Goal: Task Accomplishment & Management: Use online tool/utility

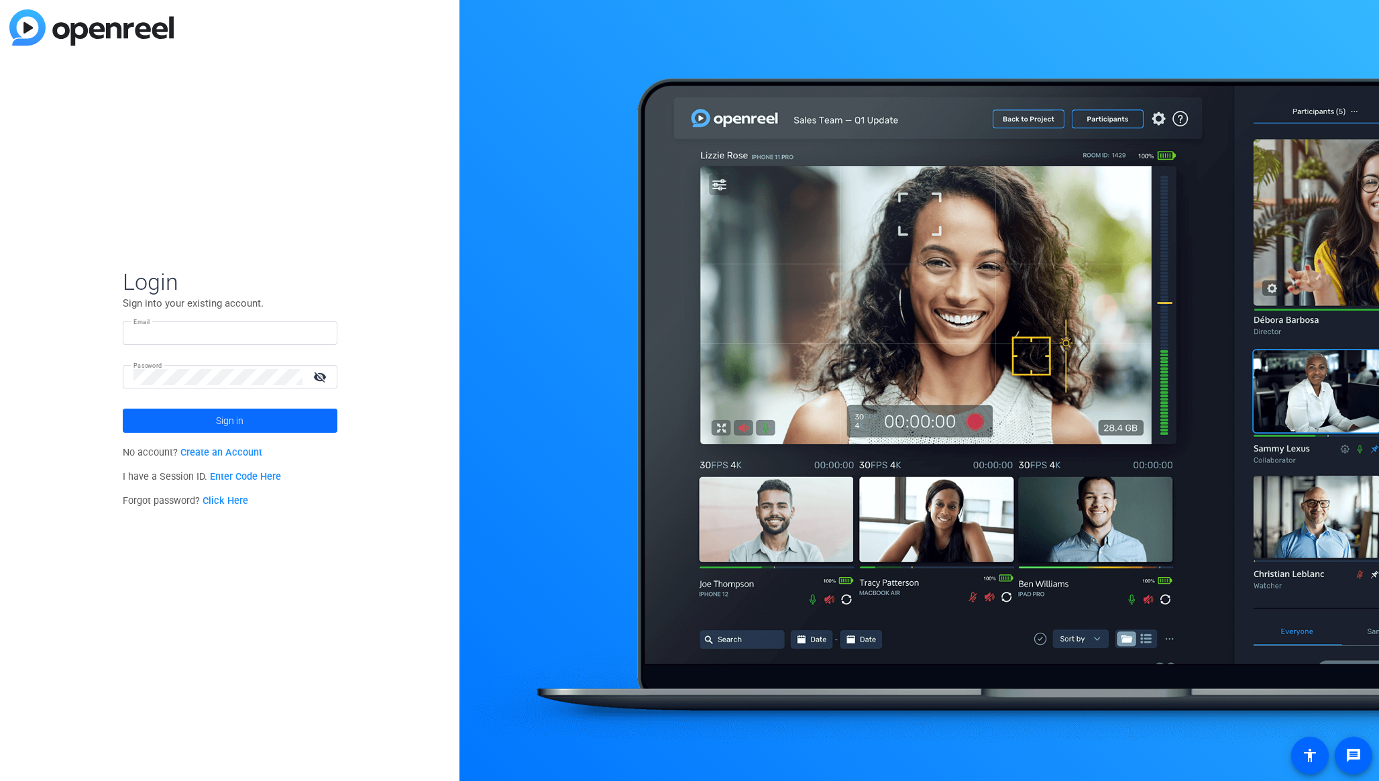
type input "scott.grant@workerbee.tv"
click at [295, 415] on span at bounding box center [230, 421] width 215 height 32
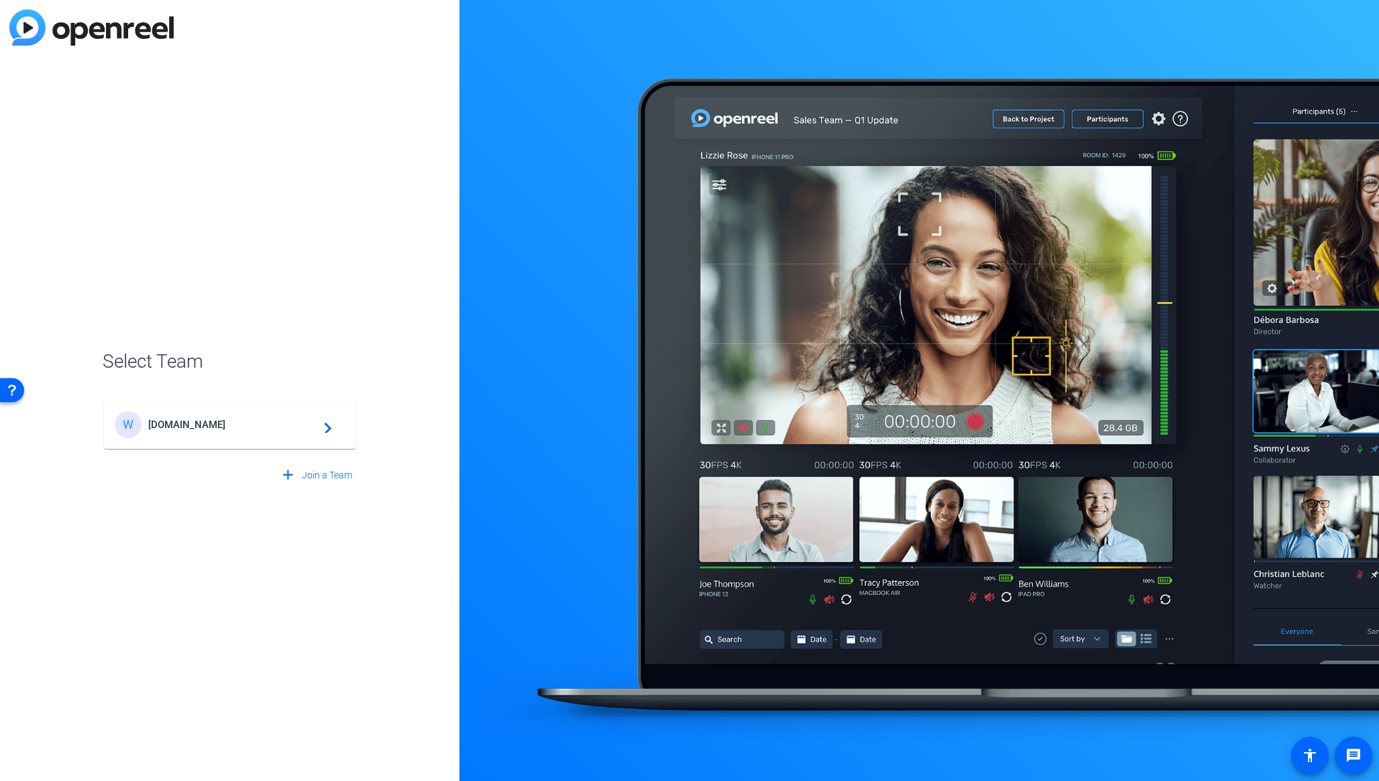
click at [335, 425] on div "W WorkerBee.TV navigate_next" at bounding box center [230, 424] width 231 height 27
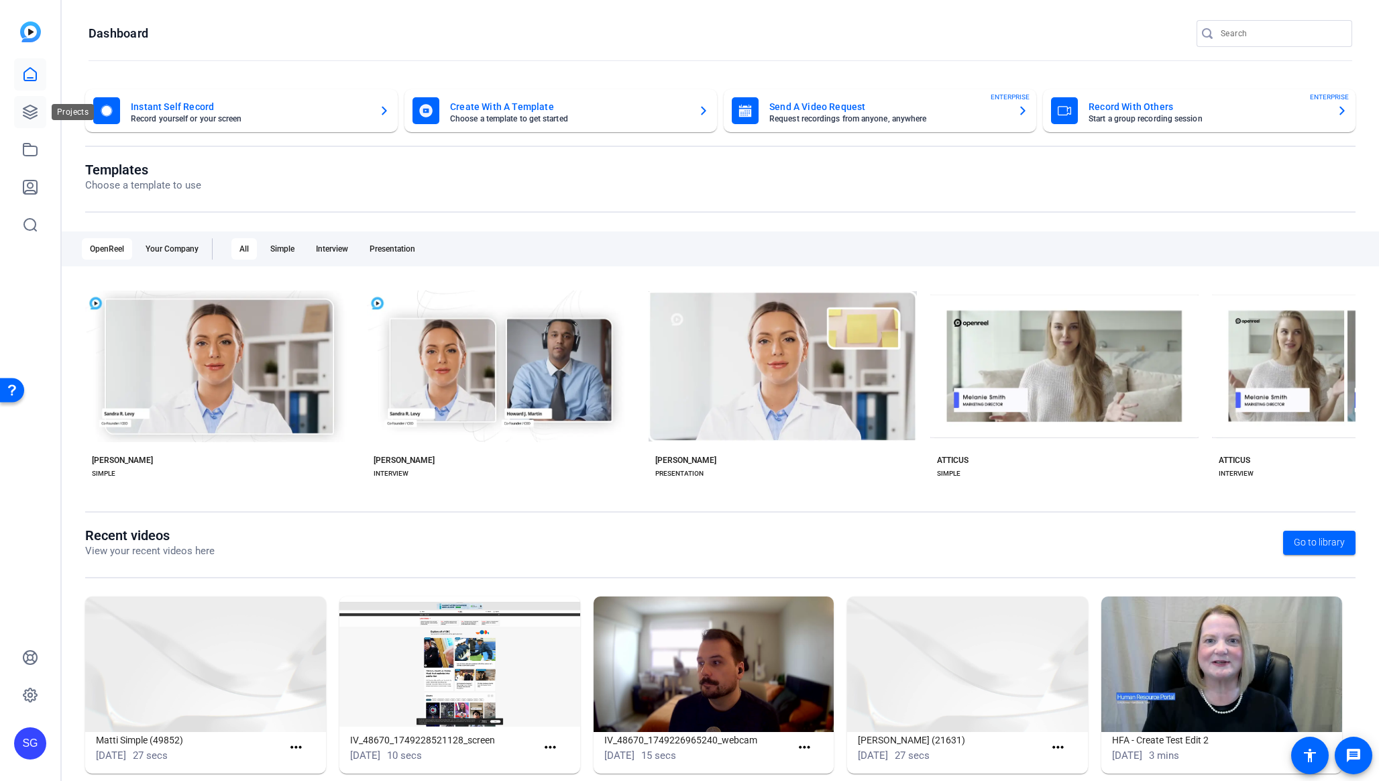
click at [20, 100] on link at bounding box center [30, 112] width 32 height 32
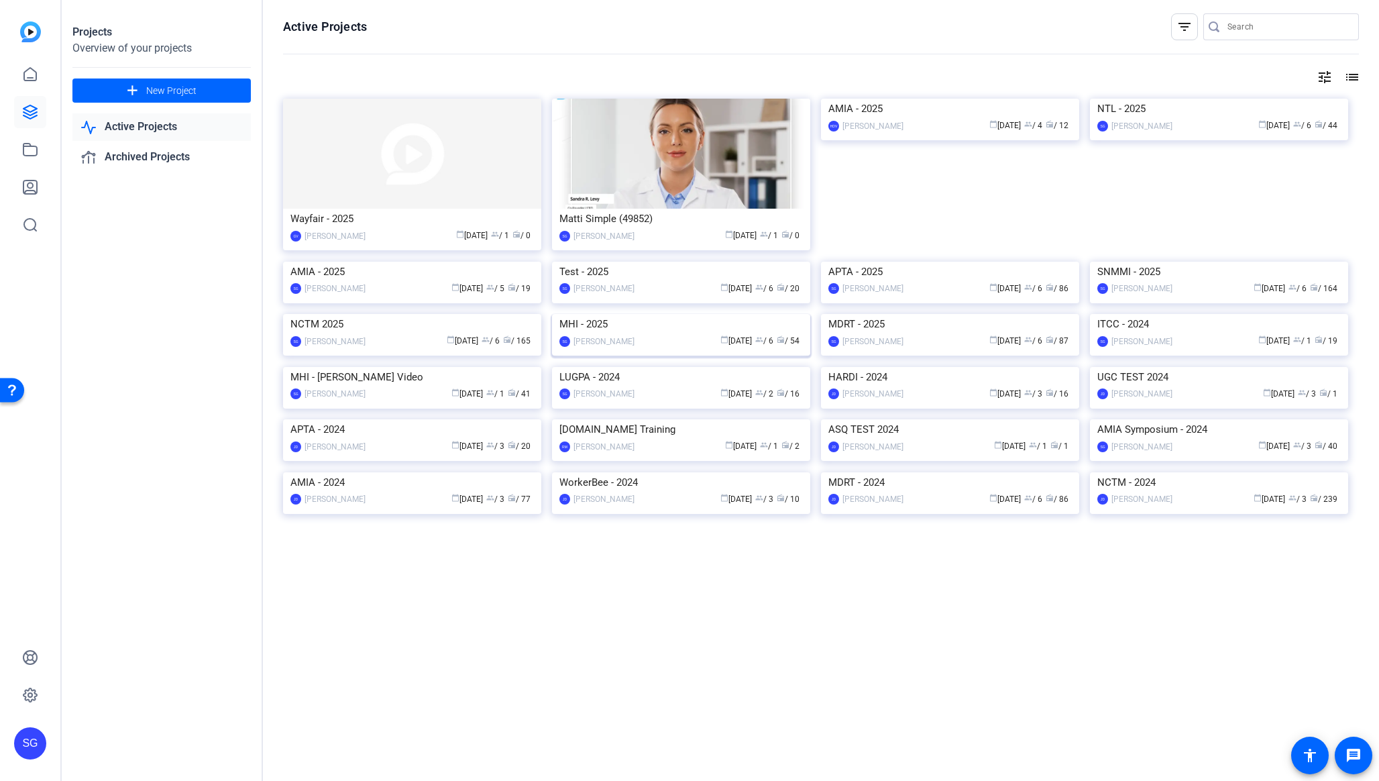
click at [654, 314] on img at bounding box center [681, 314] width 258 height 0
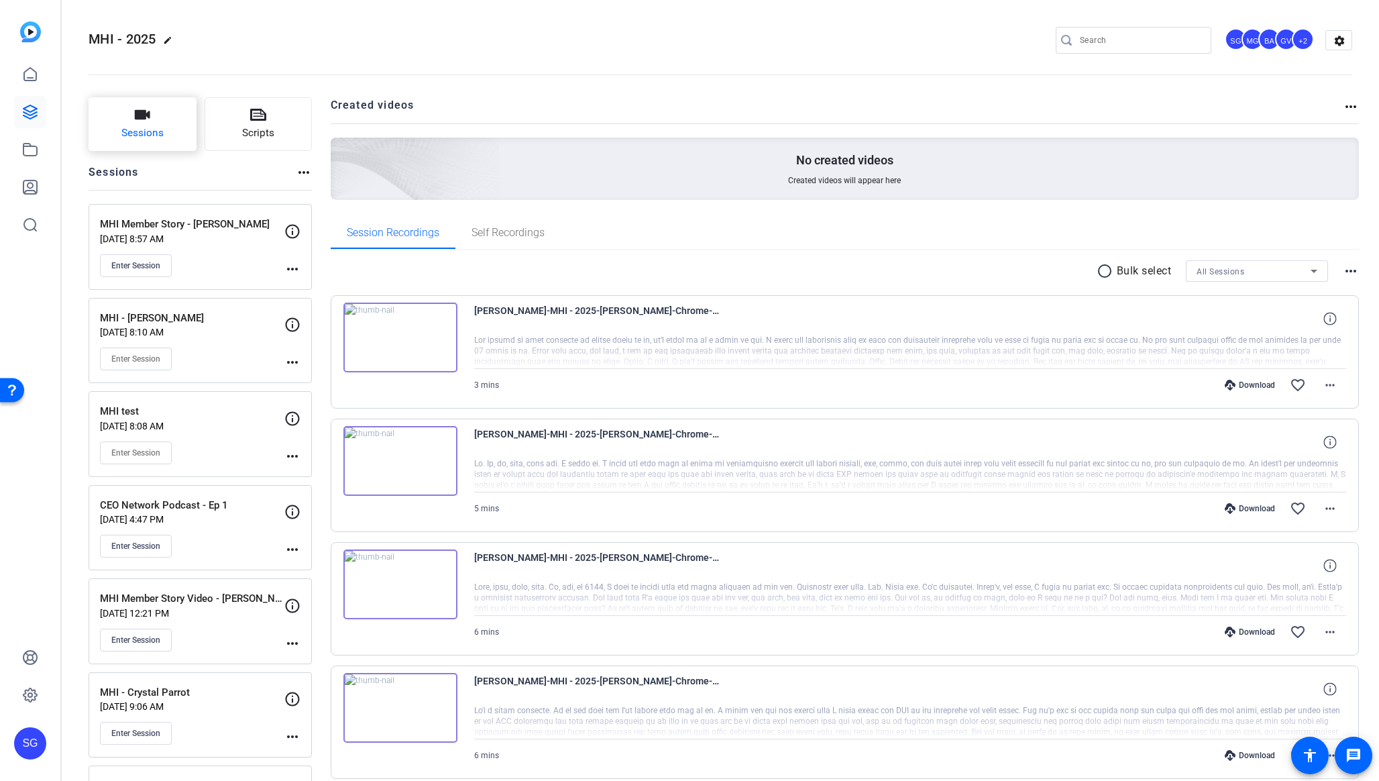
click at [140, 111] on icon "button" at bounding box center [142, 114] width 15 height 9
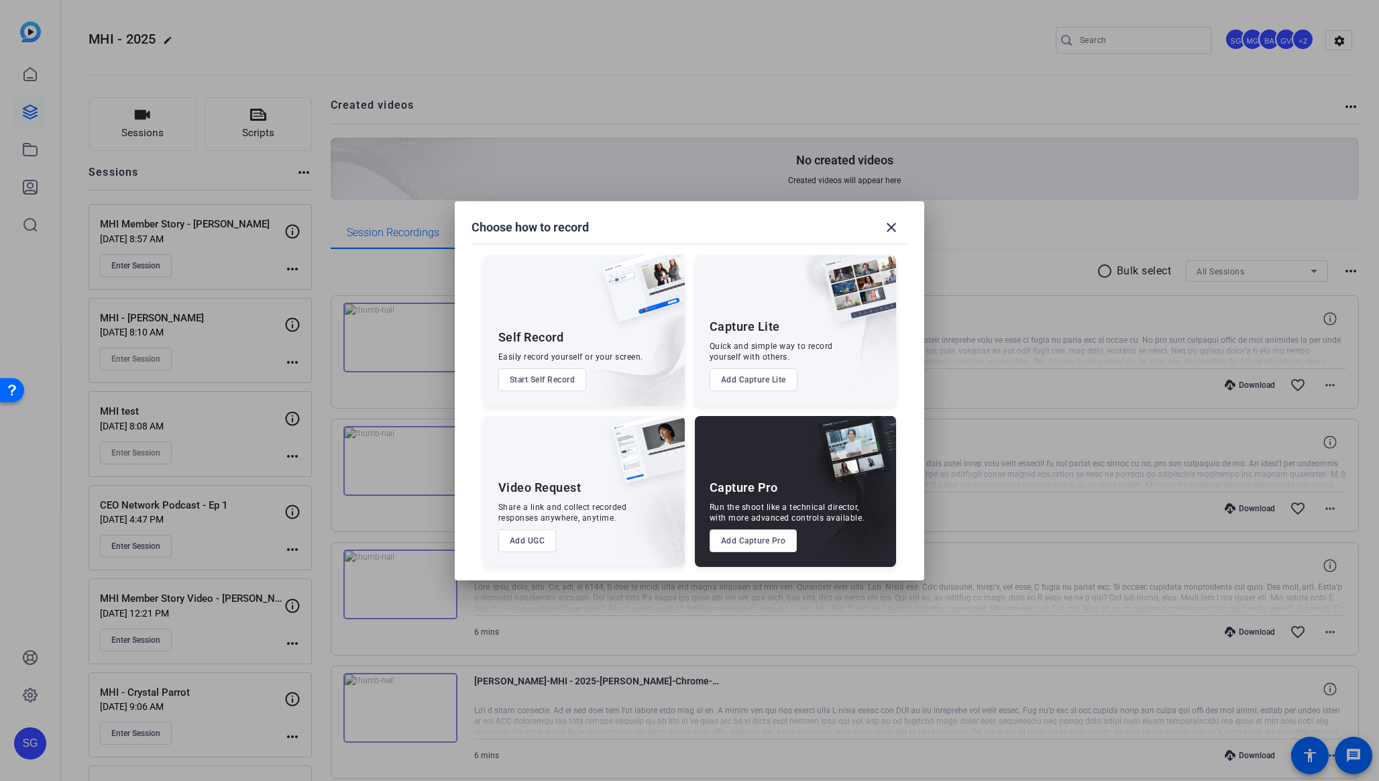
click at [752, 546] on button "Add Capture Pro" at bounding box center [754, 540] width 88 height 23
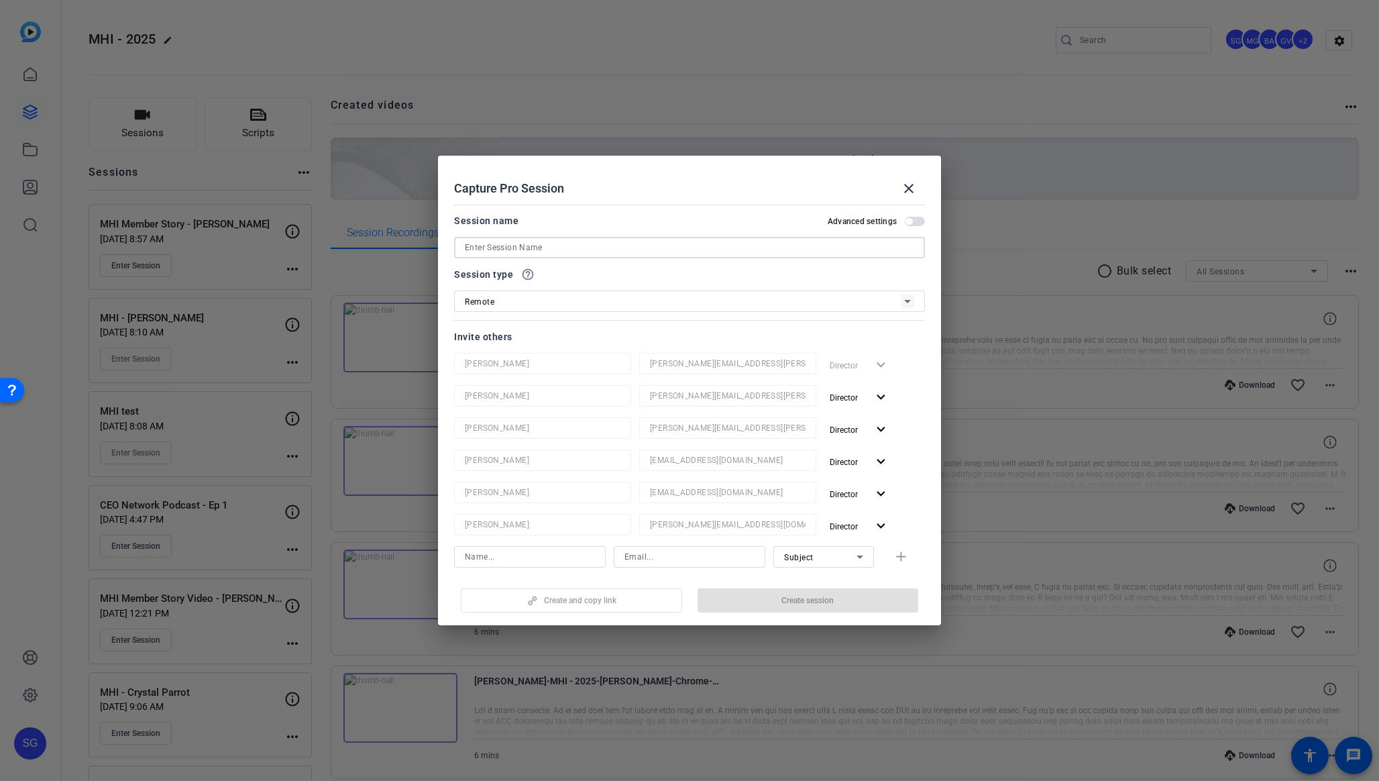
click at [548, 250] on input at bounding box center [689, 247] width 449 height 16
paste input "[PERSON_NAME]"
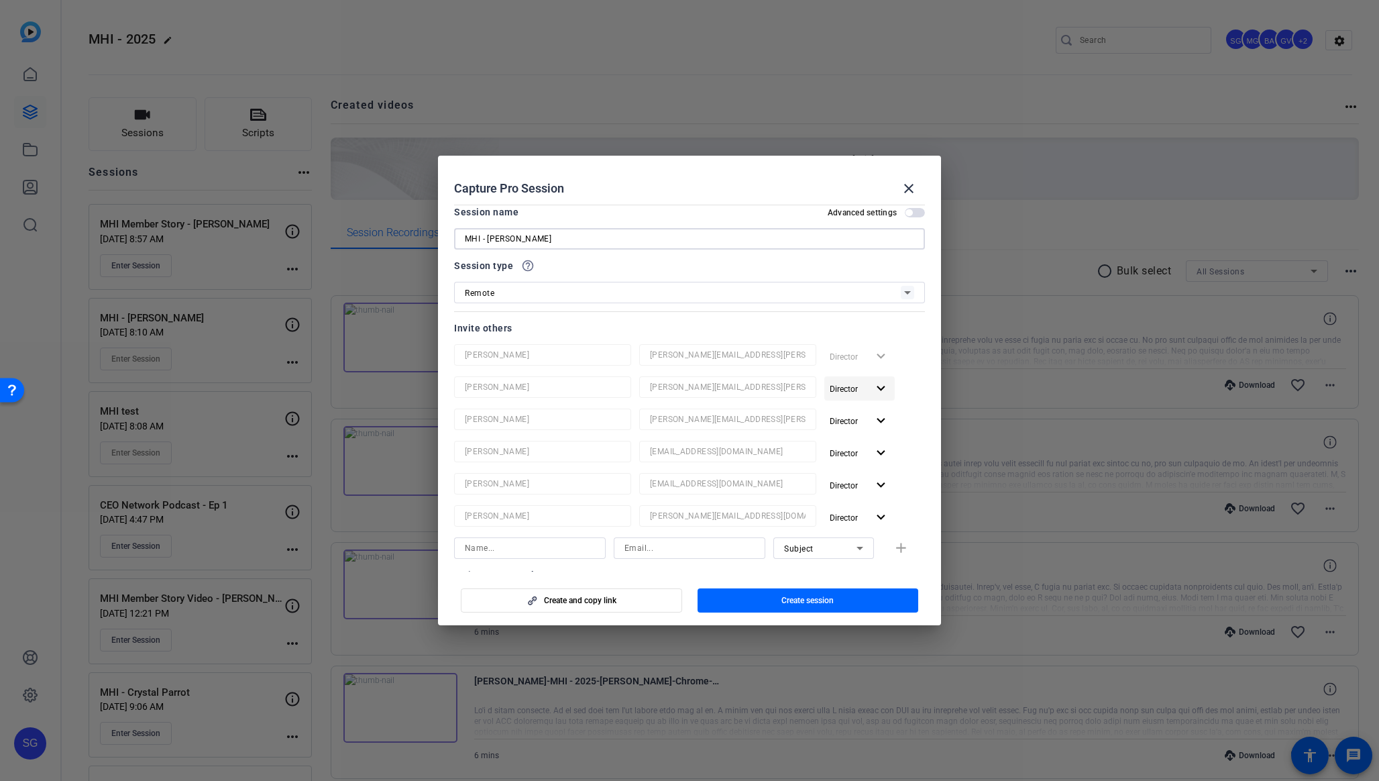
type input "MHI - [PERSON_NAME]"
click at [853, 383] on span "Director" at bounding box center [849, 388] width 38 height 16
click at [849, 439] on span "Remove User" at bounding box center [860, 439] width 50 height 9
click at [846, 402] on span "button" at bounding box center [859, 388] width 70 height 32
drag, startPoint x: 843, startPoint y: 432, endPoint x: 846, endPoint y: 394, distance: 38.3
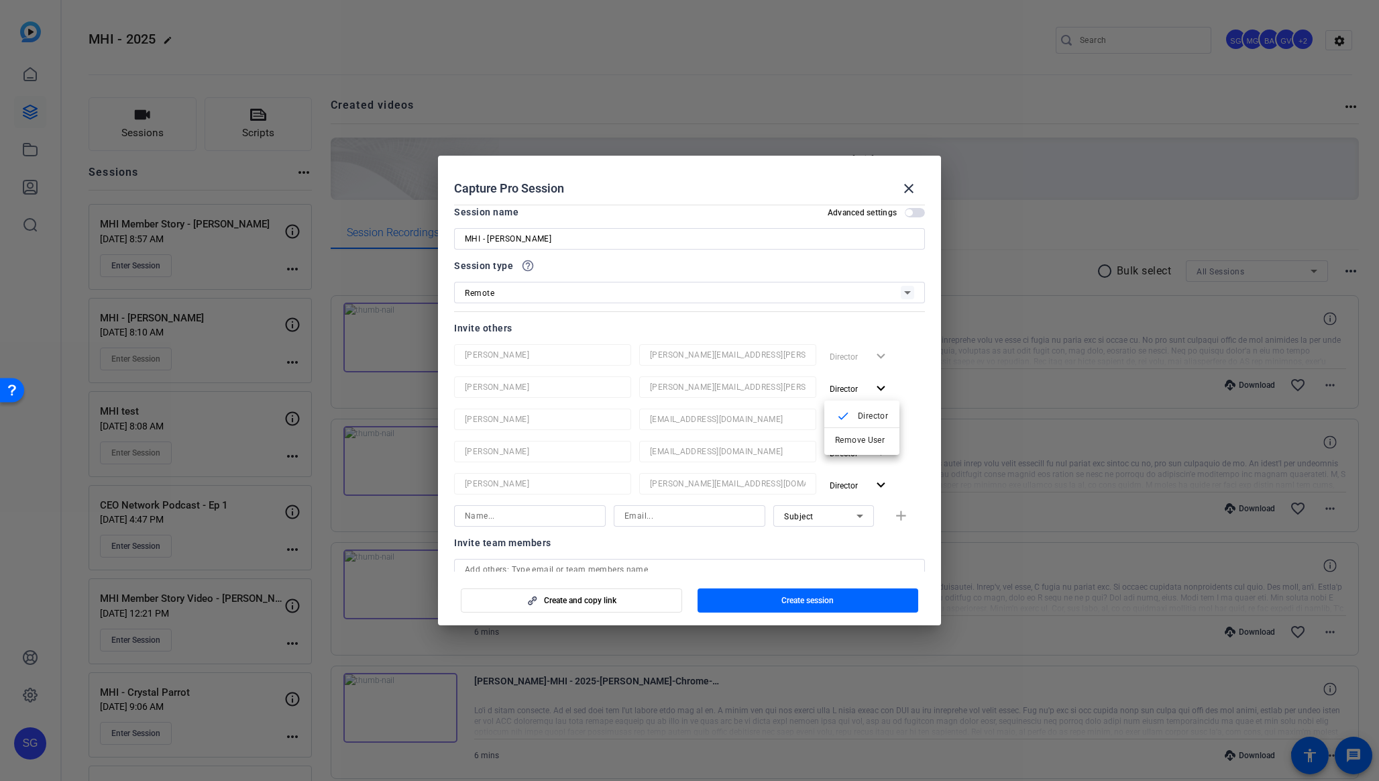
click at [843, 432] on span "Remove User" at bounding box center [862, 440] width 54 height 16
click at [846, 391] on span "Director" at bounding box center [844, 388] width 28 height 9
click at [837, 435] on span "Remove User" at bounding box center [860, 439] width 50 height 9
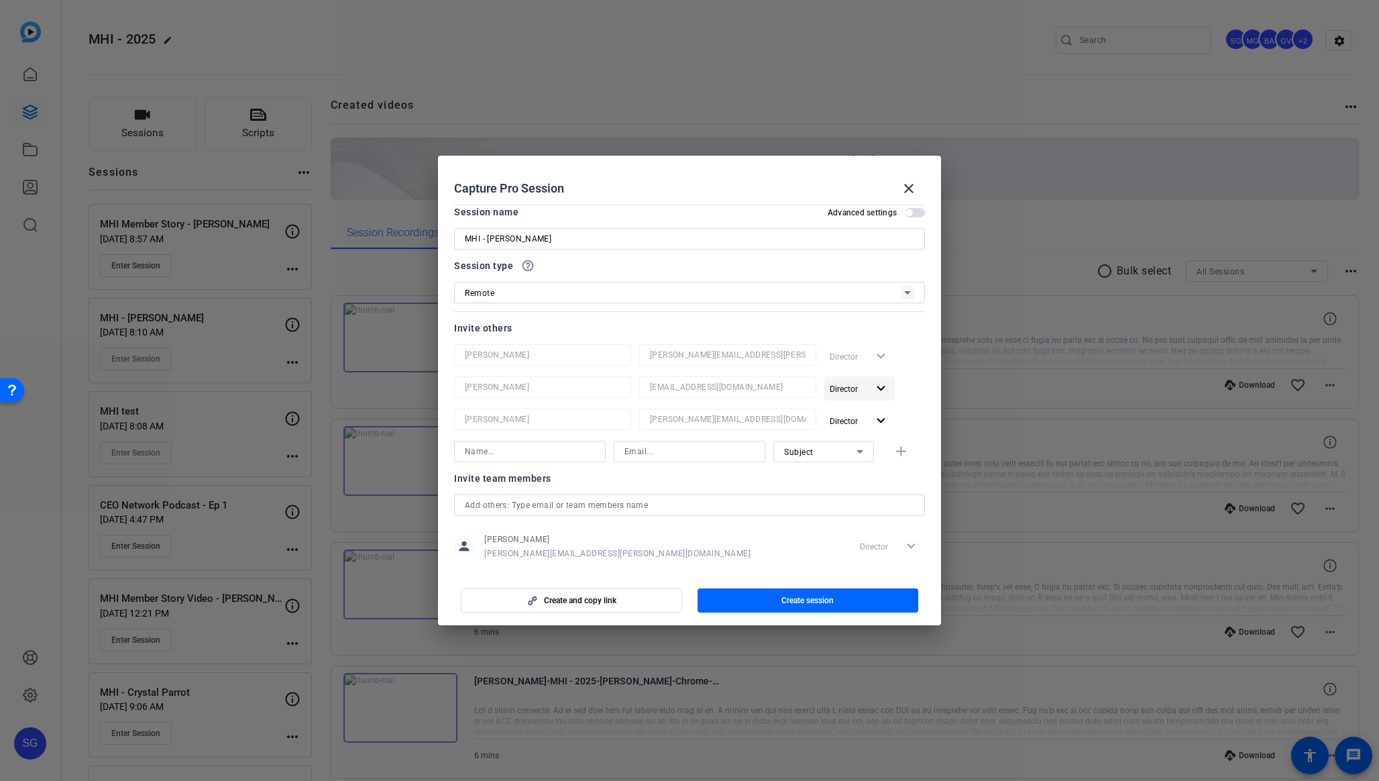
click at [847, 391] on span "Director" at bounding box center [844, 388] width 28 height 9
drag, startPoint x: 838, startPoint y: 428, endPoint x: 842, endPoint y: 421, distance: 7.8
click at [838, 428] on button "Remove User" at bounding box center [861, 439] width 75 height 23
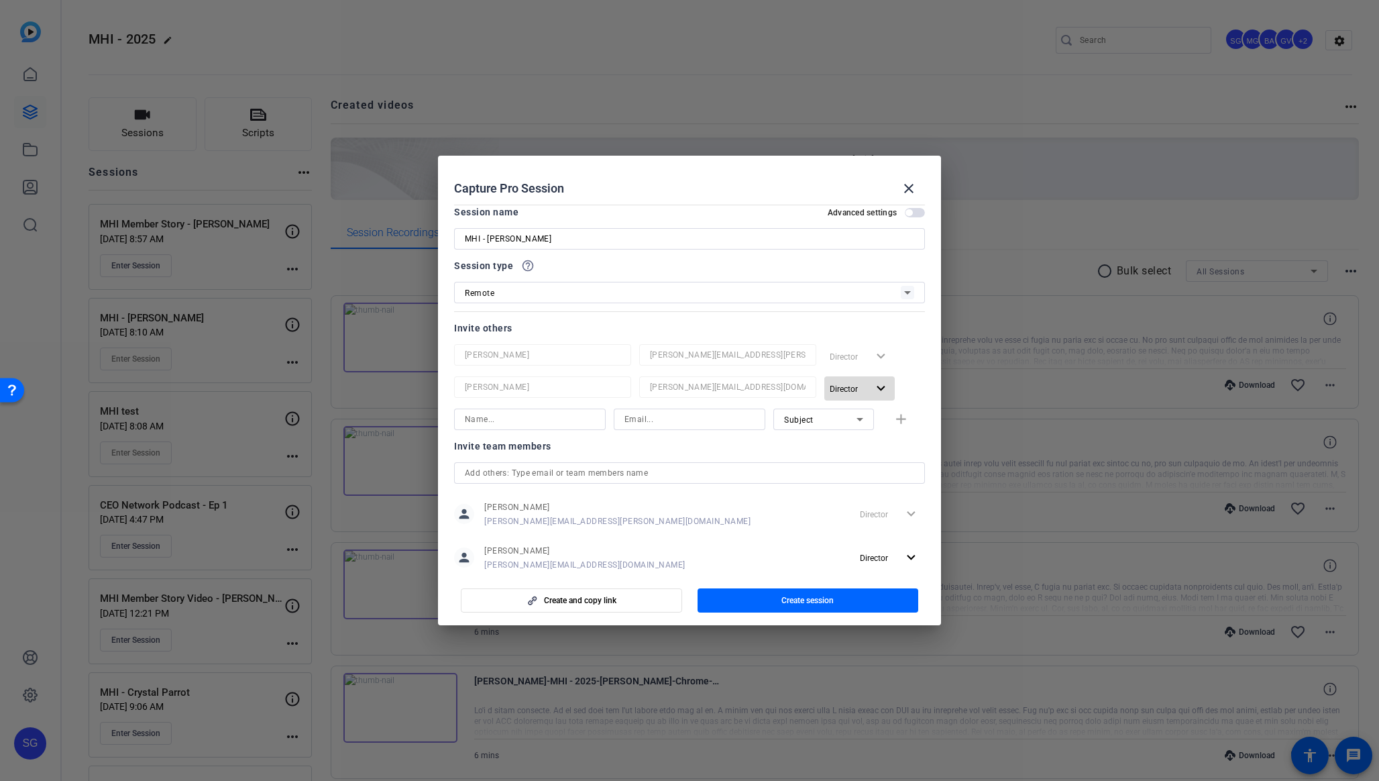
click at [842, 391] on span "Director" at bounding box center [844, 388] width 28 height 9
drag, startPoint x: 839, startPoint y: 435, endPoint x: 867, endPoint y: 421, distance: 31.2
click at [841, 435] on span "Remove User" at bounding box center [860, 439] width 50 height 9
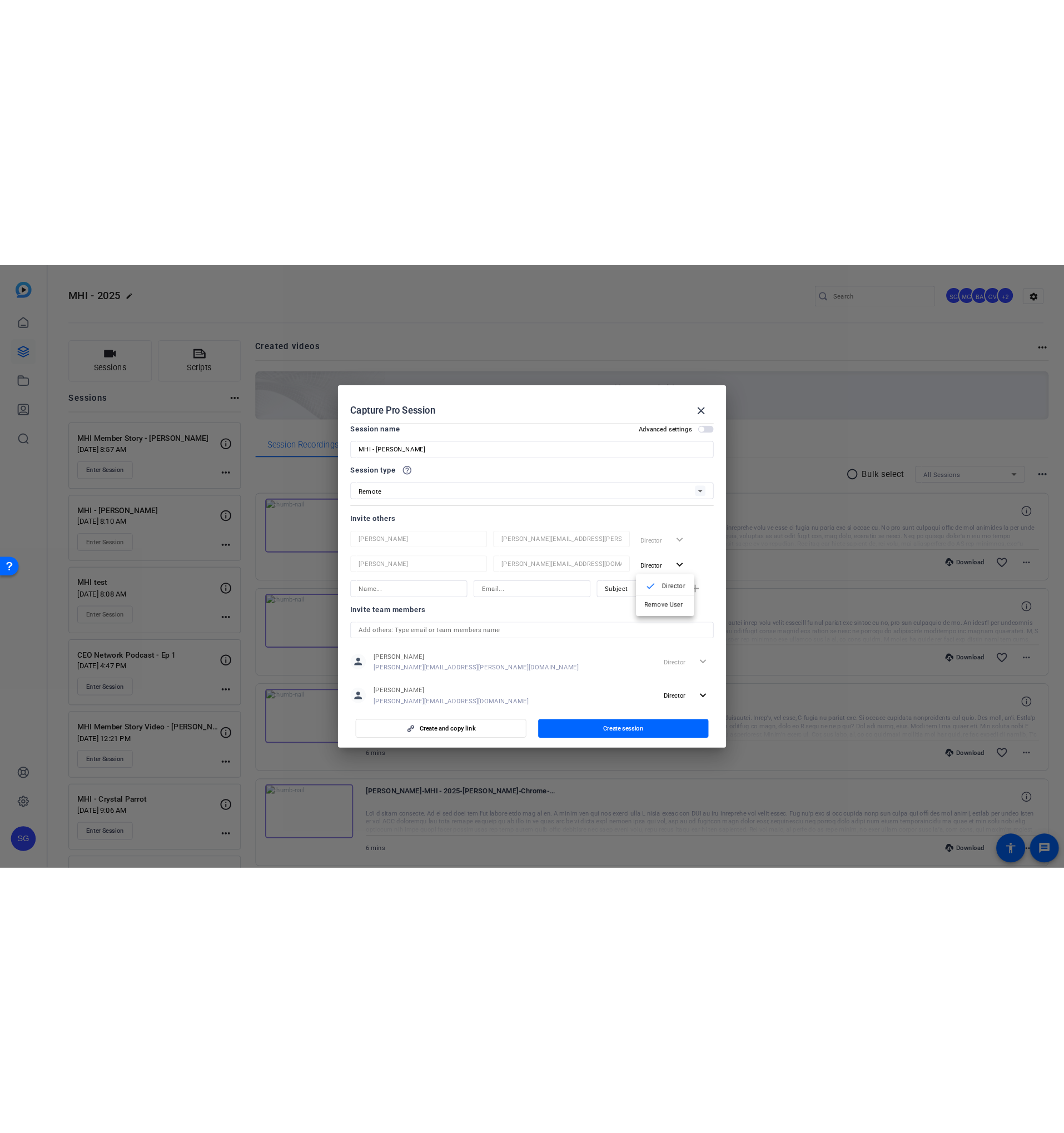
scroll to position [0, 0]
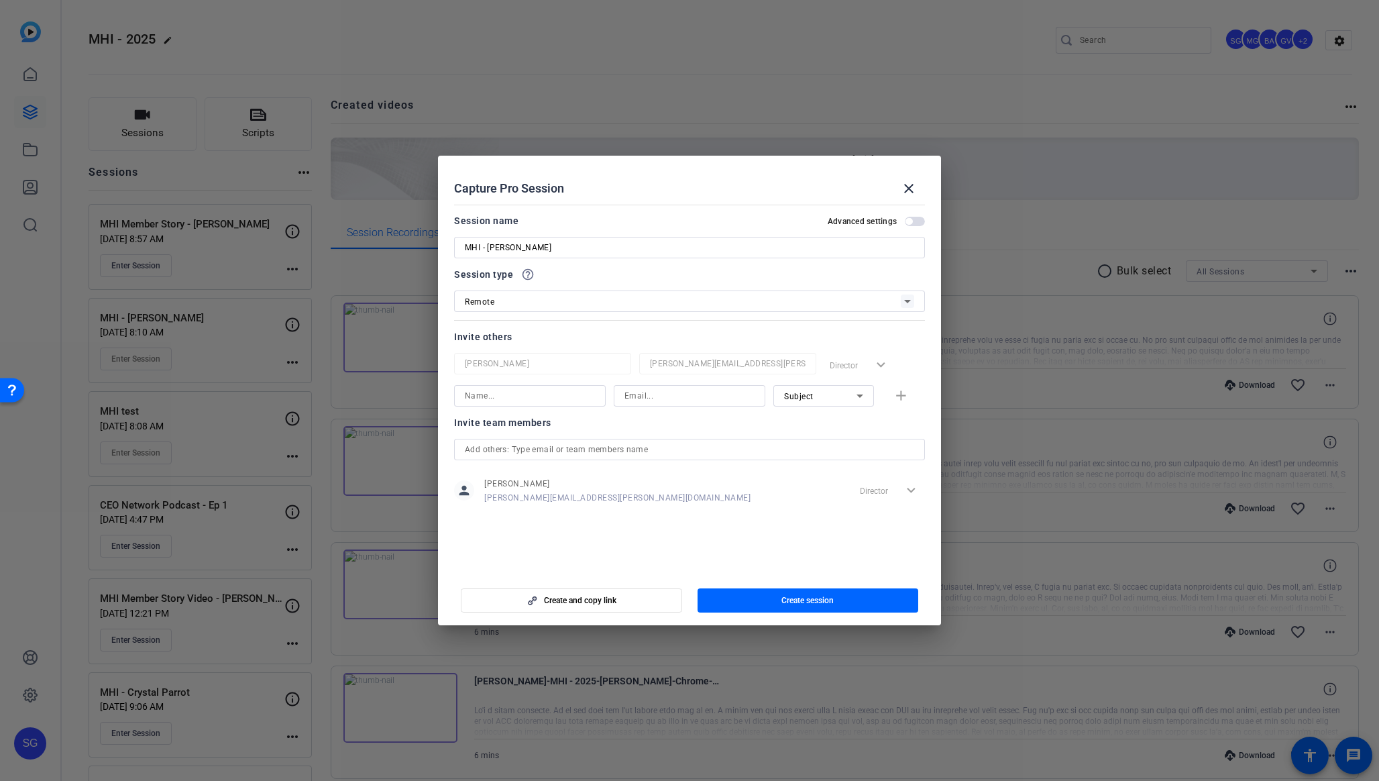
click at [928, 360] on mat-dialog-content "Session name Advanced settings MHI - Bethany Patterson Session type help_outlin…" at bounding box center [689, 385] width 503 height 372
click at [824, 595] on span "Create session" at bounding box center [808, 600] width 52 height 11
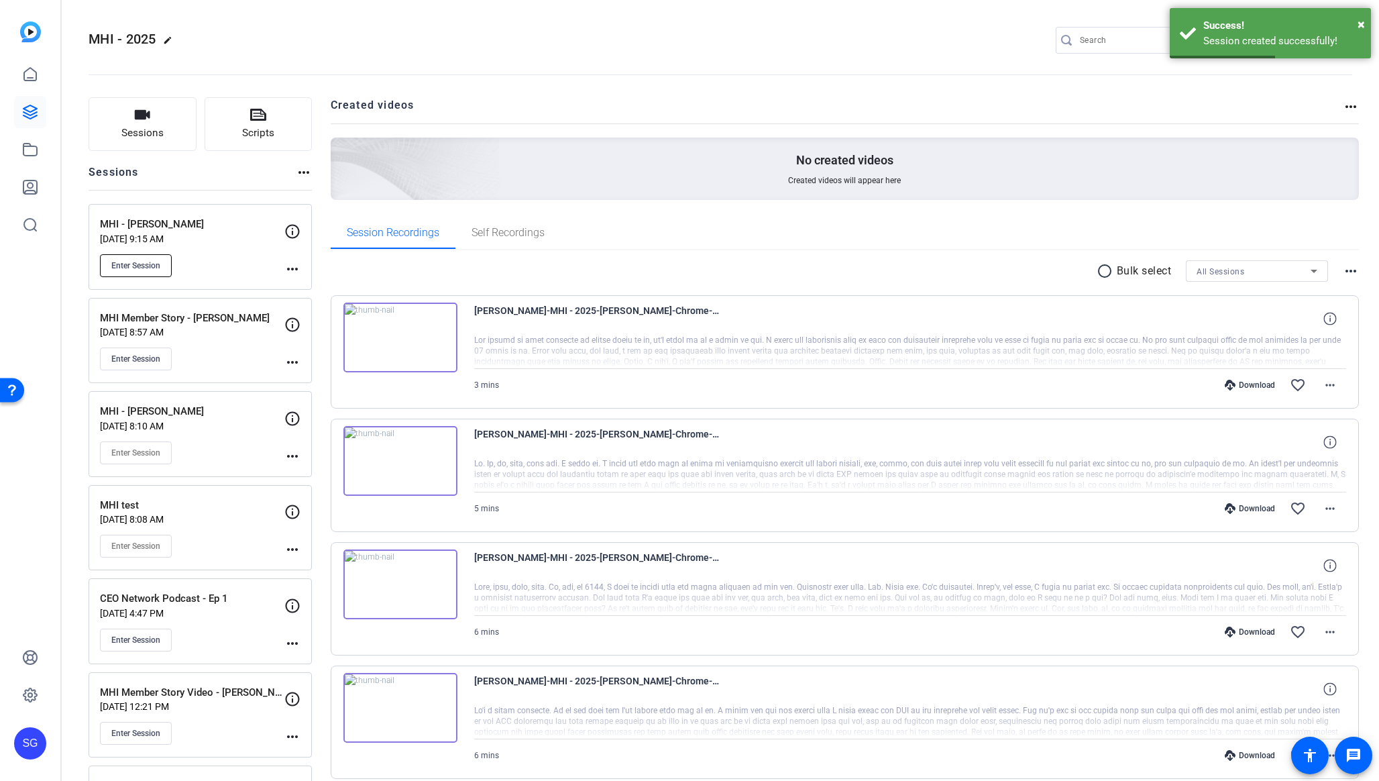
click at [125, 261] on span "Enter Session" at bounding box center [135, 265] width 49 height 11
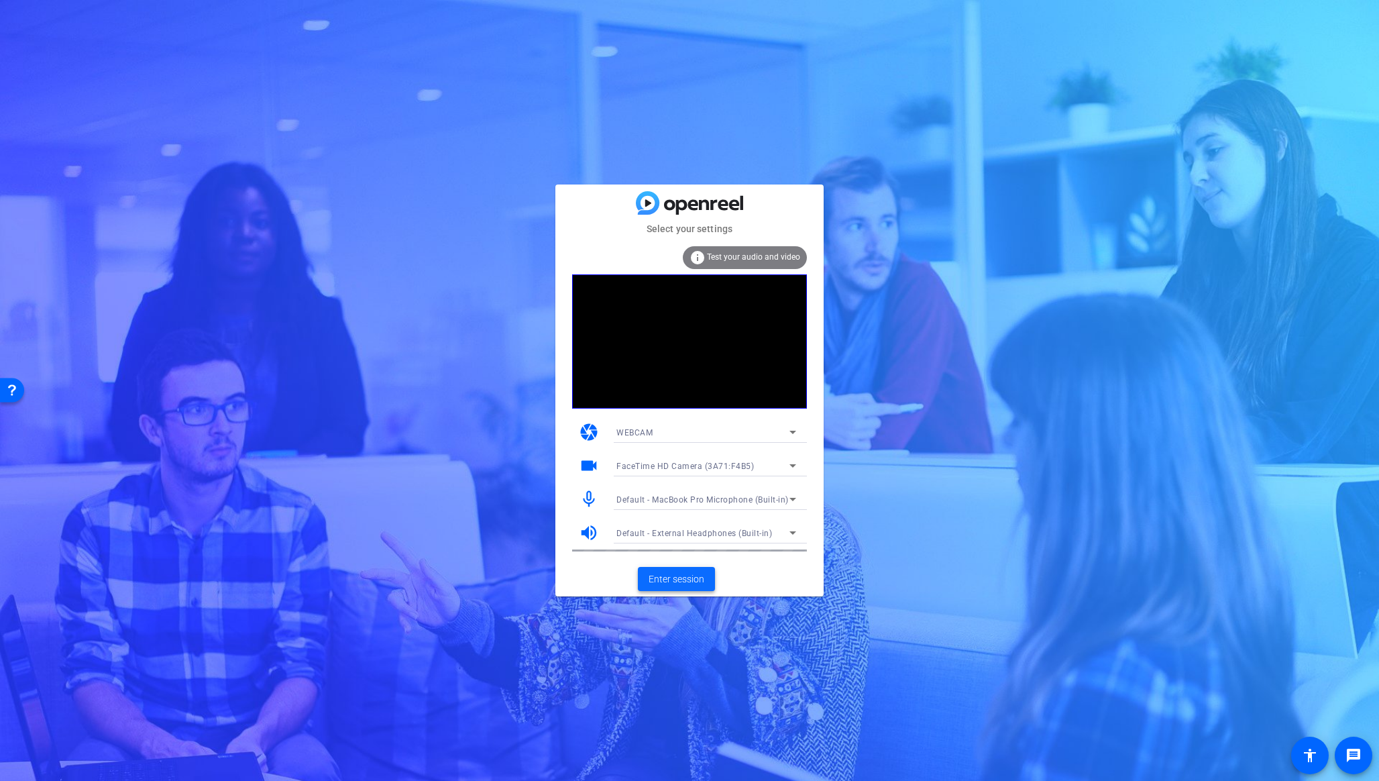
click at [684, 573] on span "Enter session" at bounding box center [677, 579] width 56 height 14
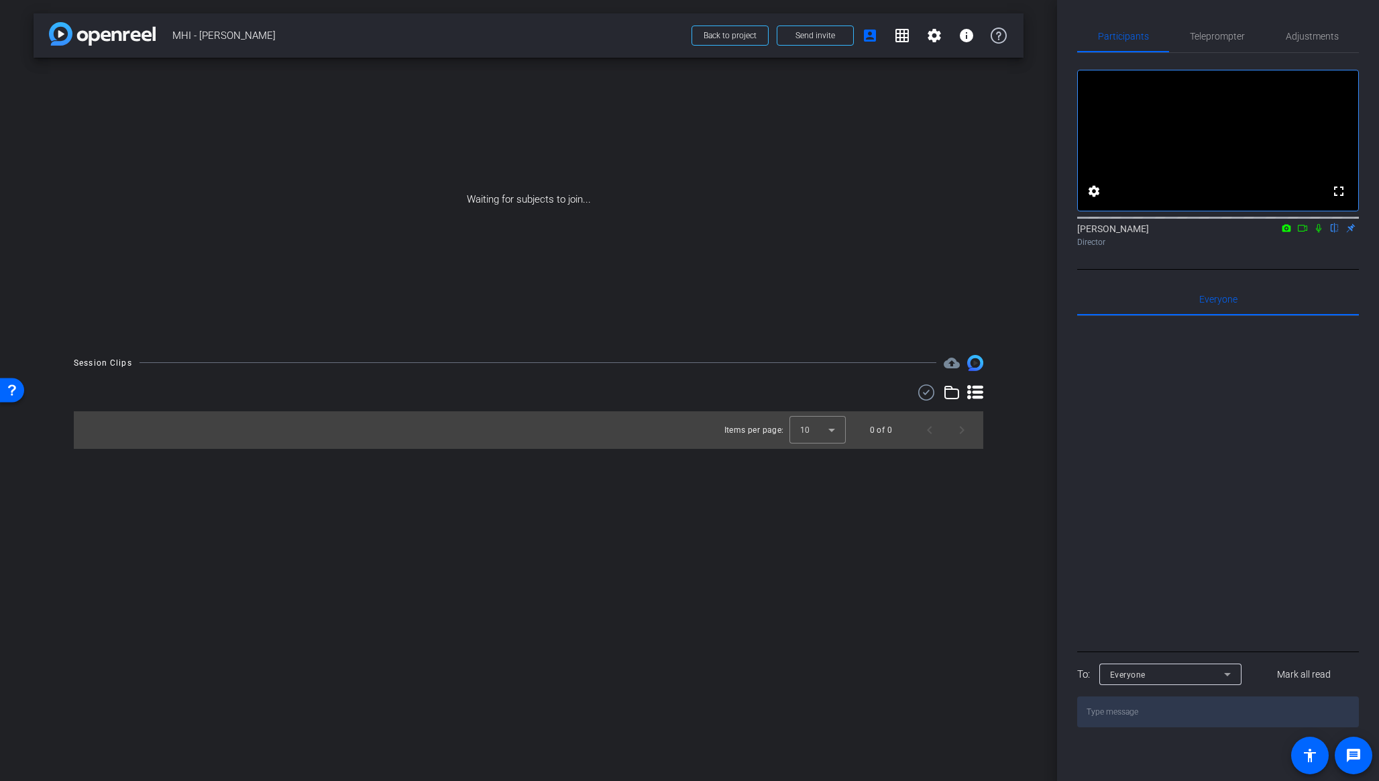
click at [1318, 233] on icon at bounding box center [1318, 228] width 5 height 9
click at [1311, 234] on mat-icon at bounding box center [1319, 228] width 16 height 12
click at [1306, 233] on icon at bounding box center [1302, 227] width 11 height 9
click at [1334, 233] on icon at bounding box center [1334, 228] width 5 height 9
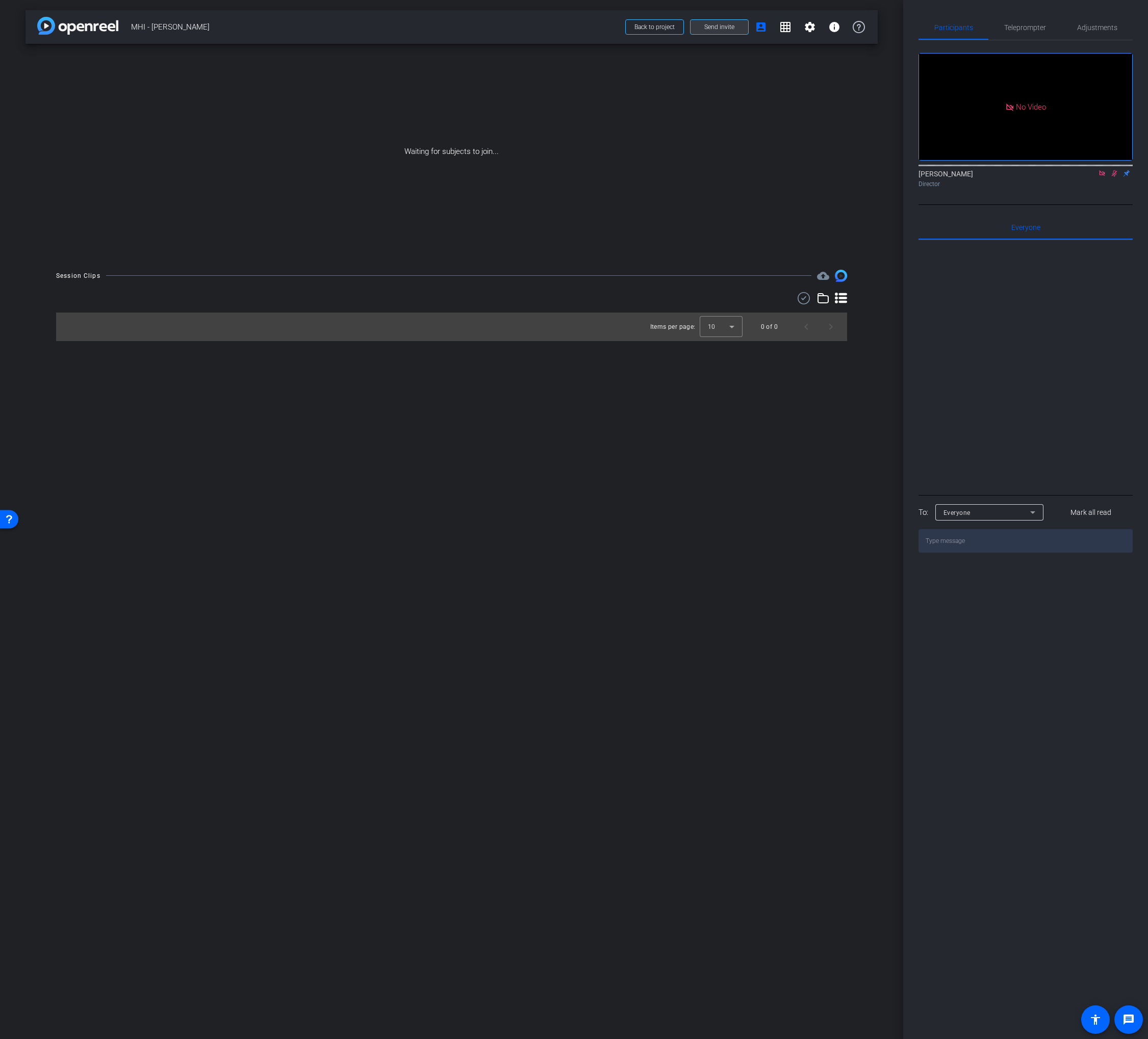
click at [717, 21] on span at bounding box center [719, 27] width 58 height 24
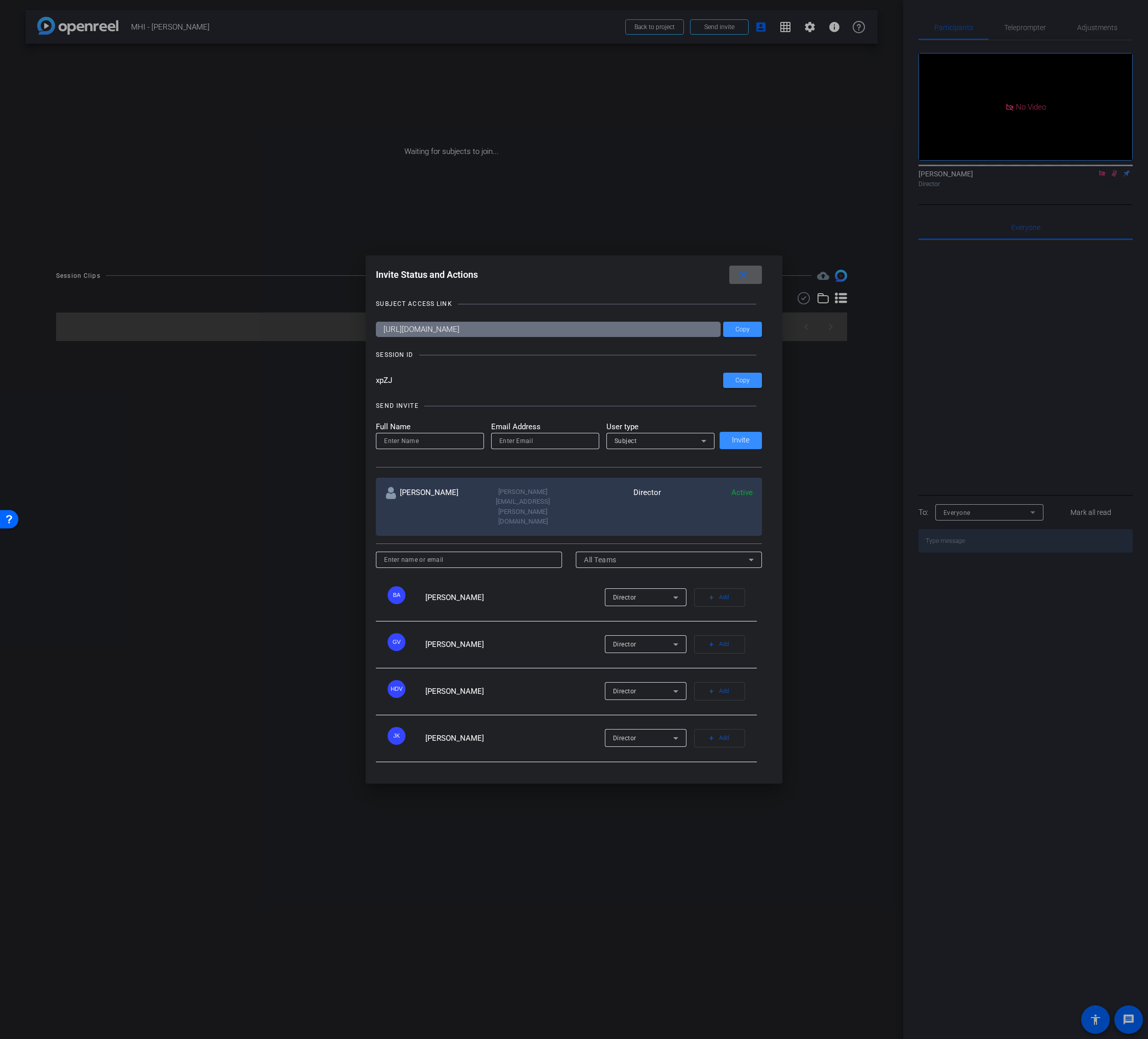
drag, startPoint x: 453, startPoint y: 459, endPoint x: 465, endPoint y: 459, distance: 12.0
click at [453, 447] on input at bounding box center [430, 441] width 92 height 12
paste input "[PERSON_NAME]"
type input "[PERSON_NAME]"
click at [645, 447] on div "Subject" at bounding box center [658, 441] width 87 height 13
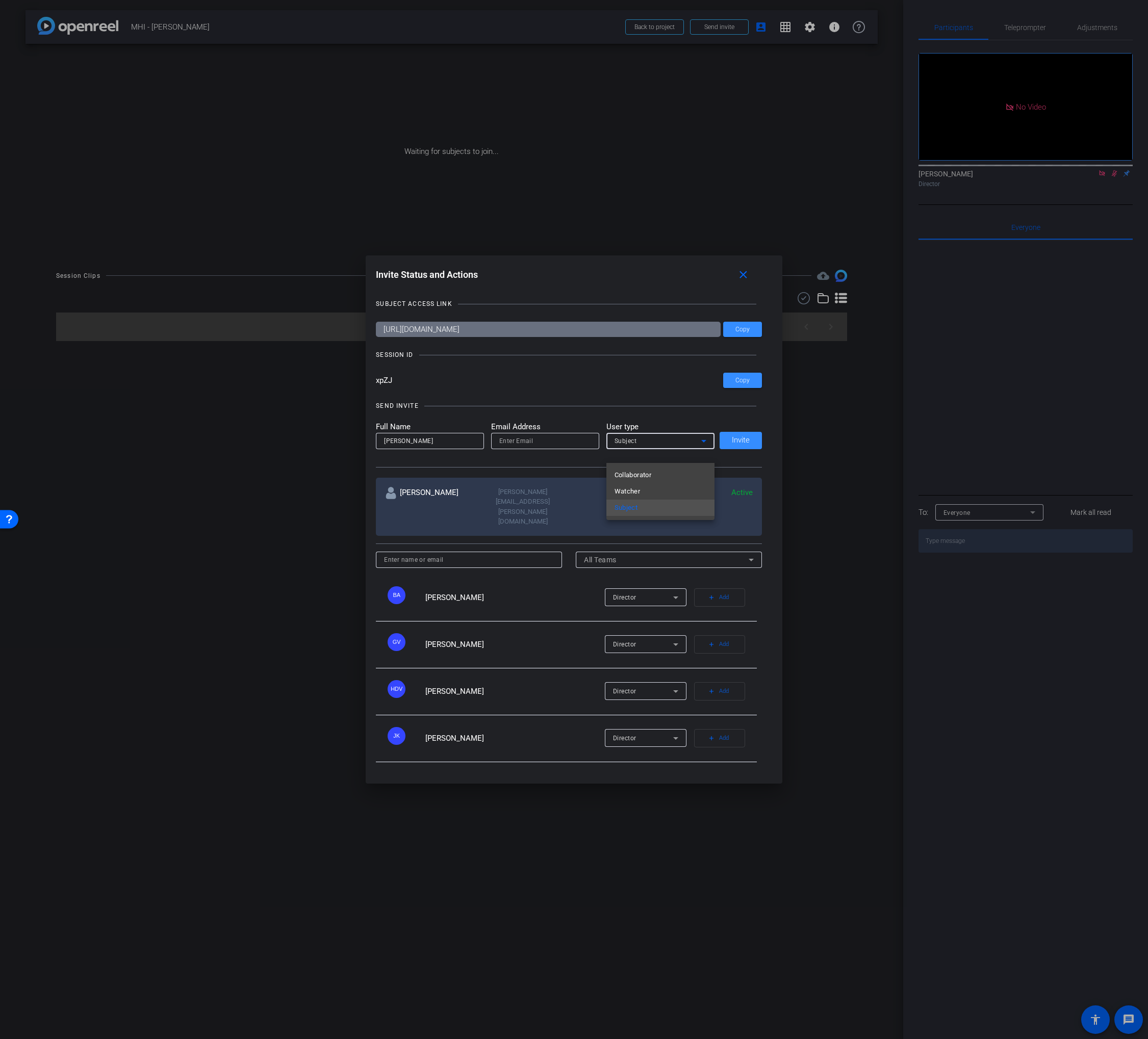
click at [629, 489] on span "Watcher" at bounding box center [627, 492] width 26 height 12
click at [525, 447] on input "email" at bounding box center [545, 441] width 92 height 12
click at [534, 447] on input "email" at bounding box center [545, 441] width 92 height 12
paste input "[PERSON_NAME][EMAIL_ADDRESS][PERSON_NAME][DOMAIN_NAME]"
type input "[PERSON_NAME][EMAIL_ADDRESS][PERSON_NAME][DOMAIN_NAME]"
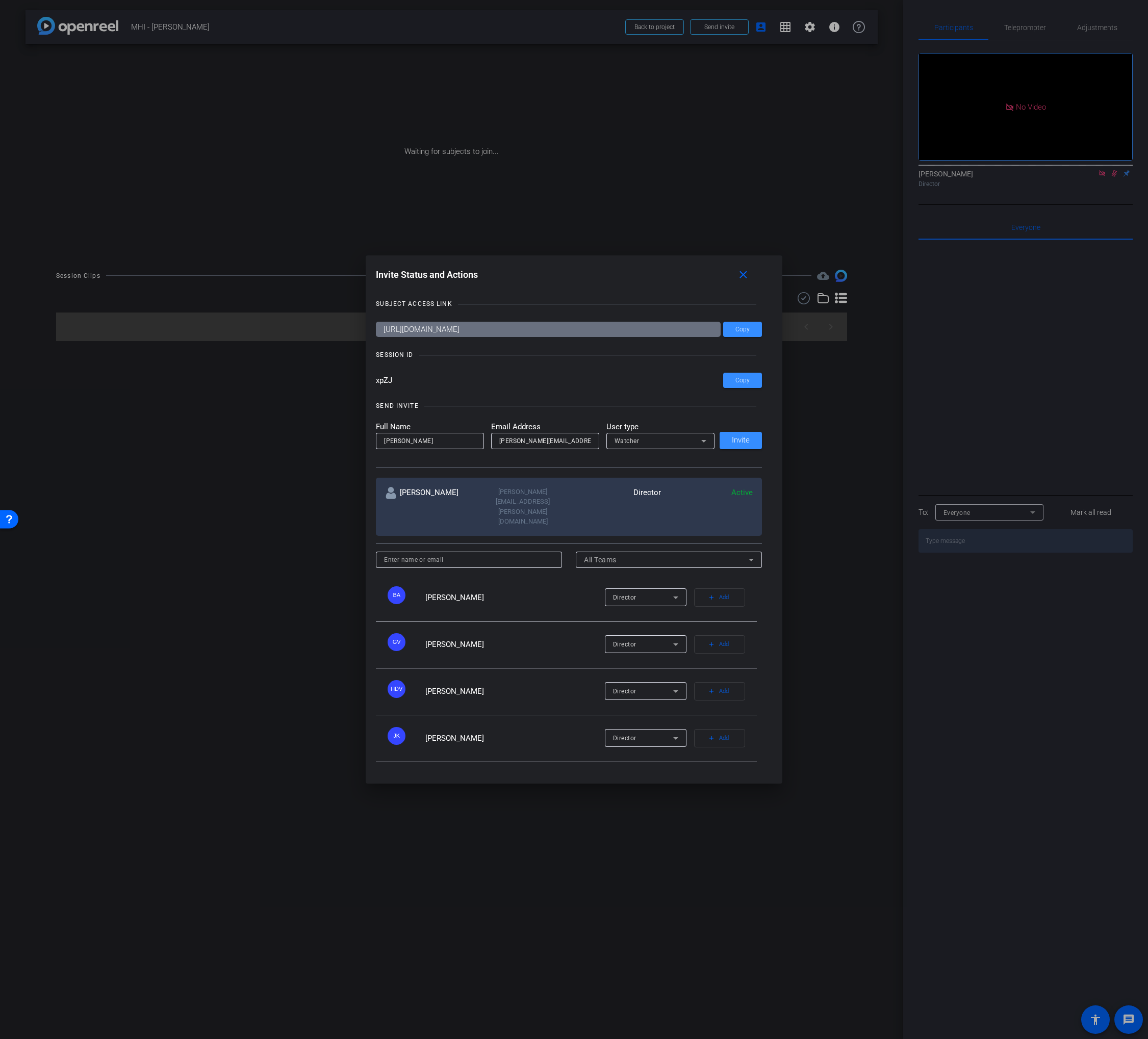
click at [563, 411] on div "SEND INVITE" at bounding box center [569, 405] width 386 height 10
click at [740, 444] on span "Invite" at bounding box center [740, 440] width 17 height 8
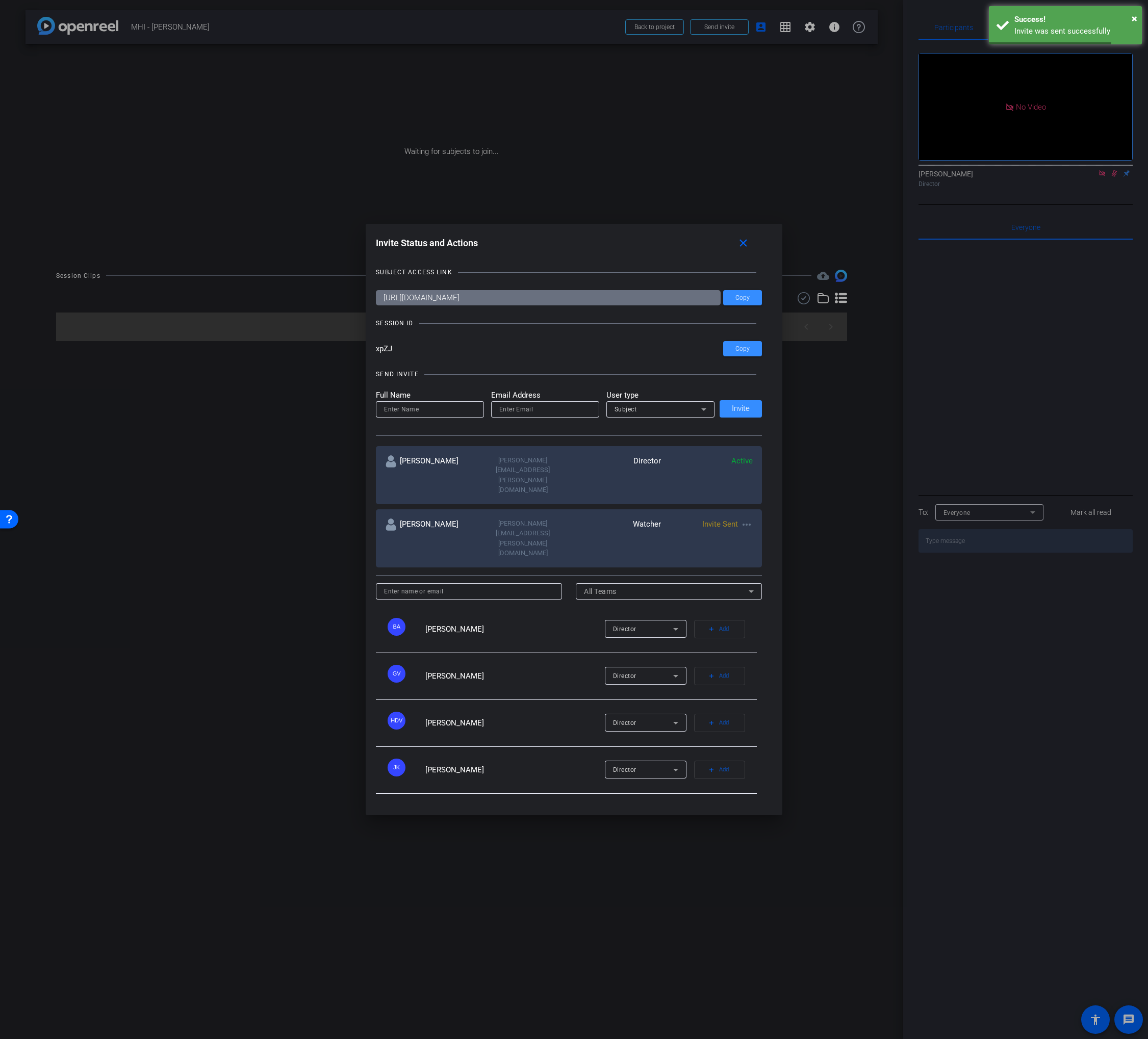
drag, startPoint x: 746, startPoint y: 268, endPoint x: 696, endPoint y: 198, distance: 86.0
click at [746, 250] on mat-icon "close" at bounding box center [743, 243] width 13 height 13
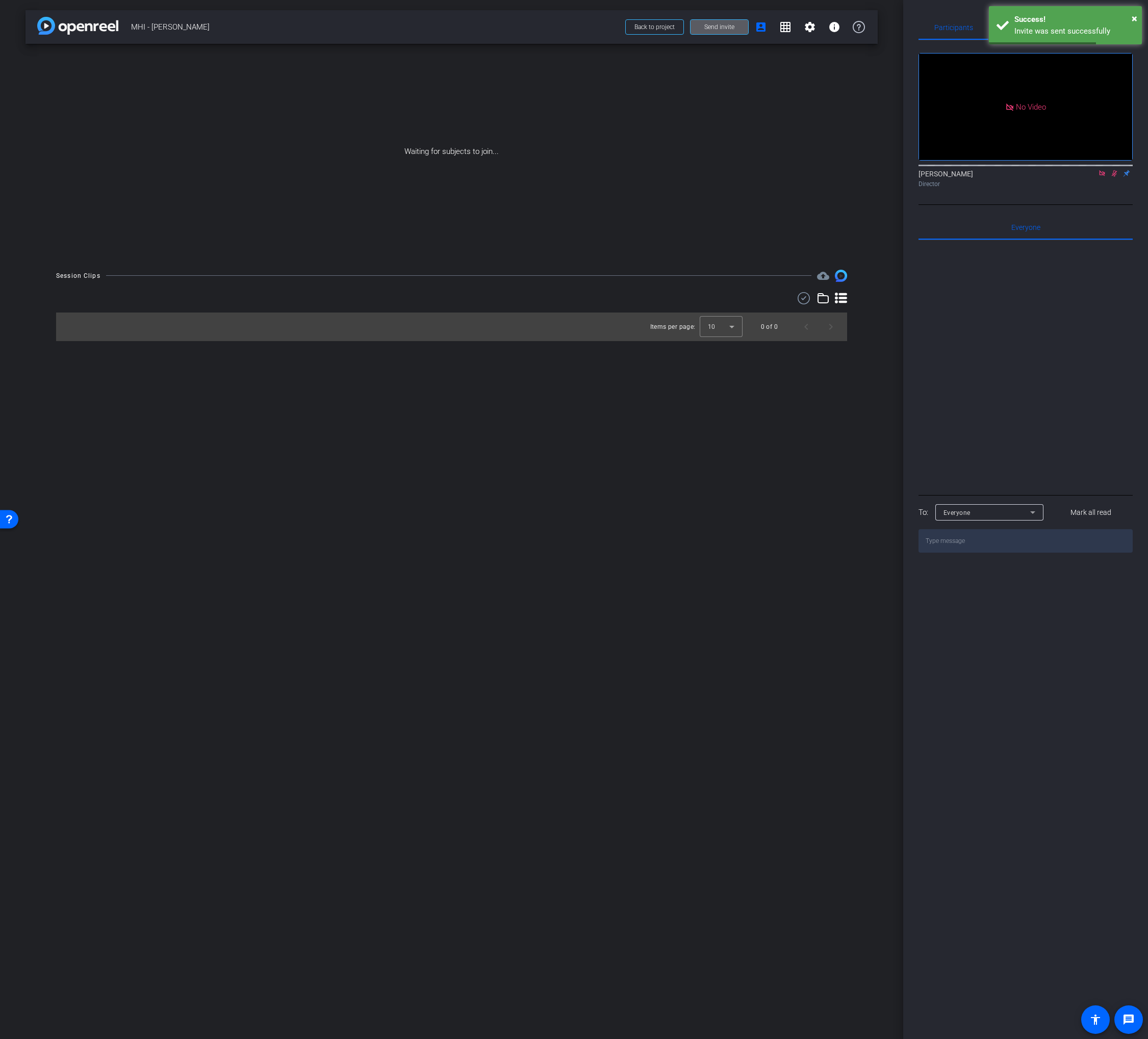
click at [664, 179] on div "Waiting for subjects to join..." at bounding box center [452, 152] width 852 height 216
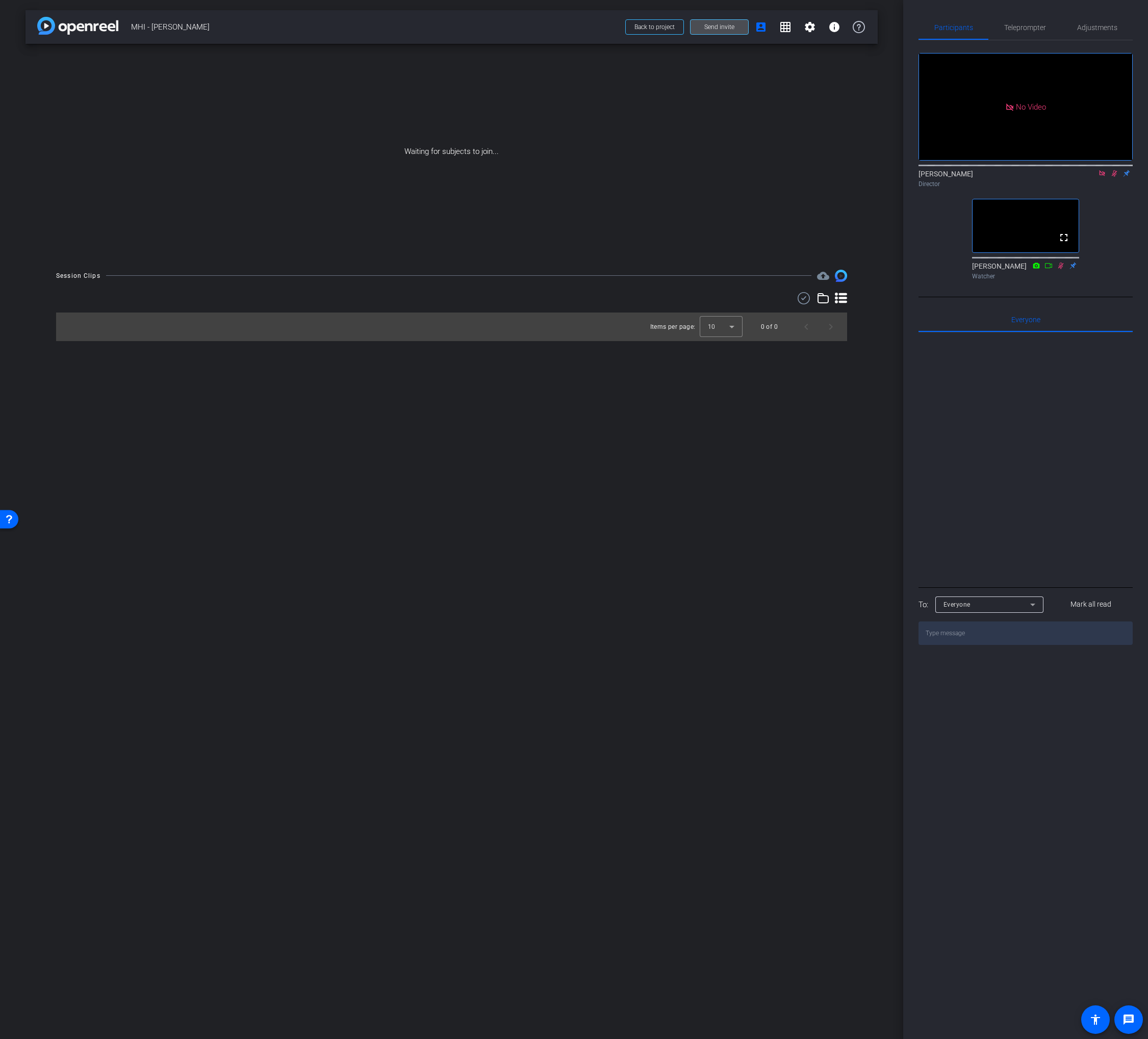
click at [717, 29] on span "Send invite" at bounding box center [719, 27] width 30 height 8
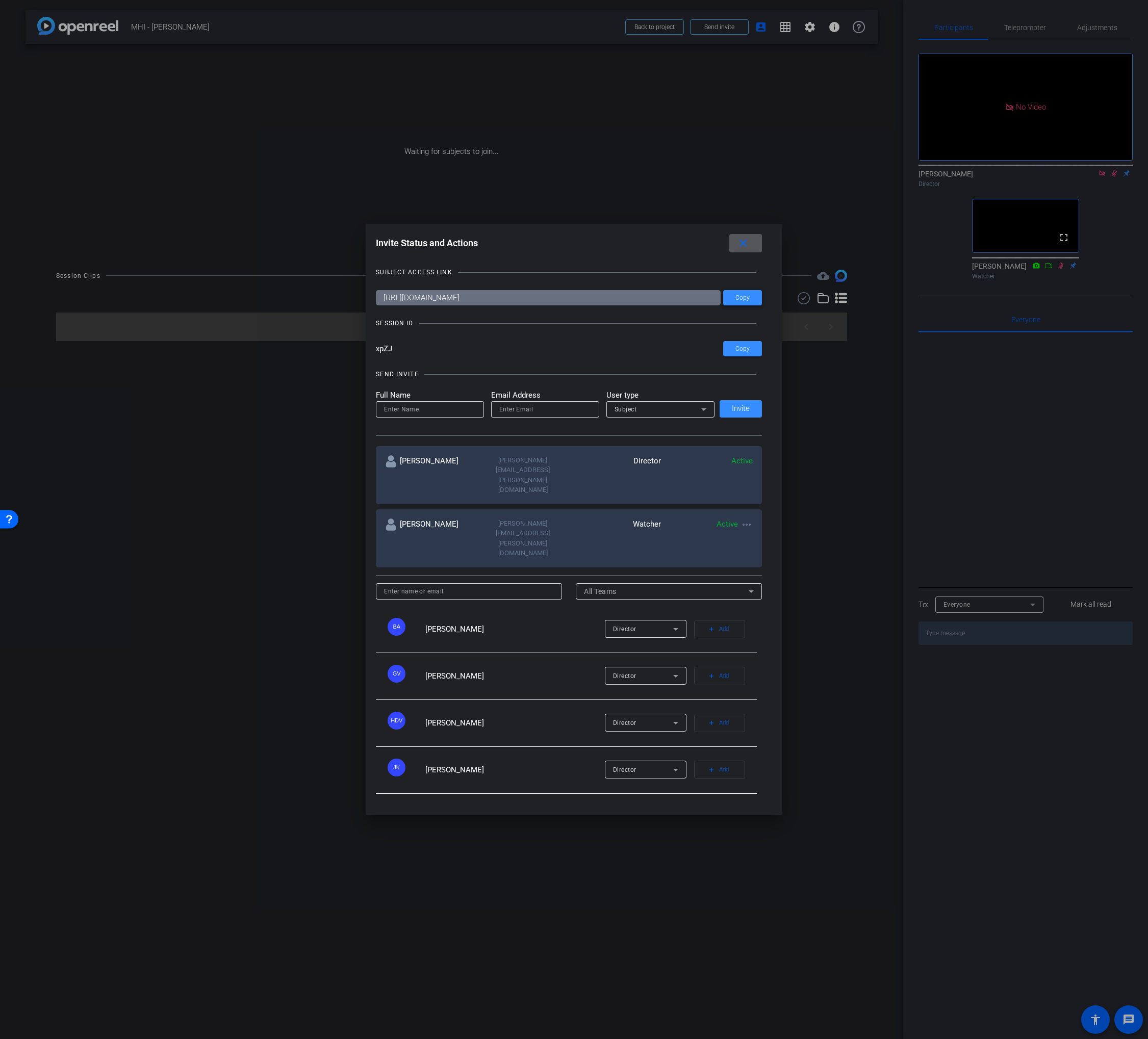
drag, startPoint x: 744, startPoint y: 331, endPoint x: 744, endPoint y: 292, distance: 39.0
click at [744, 310] on span at bounding box center [742, 298] width 39 height 24
click at [741, 250] on mat-icon "close" at bounding box center [743, 243] width 13 height 13
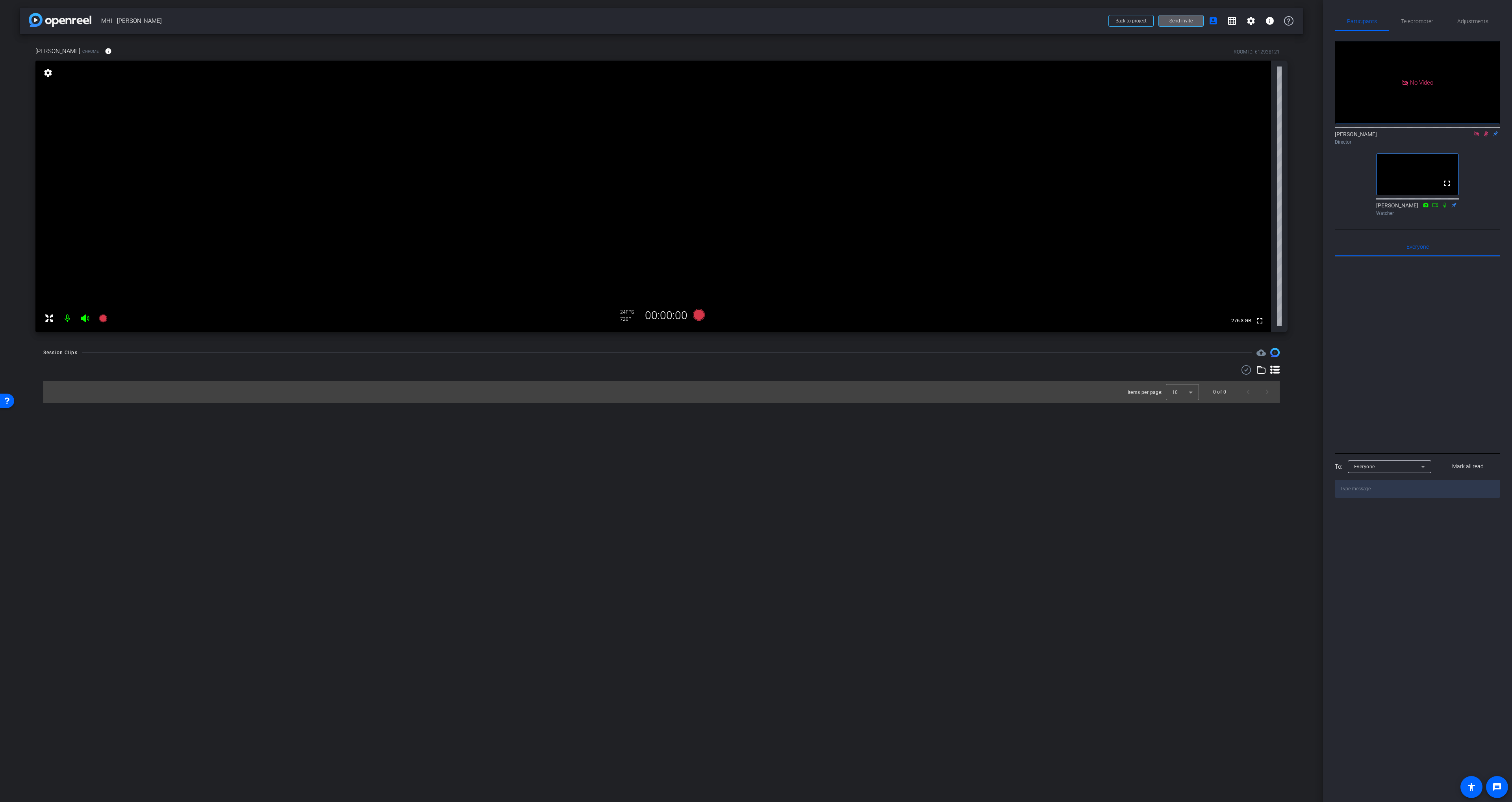
click at [809, 137] on icon at bounding box center [1486, 134] width 4 height 5
click at [809, 137] on icon at bounding box center [1476, 133] width 6 height 5
click at [809, 25] on span "Adjustments" at bounding box center [1473, 21] width 31 height 19
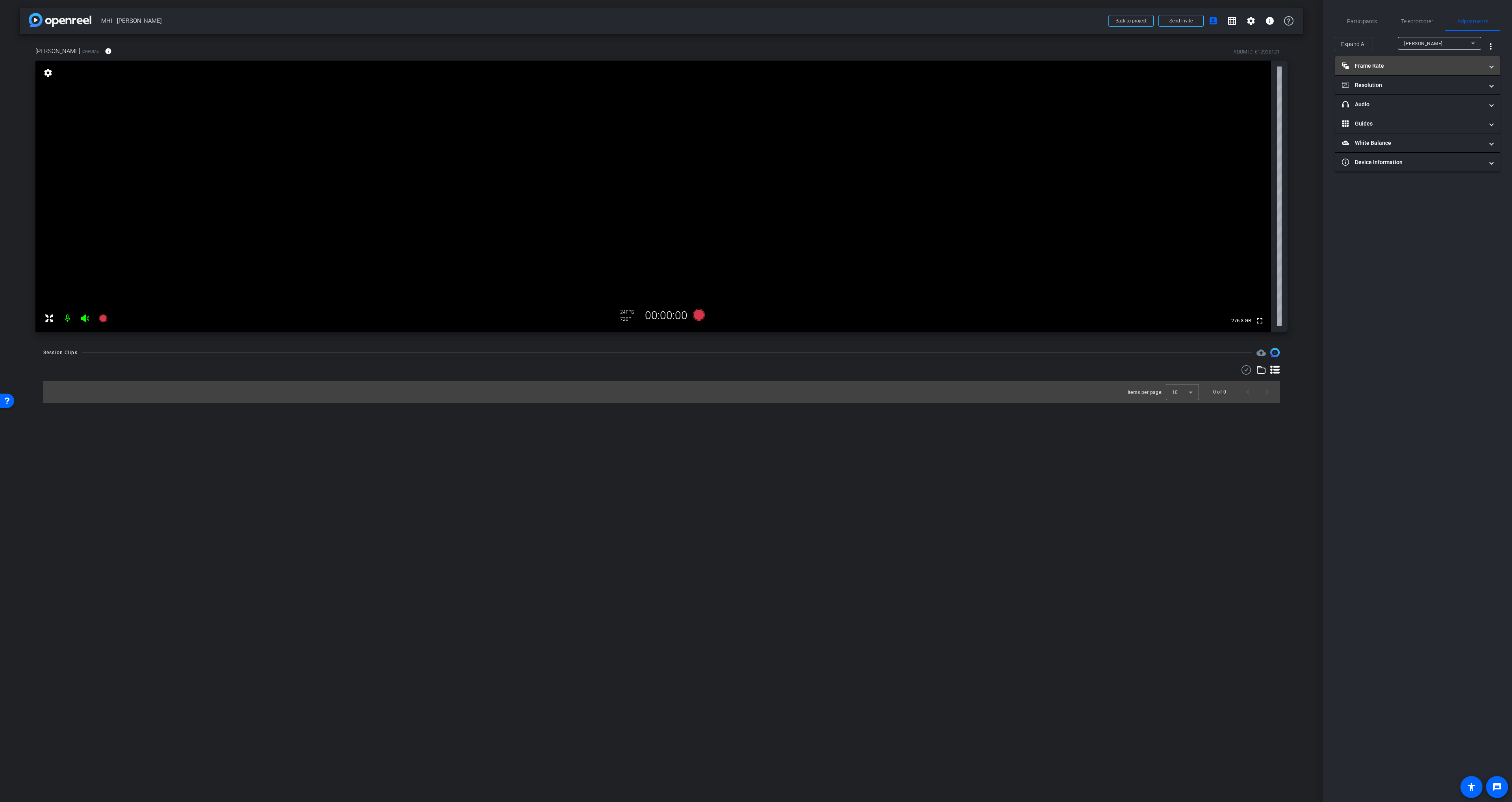
click at [809, 67] on mat-panel-title "Frame Rate Frame Rate" at bounding box center [1412, 66] width 141 height 8
drag, startPoint x: 1409, startPoint y: 66, endPoint x: 1396, endPoint y: 88, distance: 25.6
click at [809, 66] on mat-panel-title "Frame Rate Frame Rate" at bounding box center [1412, 69] width 141 height 8
click at [809, 87] on mat-panel-title "Resolution" at bounding box center [1412, 85] width 141 height 8
click at [809, 114] on div "1080" at bounding box center [1425, 114] width 29 height 13
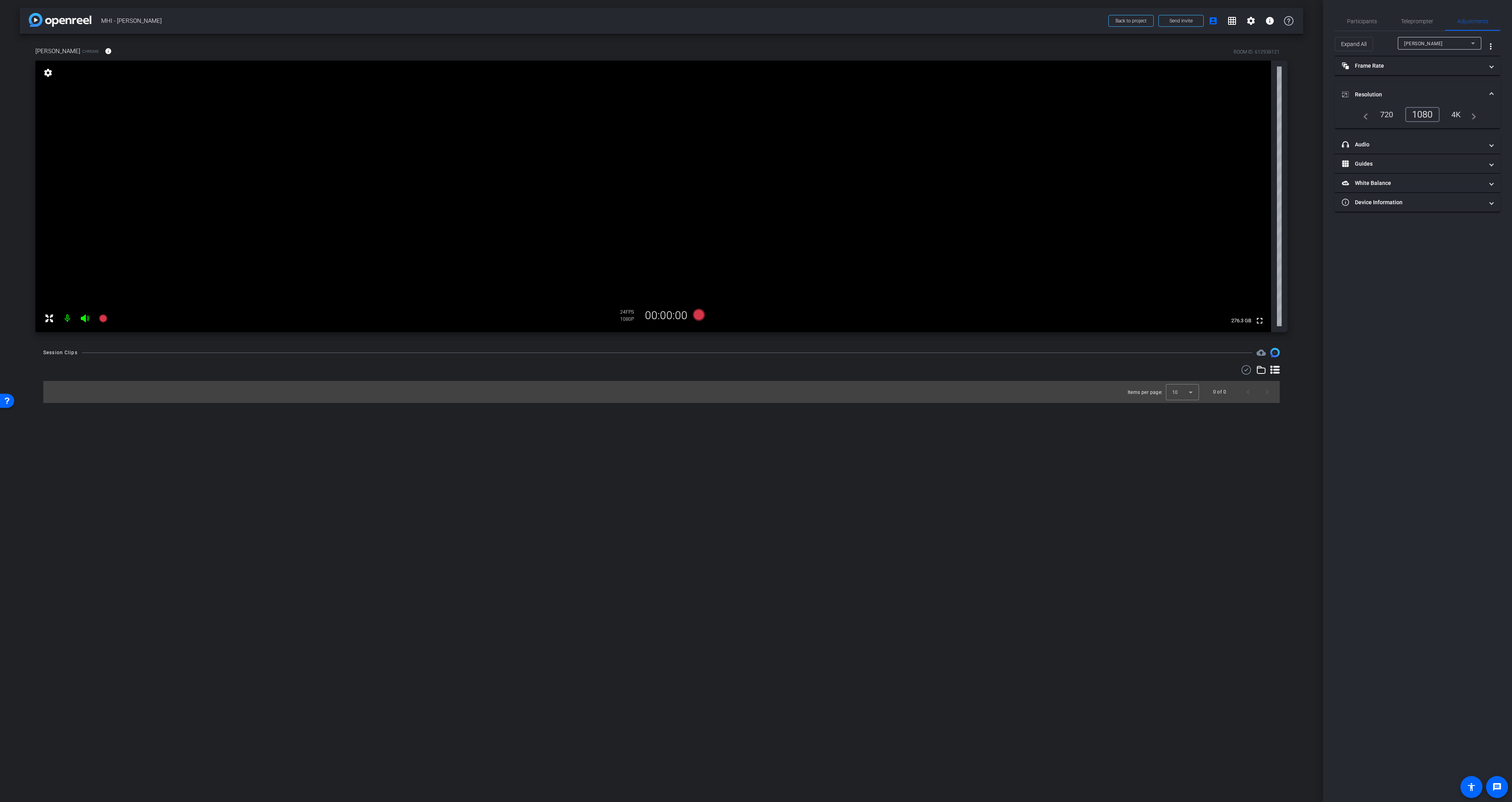
click at [809, 89] on mat-expansion-panel-header "Resolution" at bounding box center [1418, 94] width 166 height 25
click at [809, 66] on mat-panel-title "Frame Rate Frame Rate" at bounding box center [1412, 66] width 141 height 8
drag, startPoint x: 1392, startPoint y: 66, endPoint x: 1393, endPoint y: 73, distance: 7.1
click at [809, 65] on mat-panel-title "Frame Rate Frame Rate" at bounding box center [1412, 69] width 141 height 8
click at [809, 100] on mat-expansion-panel-header "headphone icon Audio" at bounding box center [1418, 104] width 166 height 19
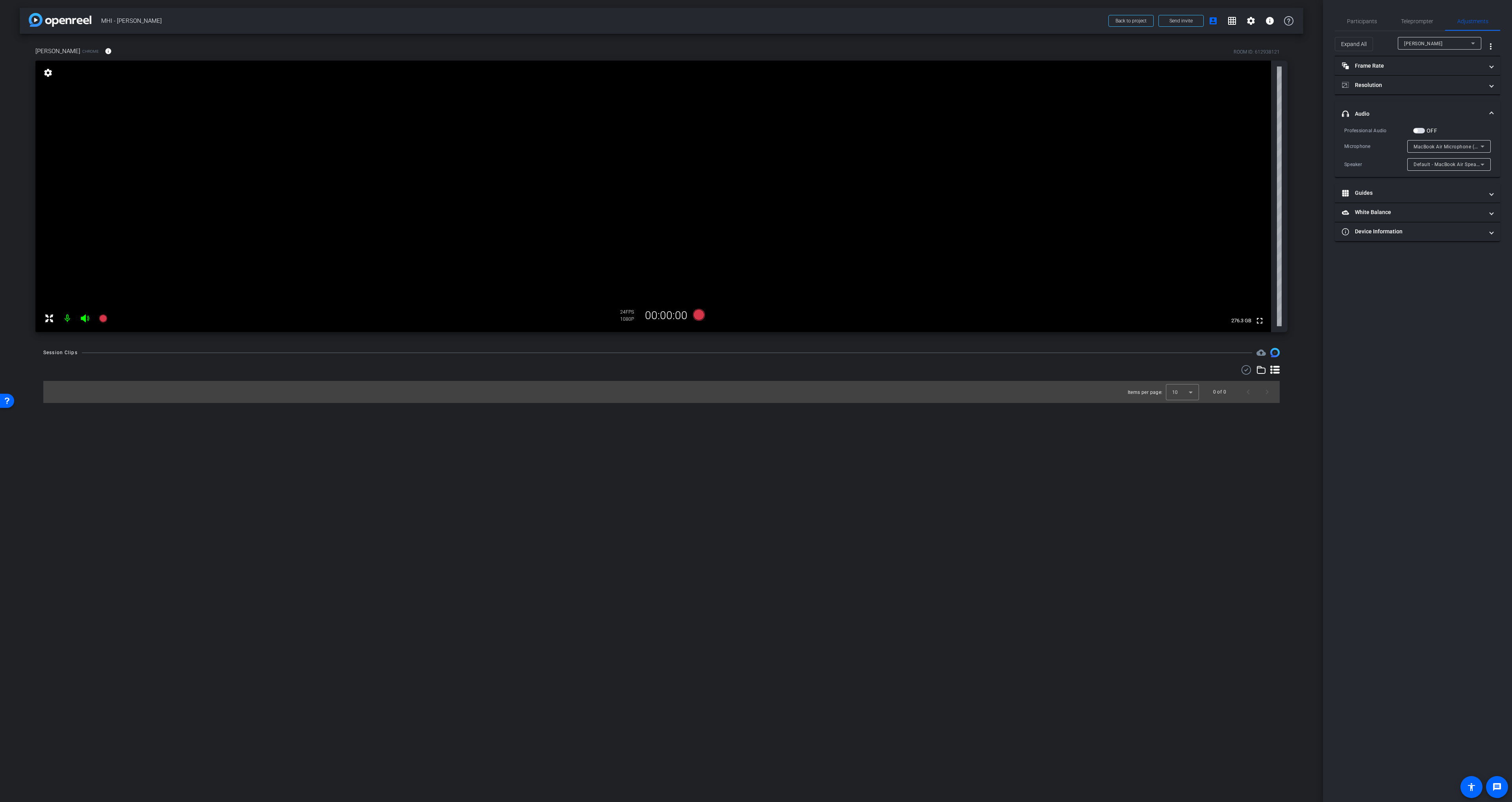
click at [809, 104] on mat-expansion-panel-header "headphone icon Audio" at bounding box center [1418, 113] width 166 height 25
click at [809, 10] on div "Participants Teleprompter Adjustments settings [PERSON_NAME] flip Director [PER…" at bounding box center [1418, 401] width 189 height 802
click at [809, 11] on div "Participants Teleprompter Adjustments settings [PERSON_NAME] flip Director [PER…" at bounding box center [1418, 401] width 189 height 802
click at [809, 19] on span "Participants" at bounding box center [1362, 21] width 30 height 5
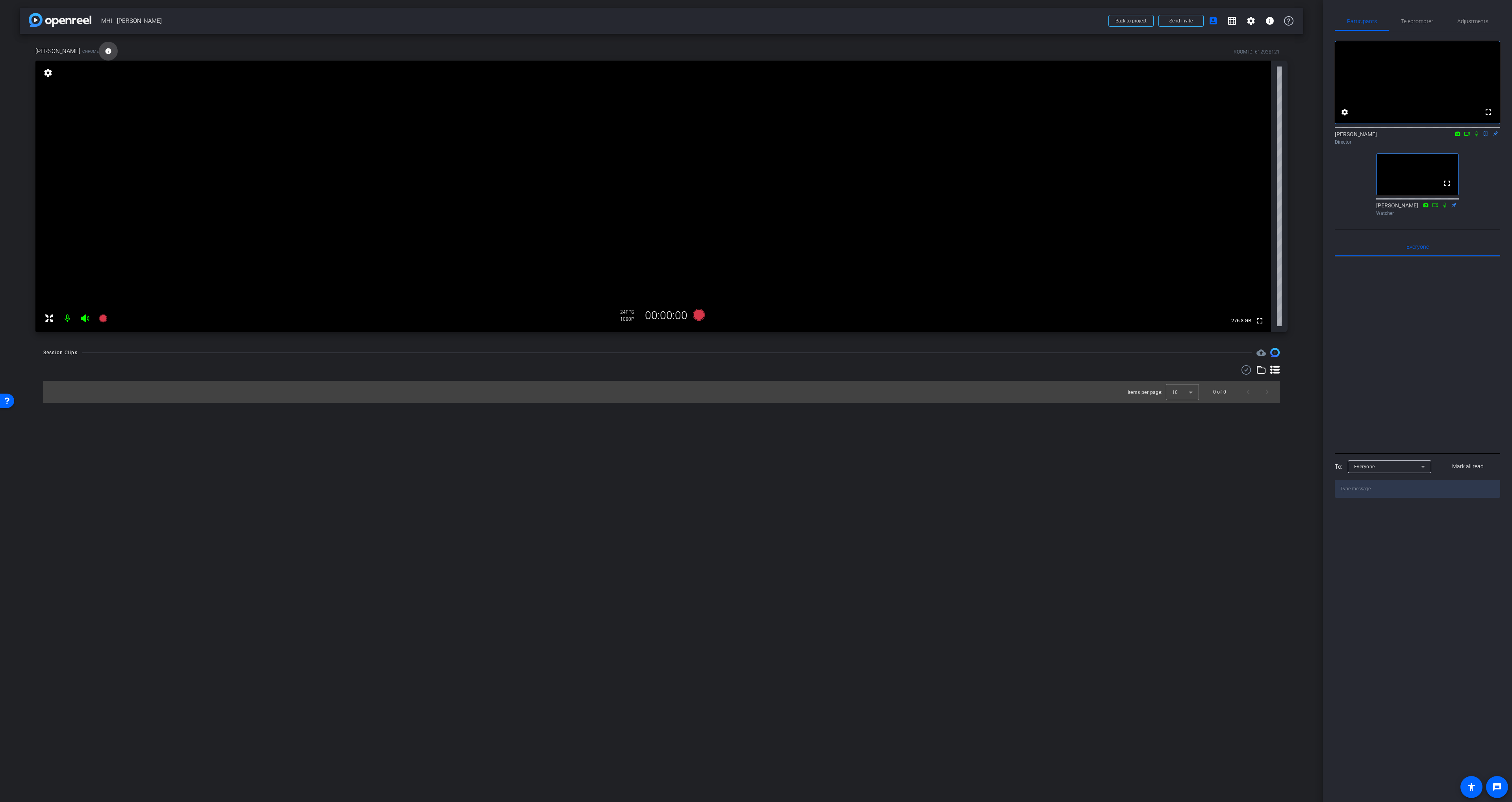
click at [112, 52] on mat-icon "info" at bounding box center [108, 51] width 7 height 7
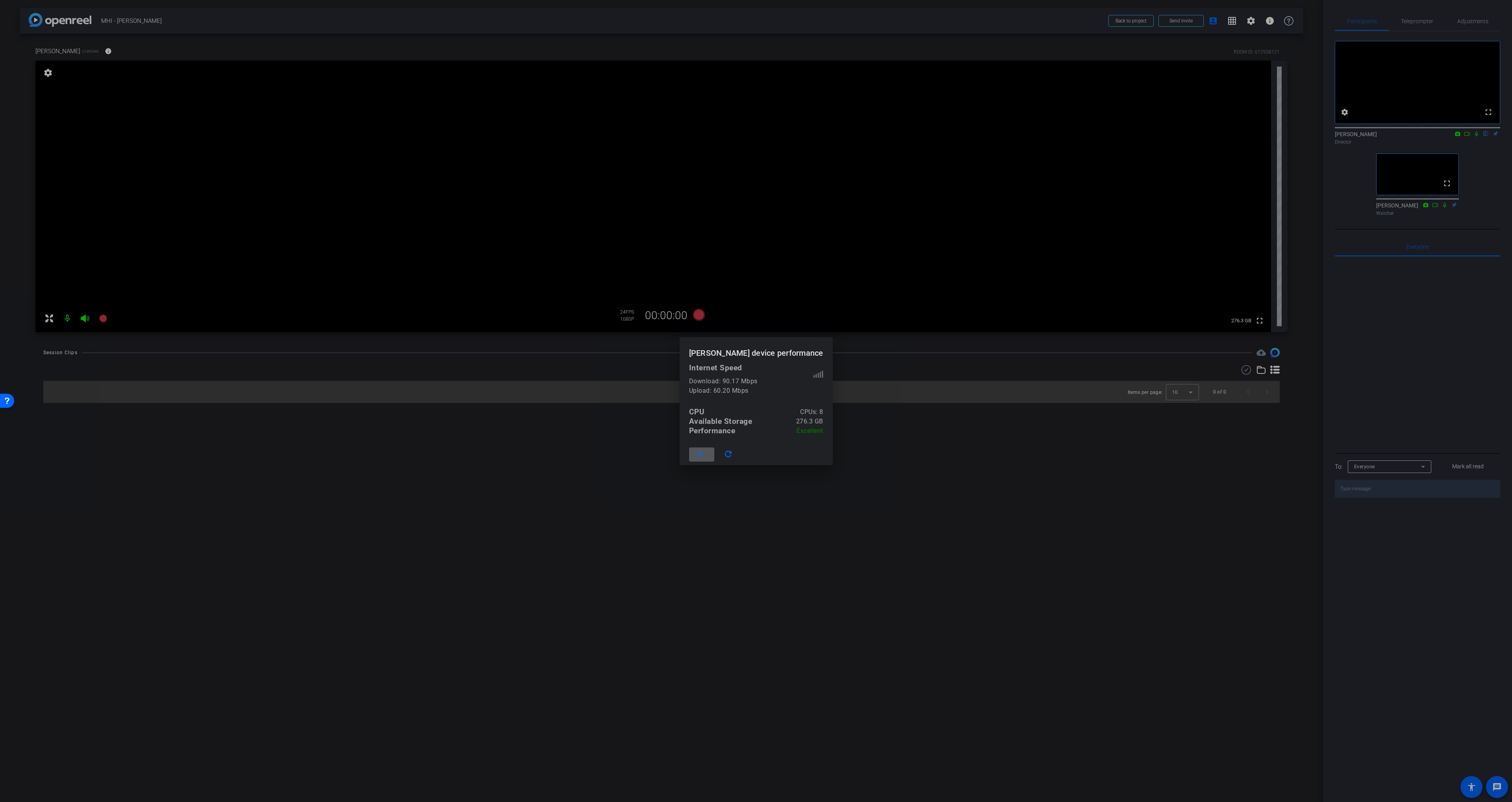
click at [698, 456] on mat-icon "close" at bounding box center [700, 454] width 10 height 10
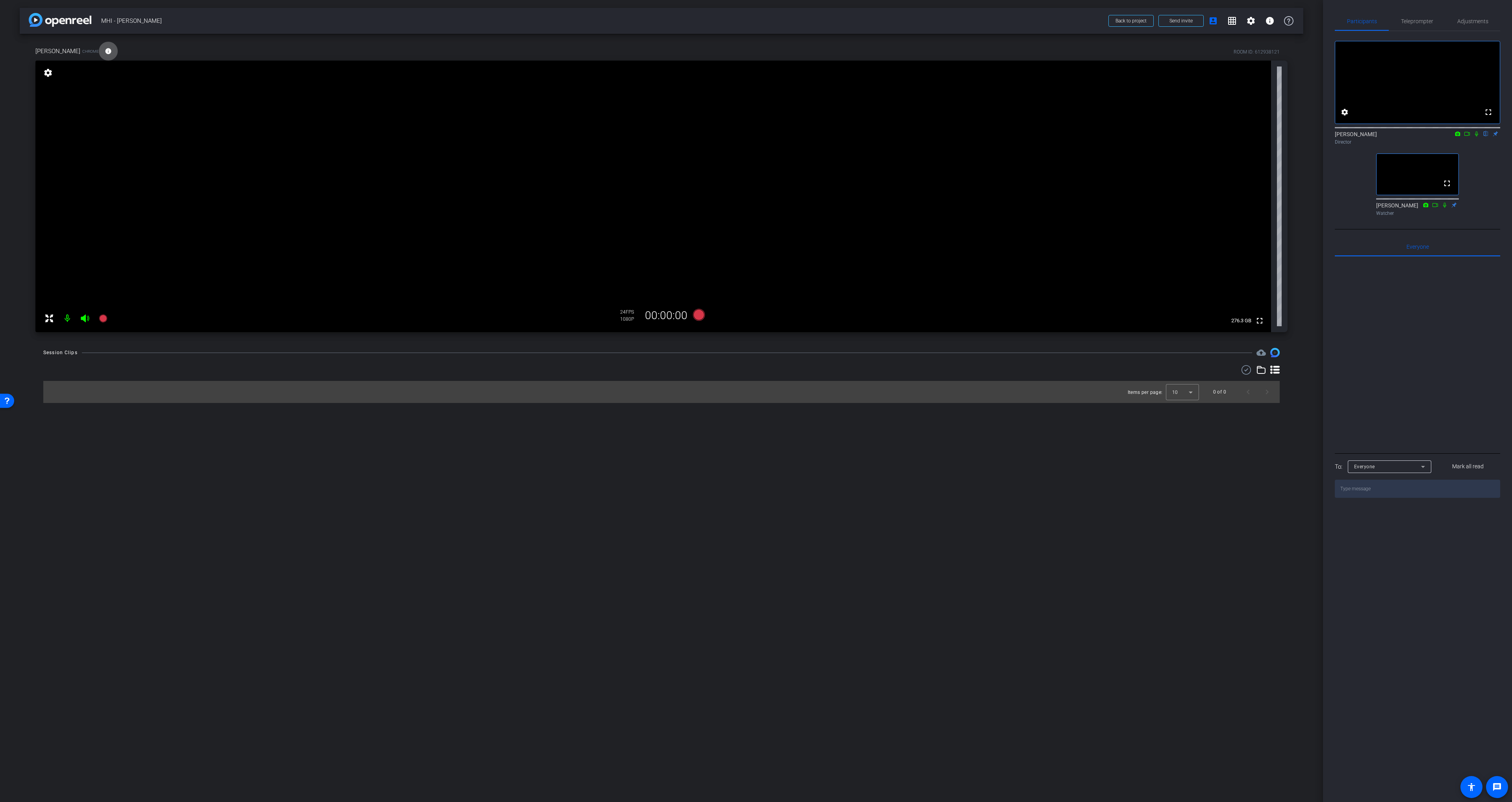
click at [700, 456] on div "arrow_back MHI - [PERSON_NAME] Back to project Send invite account_box grid_on …" at bounding box center [662, 401] width 1323 height 802
click at [774, 437] on div "arrow_back MHI - [PERSON_NAME] Back to project Send invite account_box grid_on …" at bounding box center [662, 401] width 1323 height 802
click at [809, 11] on div "Participants Teleprompter Adjustments fullscreen settings [PERSON_NAME] flip Di…" at bounding box center [1418, 401] width 189 height 802
click at [809, 22] on span "Adjustments" at bounding box center [1473, 21] width 31 height 5
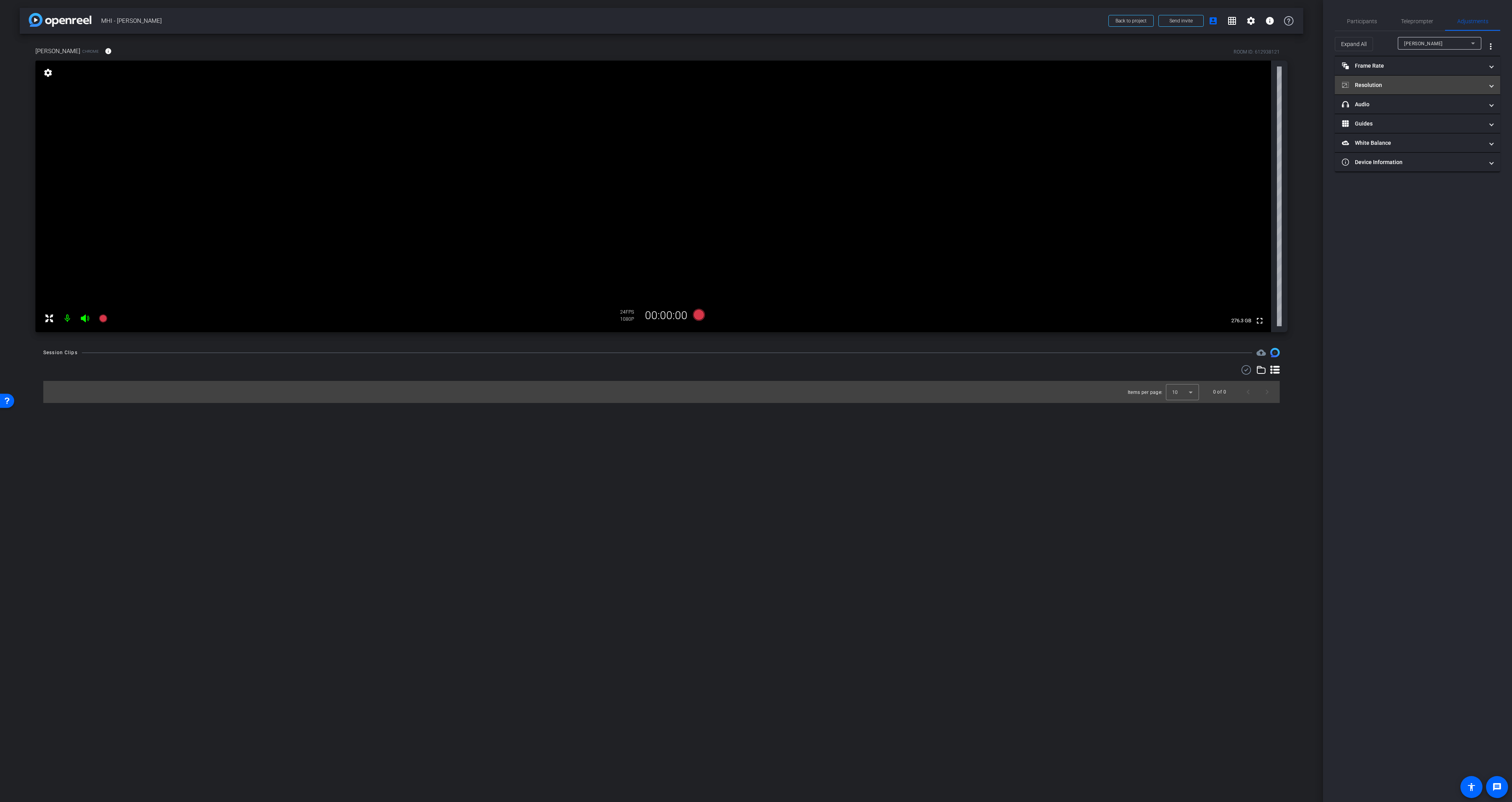
drag, startPoint x: 1441, startPoint y: 81, endPoint x: 1444, endPoint y: 84, distance: 4.2
click at [809, 81] on mat-panel-title "Resolution" at bounding box center [1412, 85] width 141 height 8
click at [809, 111] on div "4K" at bounding box center [1456, 114] width 22 height 13
click at [809, 113] on div "1080" at bounding box center [1422, 113] width 29 height 13
click at [809, 11] on span "×" at bounding box center [1501, 14] width 4 height 9
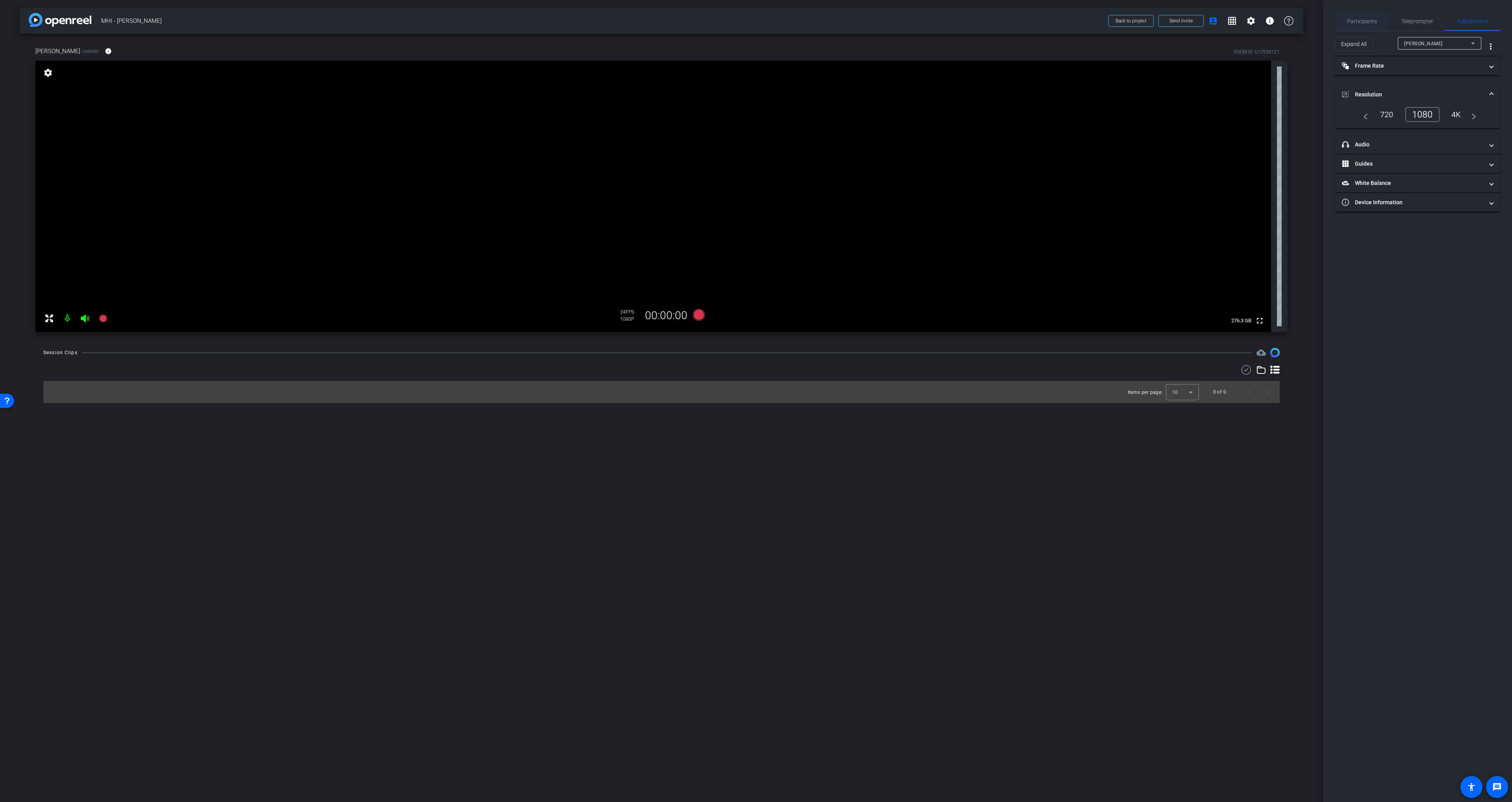
click at [809, 19] on span "Participants" at bounding box center [1362, 21] width 30 height 5
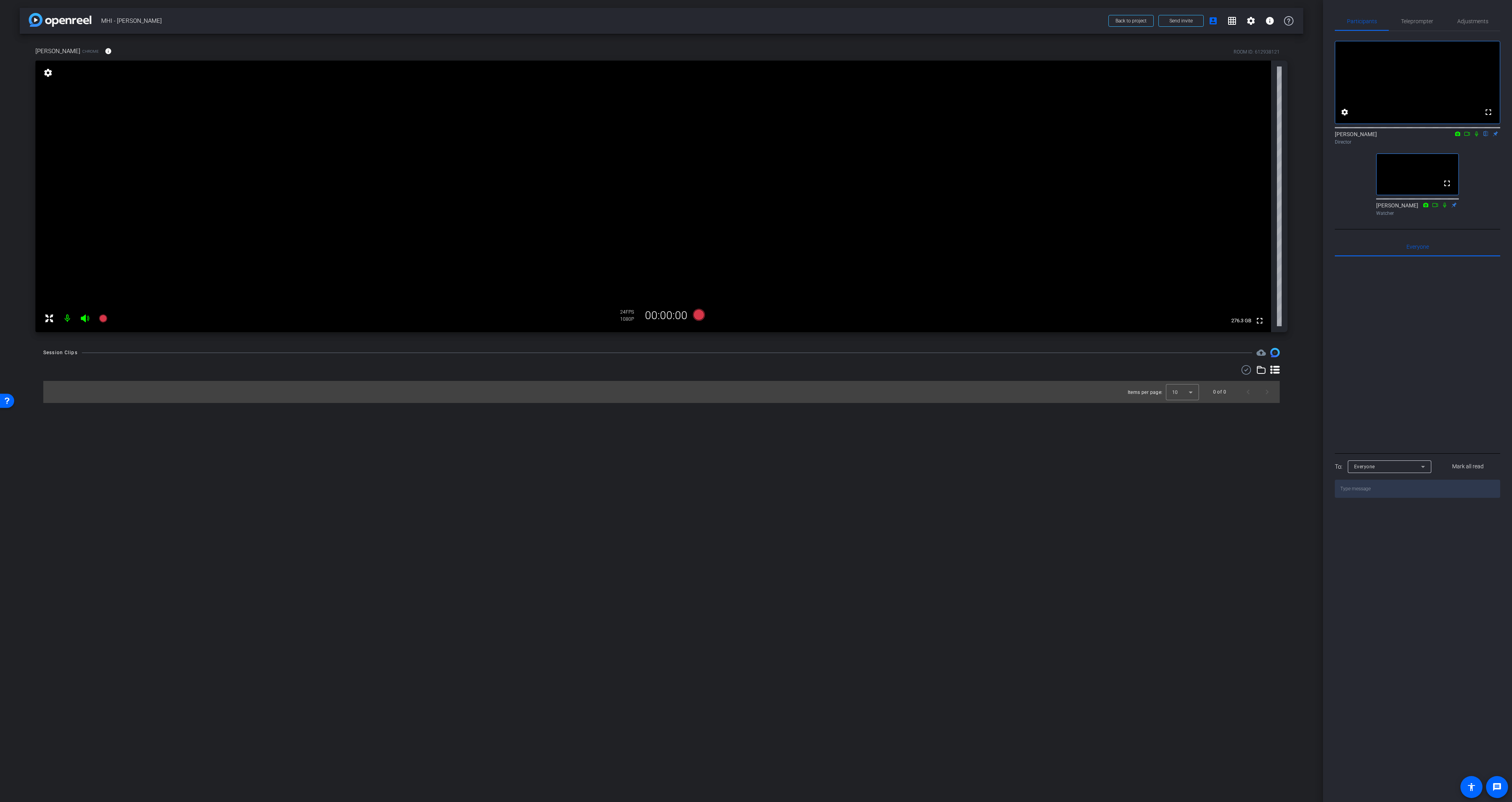
click at [789, 419] on div "arrow_back MHI - [PERSON_NAME] Back to project Send invite account_box grid_on …" at bounding box center [662, 401] width 1323 height 802
click at [701, 321] on icon at bounding box center [699, 315] width 19 height 14
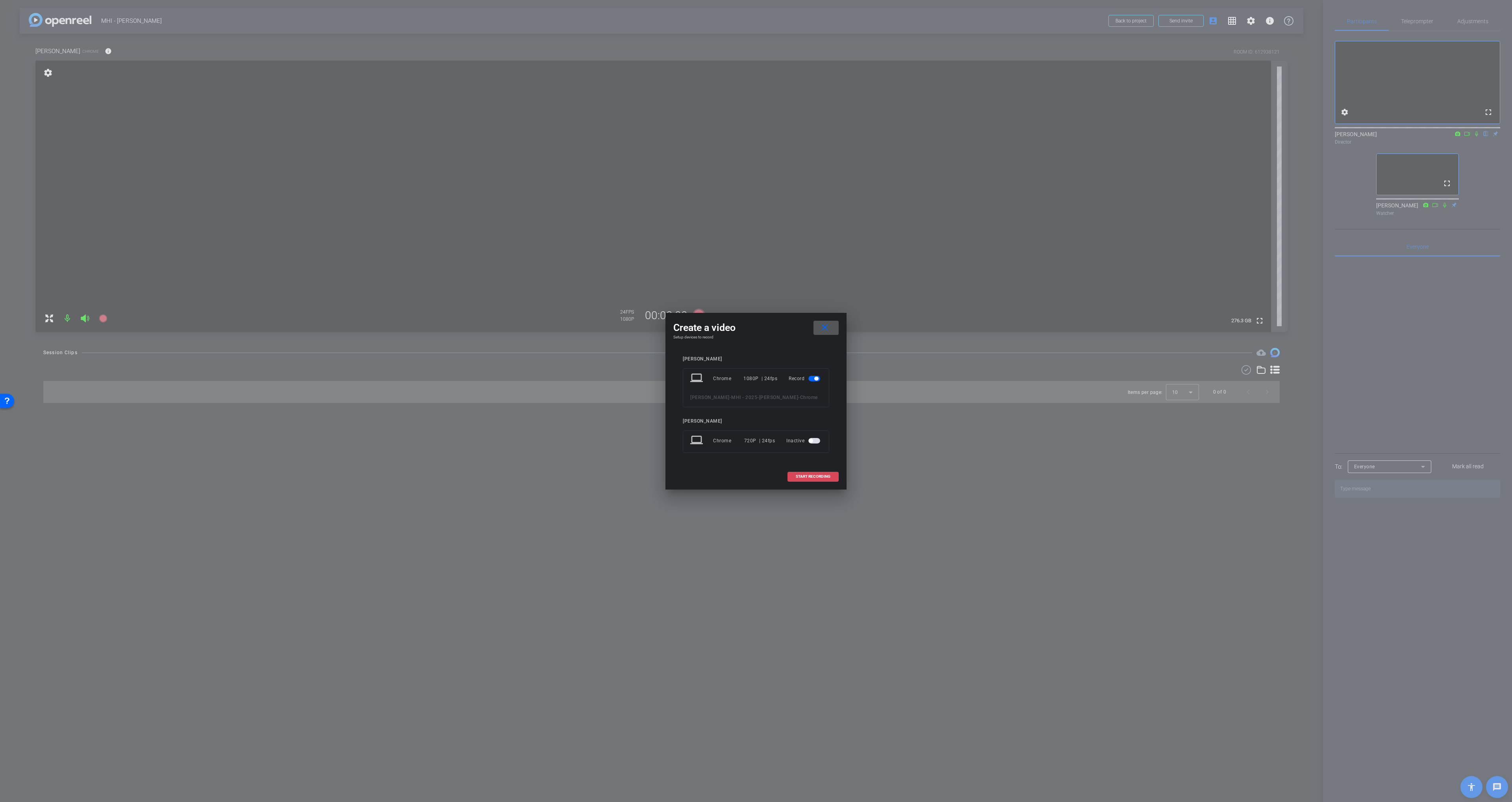
click at [798, 458] on span "START RECORDING" at bounding box center [813, 476] width 35 height 4
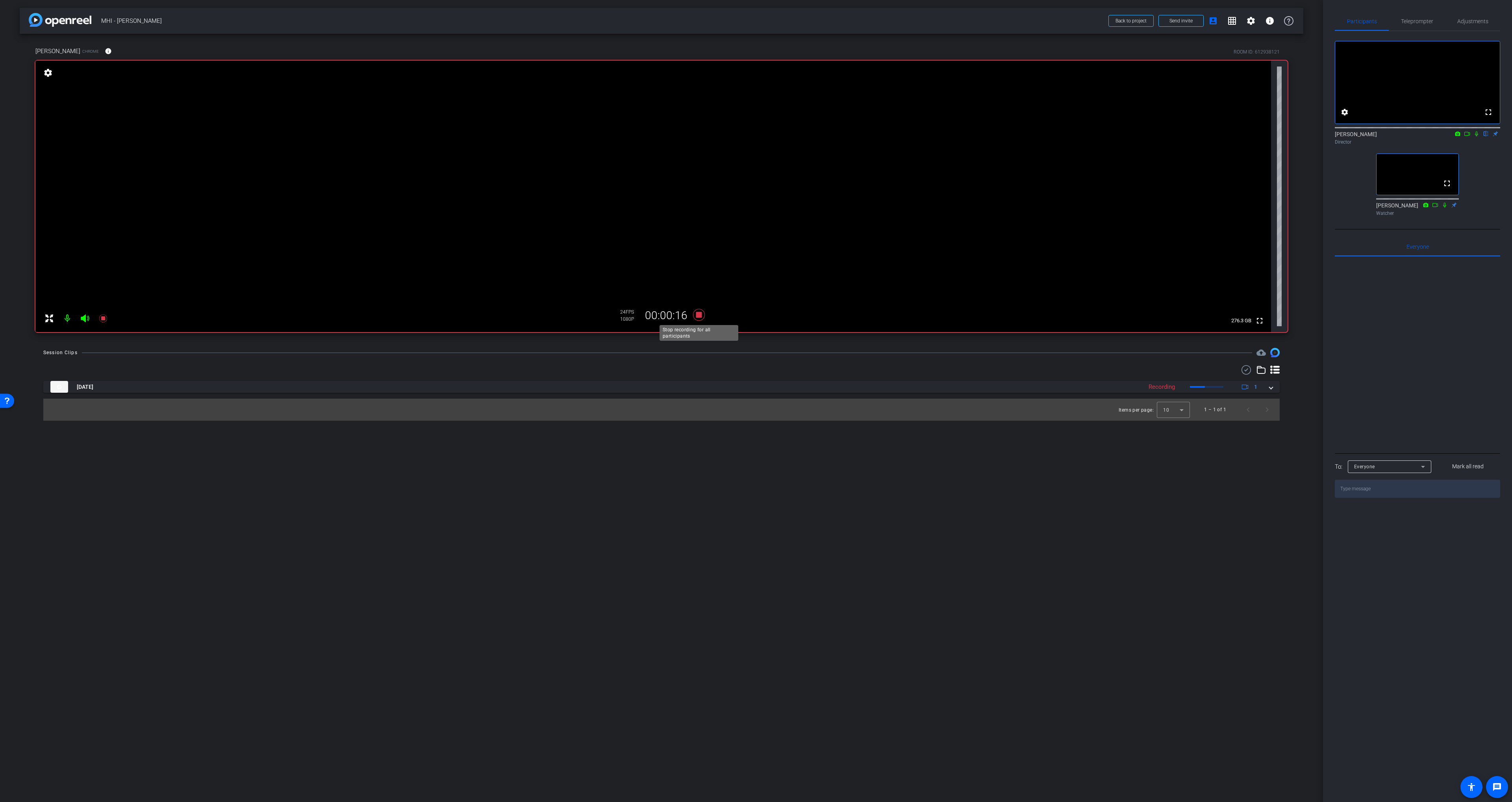
click at [700, 314] on icon at bounding box center [699, 315] width 12 height 12
click at [809, 99] on video at bounding box center [653, 196] width 1236 height 272
drag, startPoint x: 853, startPoint y: 392, endPoint x: 338, endPoint y: 451, distance: 518.4
click at [809, 392] on mat-panel-title "[DATE]" at bounding box center [623, 387] width 1145 height 12
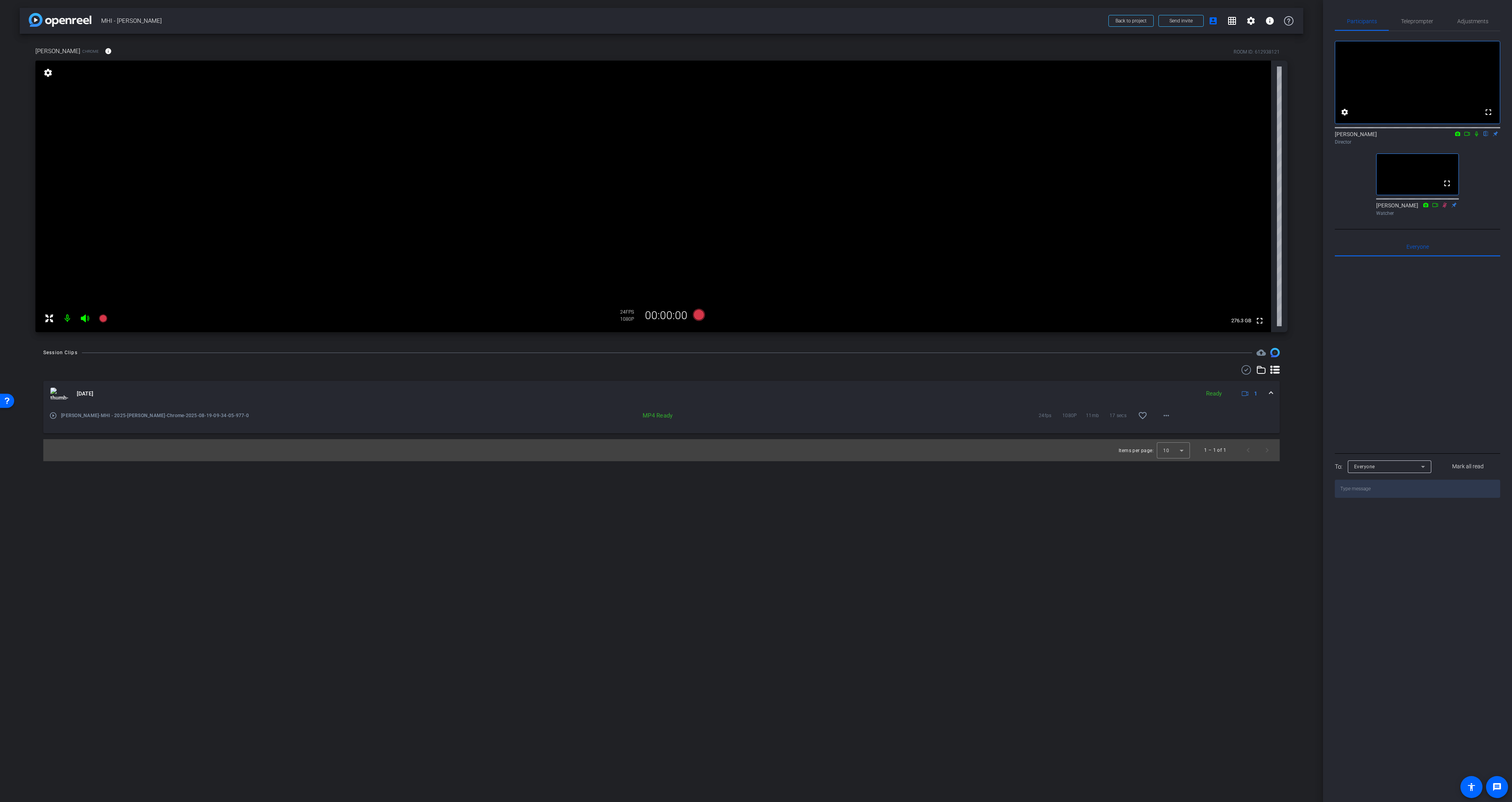
click at [51, 416] on mat-icon "play_circle_outline" at bounding box center [53, 415] width 8 height 8
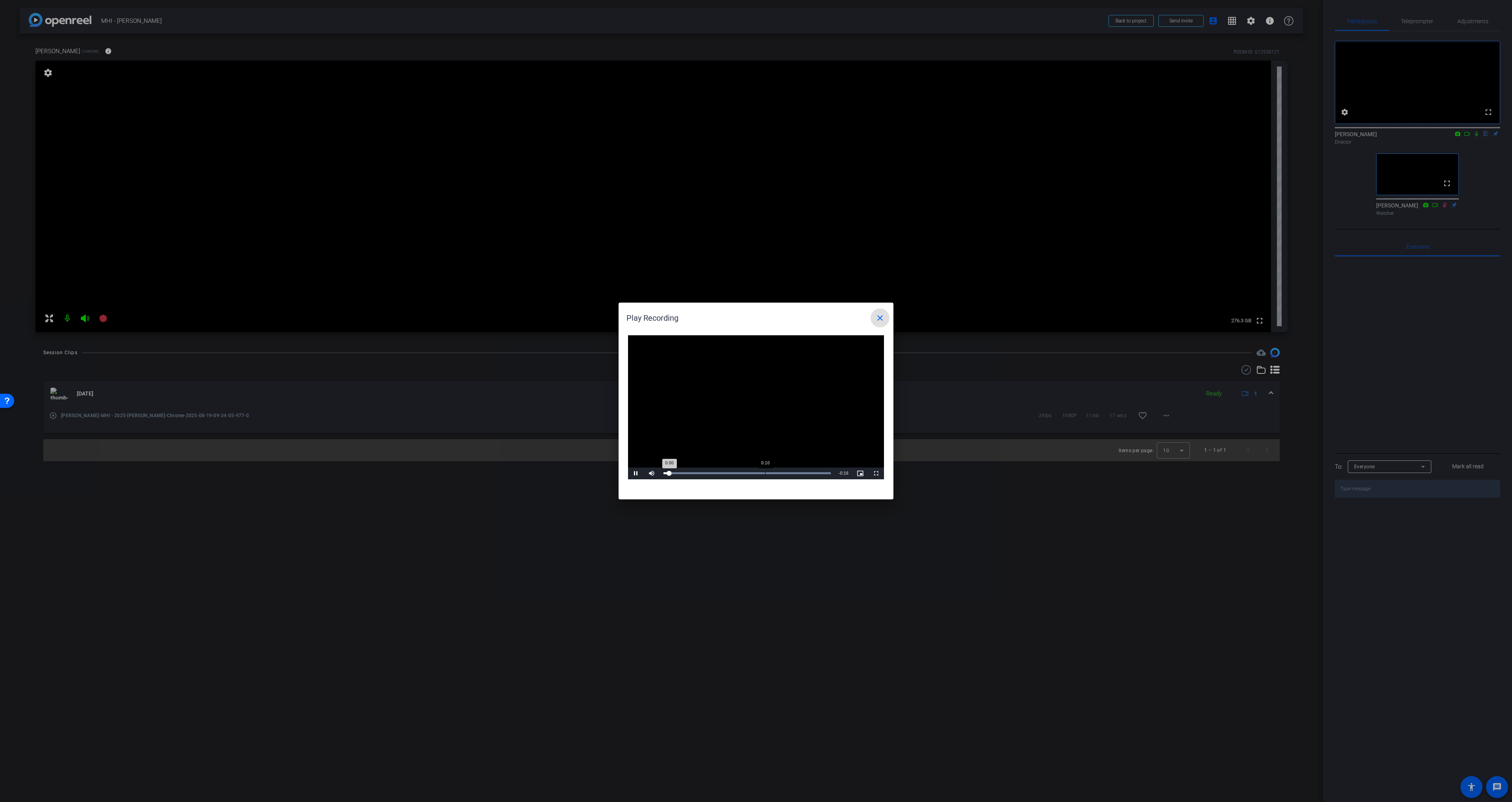
click at [765, 458] on div "Loaded : 100.00% 0:10 0:00" at bounding box center [747, 473] width 176 height 12
click at [809, 458] on div "Loaded : 100.00% 0:15 0:11" at bounding box center [747, 473] width 167 height 2
click at [809, 458] on div "Loaded : 100.00% 0:15 0:16" at bounding box center [747, 473] width 167 height 2
click at [799, 458] on div "Loaded : 100.00% 0:13 0:15" at bounding box center [747, 473] width 167 height 2
click at [809, 318] on mat-icon "close" at bounding box center [880, 318] width 9 height 9
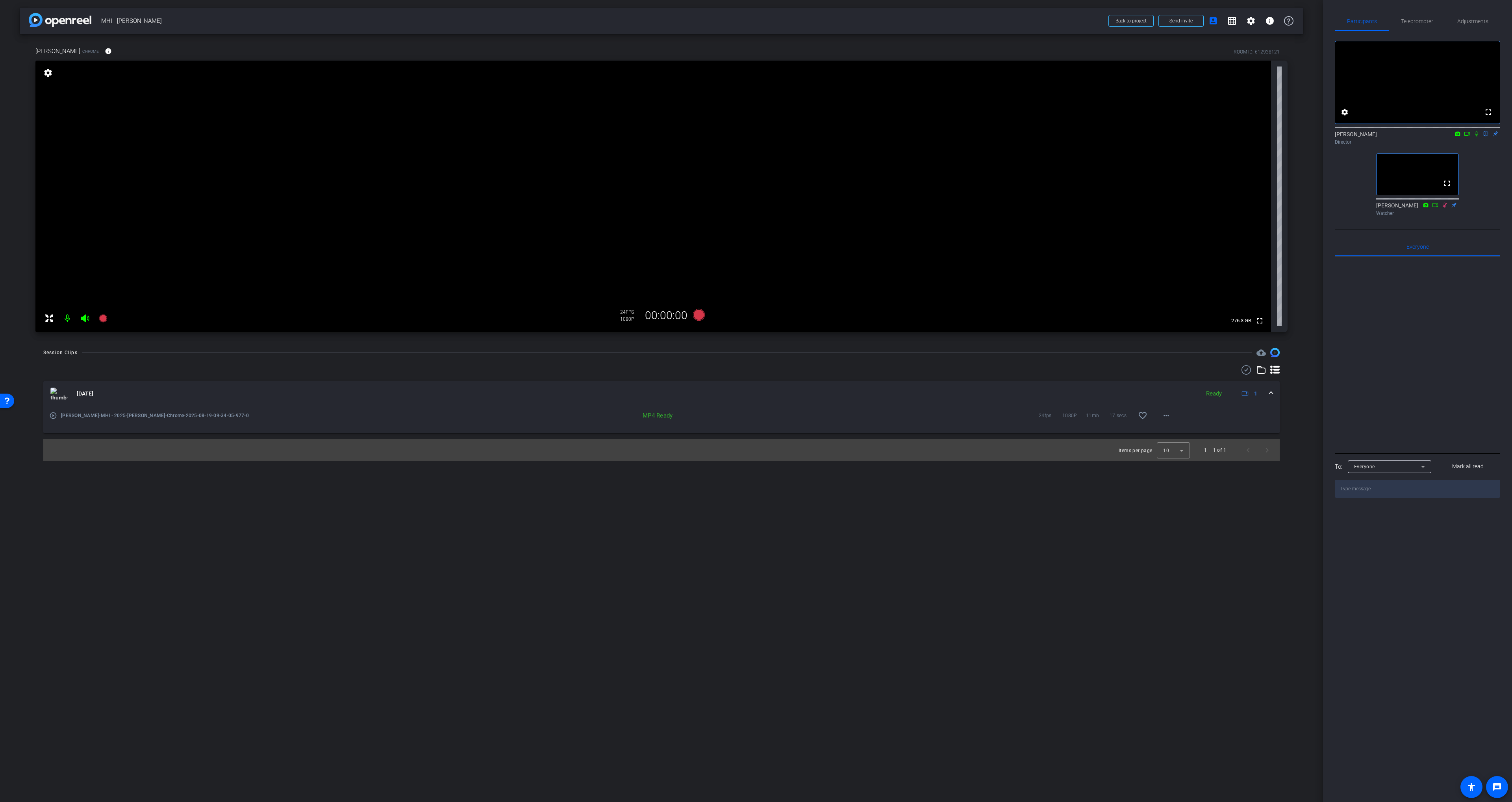
click at [809, 136] on div "arrow_back MHI - [PERSON_NAME] Back to project Send invite account_box grid_on …" at bounding box center [662, 401] width 1323 height 802
click at [700, 316] on icon at bounding box center [699, 315] width 12 height 12
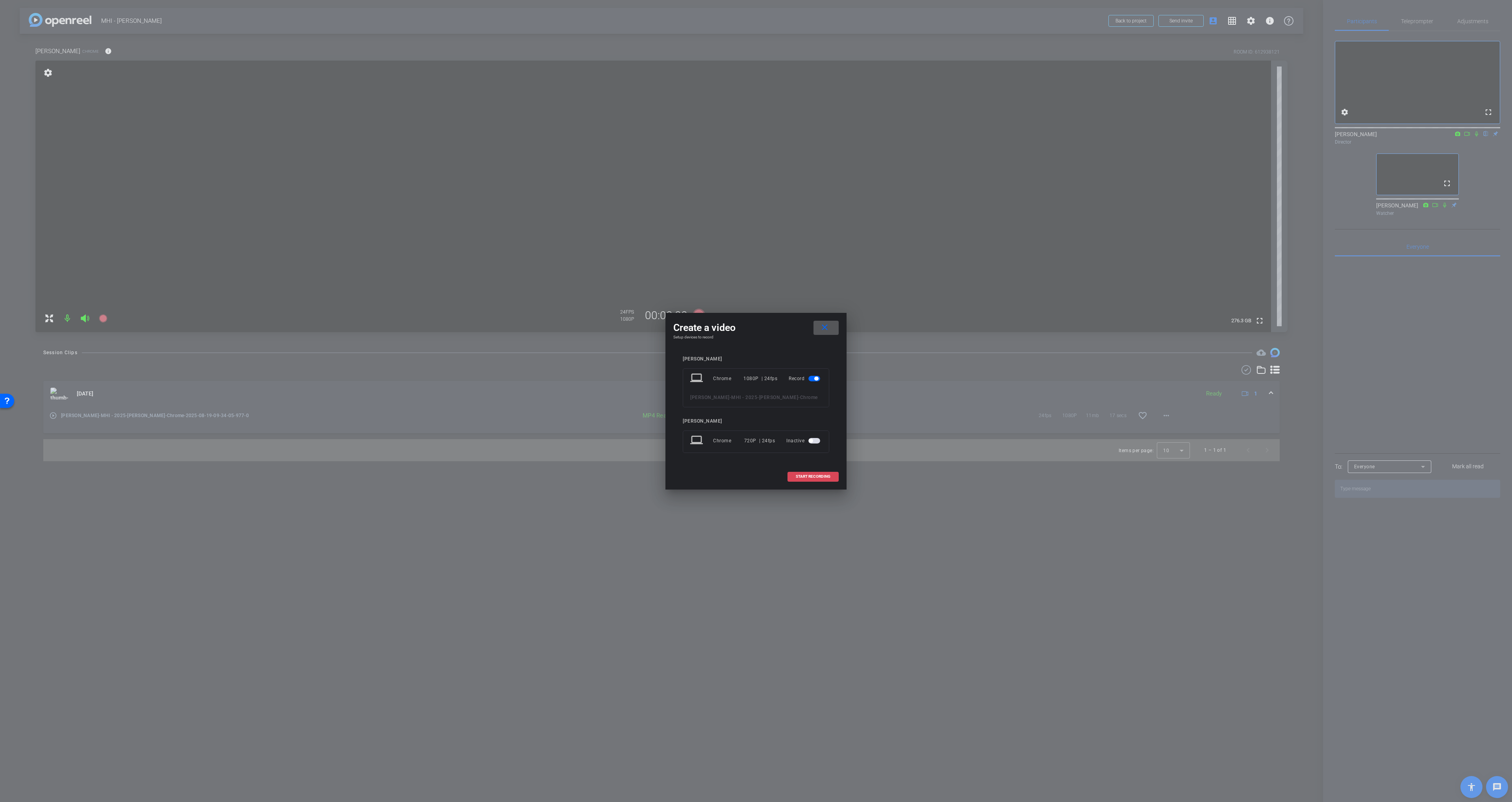
click at [809, 458] on span at bounding box center [813, 476] width 50 height 19
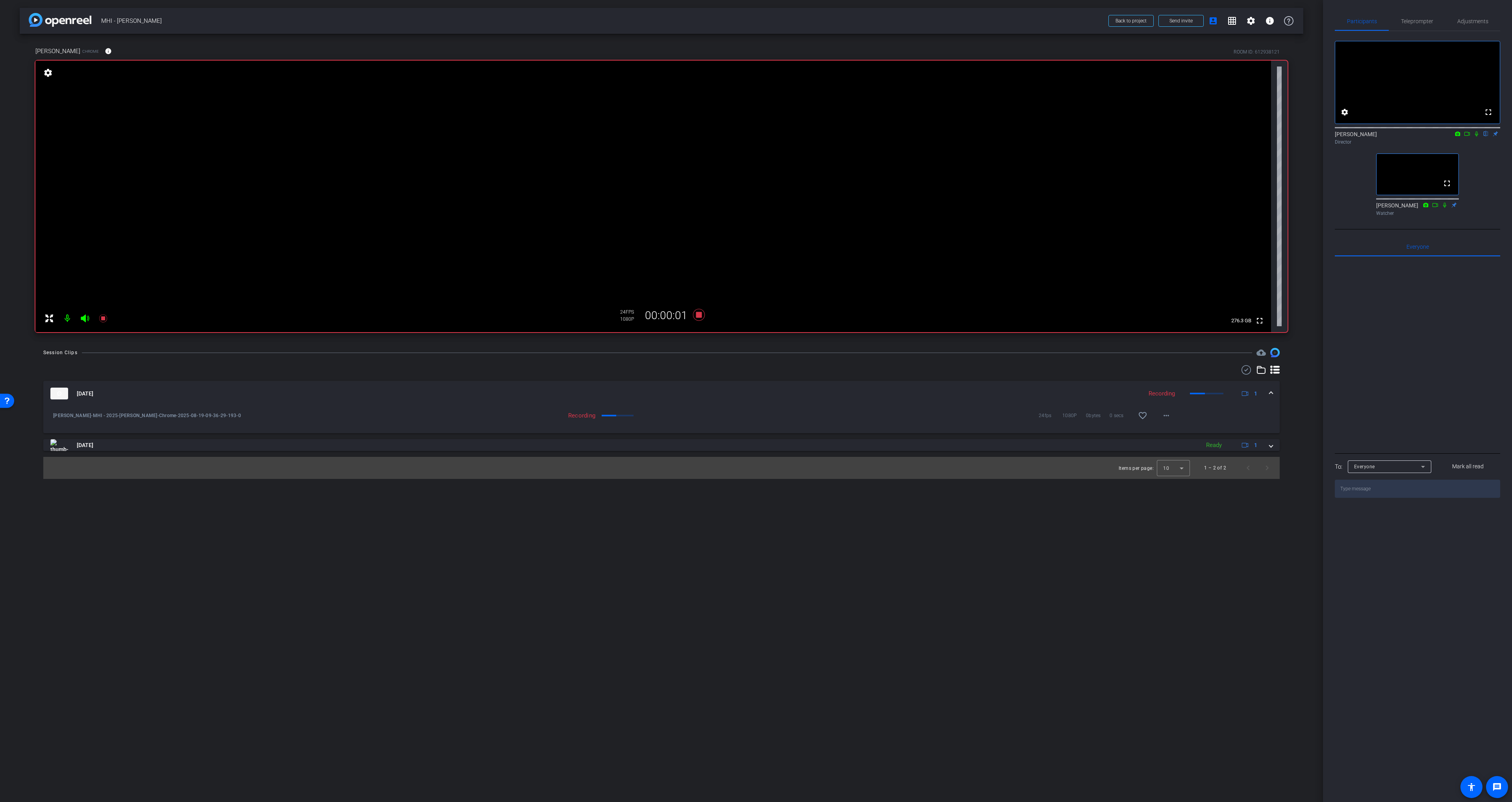
click at [809, 137] on icon at bounding box center [1476, 133] width 6 height 5
click at [809, 136] on icon at bounding box center [1467, 134] width 5 height 4
click at [809, 326] on div "arrow_back MHI - [PERSON_NAME] Back to project Send invite account_box grid_on …" at bounding box center [662, 401] width 1323 height 802
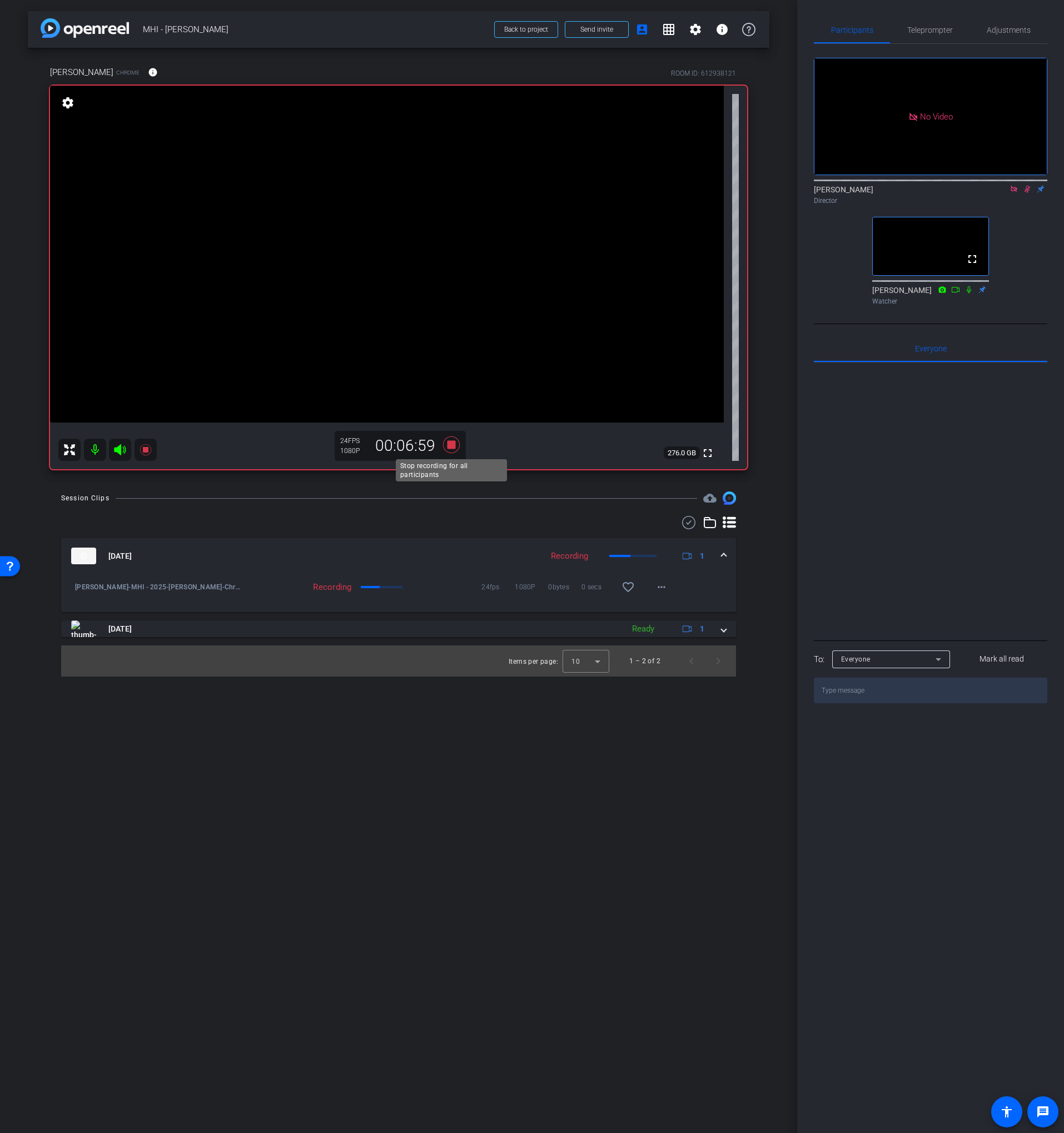
click at [448, 445] on icon at bounding box center [452, 445] width 17 height 17
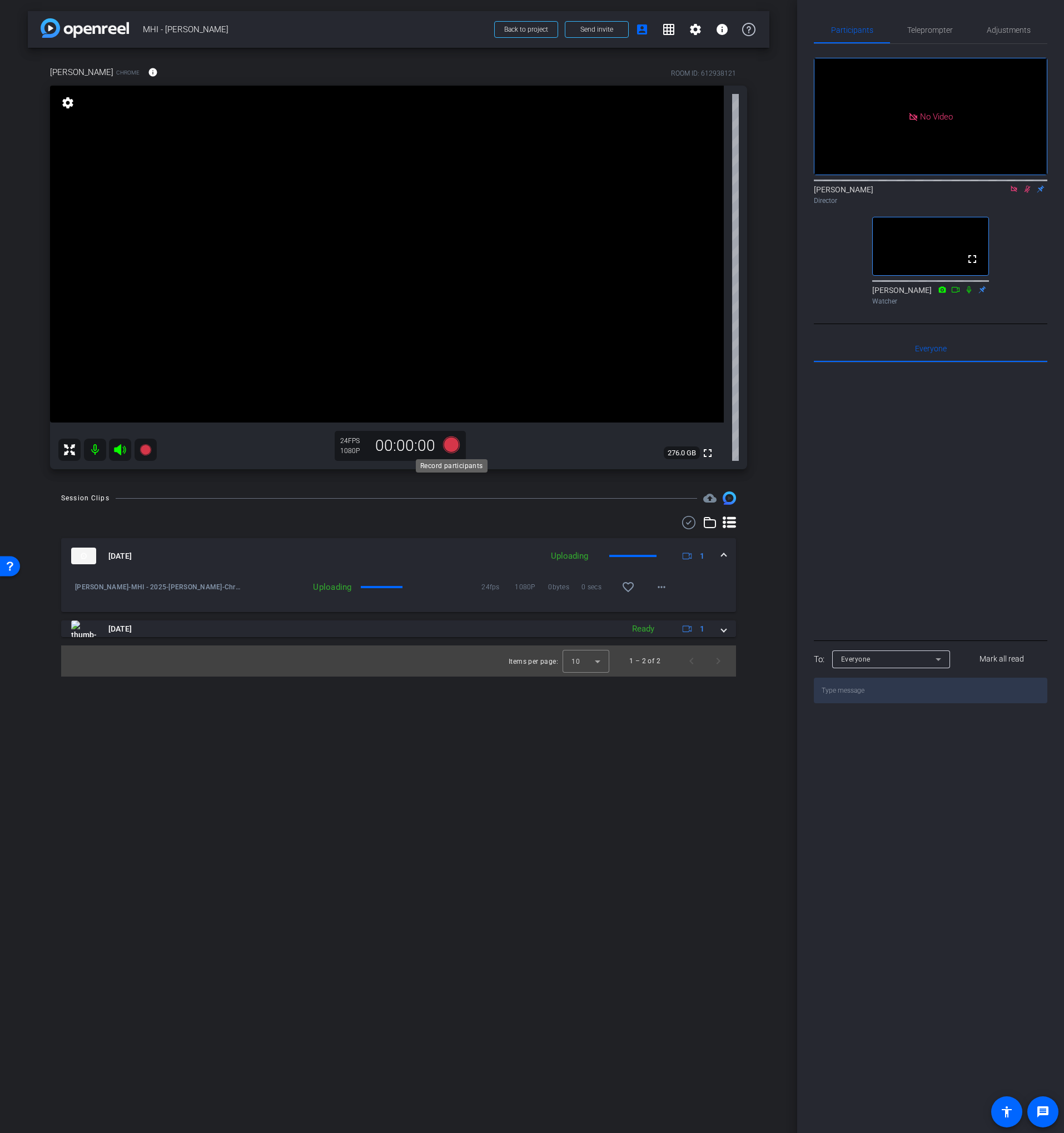
click at [451, 446] on icon at bounding box center [452, 445] width 17 height 17
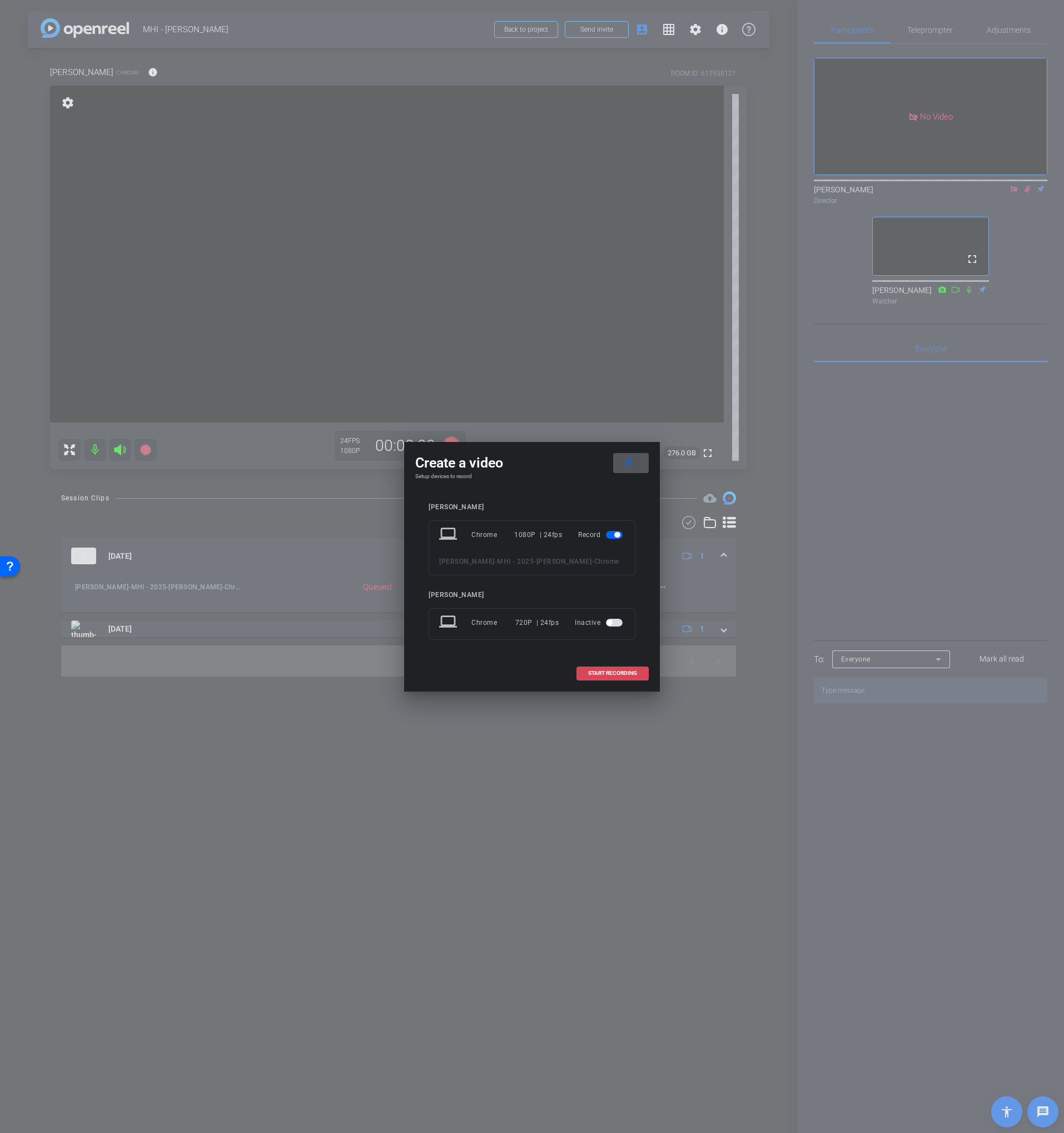
click at [588, 646] on span at bounding box center [612, 673] width 71 height 27
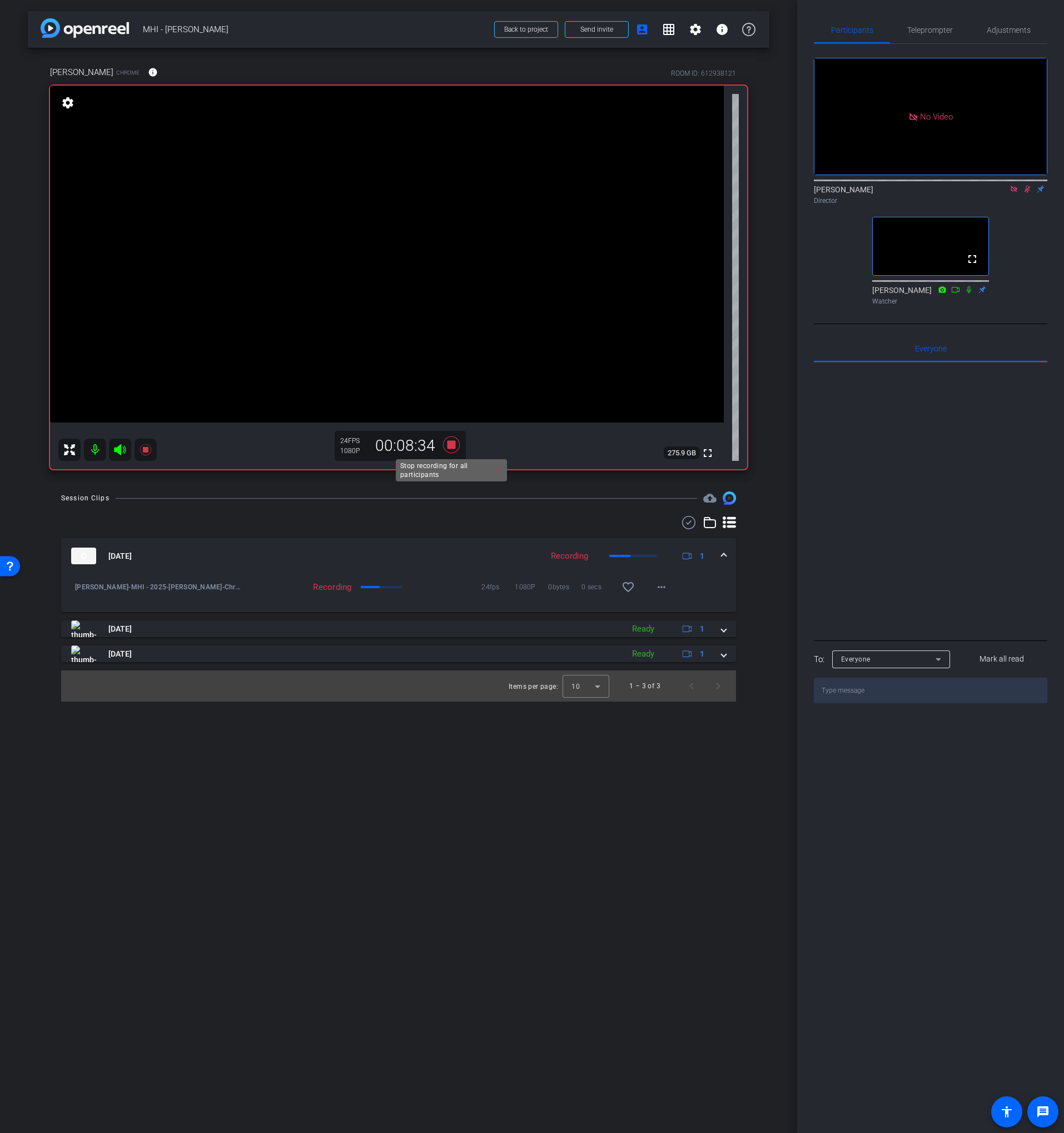
click at [454, 445] on icon at bounding box center [452, 445] width 17 height 17
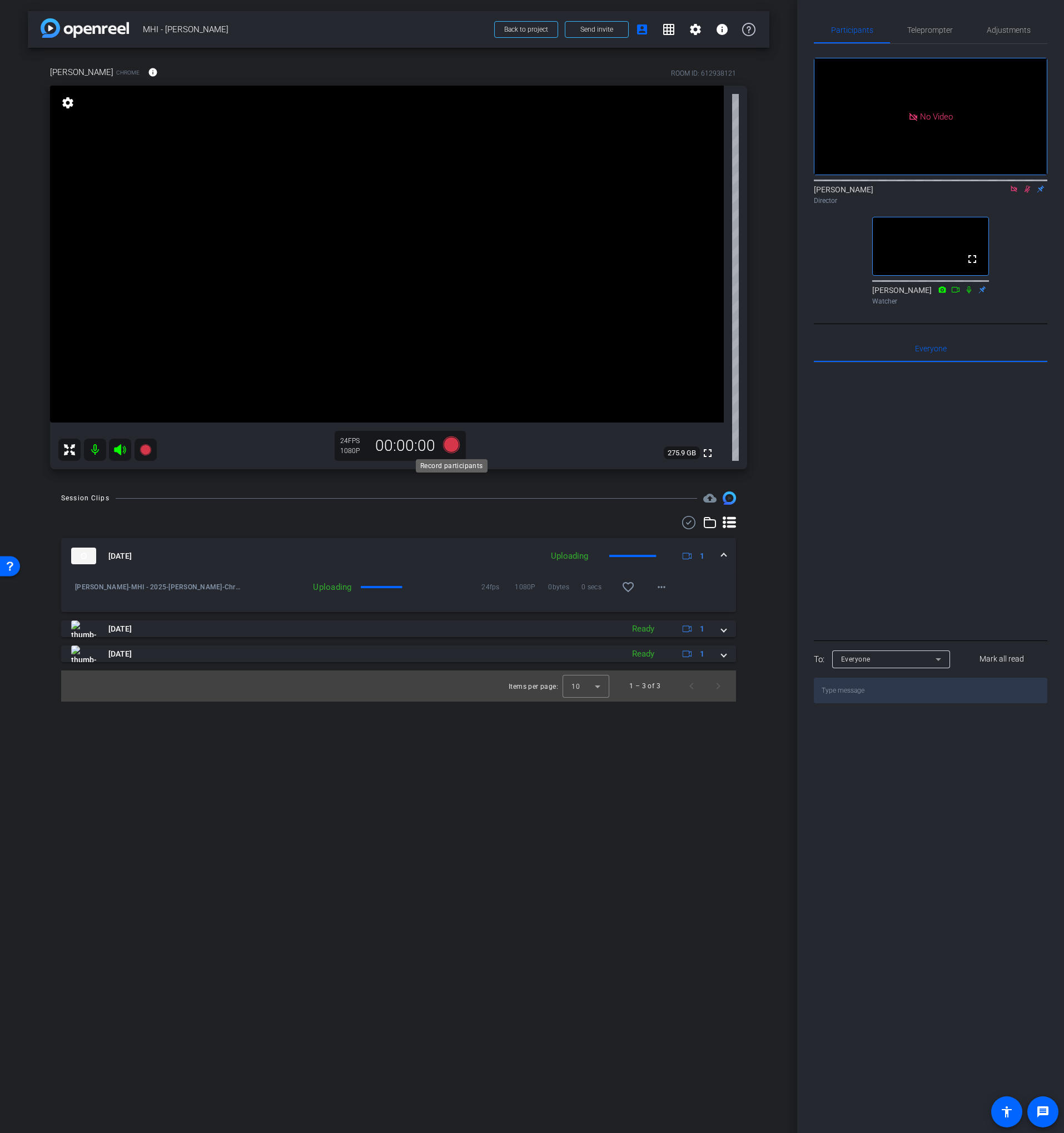
click at [453, 445] on icon at bounding box center [452, 445] width 17 height 17
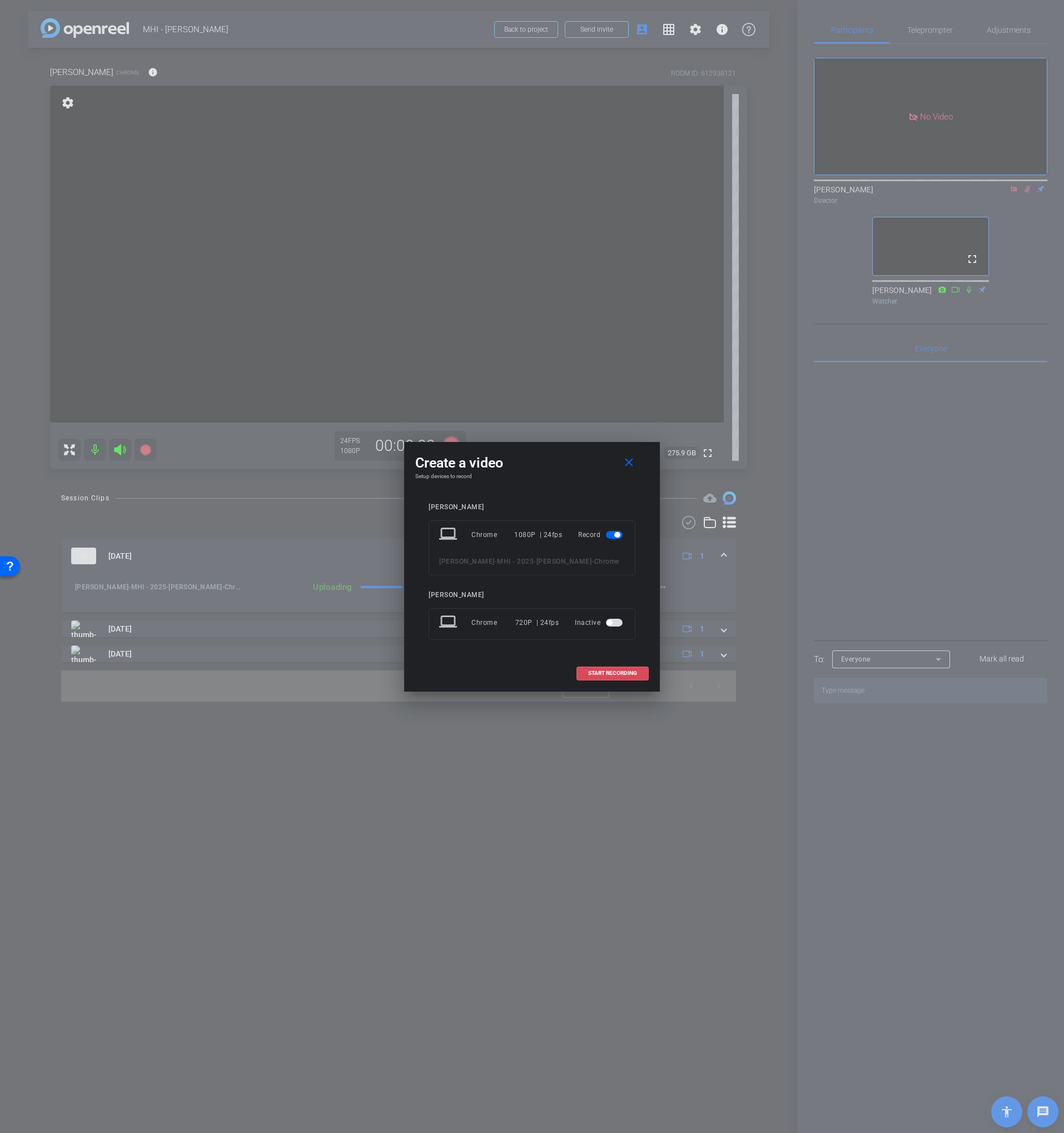
drag, startPoint x: 607, startPoint y: 675, endPoint x: 592, endPoint y: 668, distance: 16.6
click at [607, 646] on span at bounding box center [612, 673] width 71 height 27
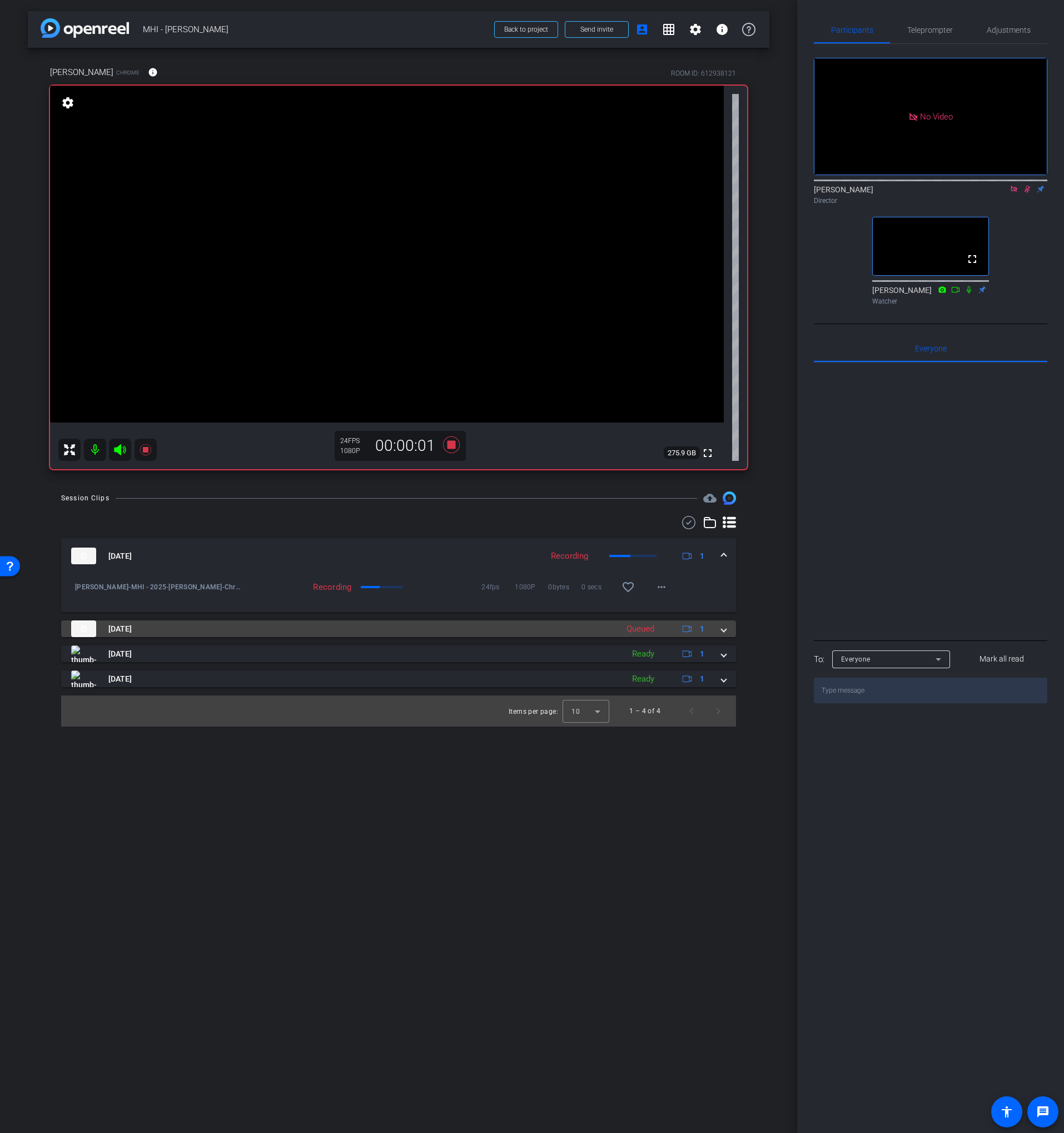
click at [355, 624] on mat-panel-title "[DATE]" at bounding box center [341, 629] width 541 height 17
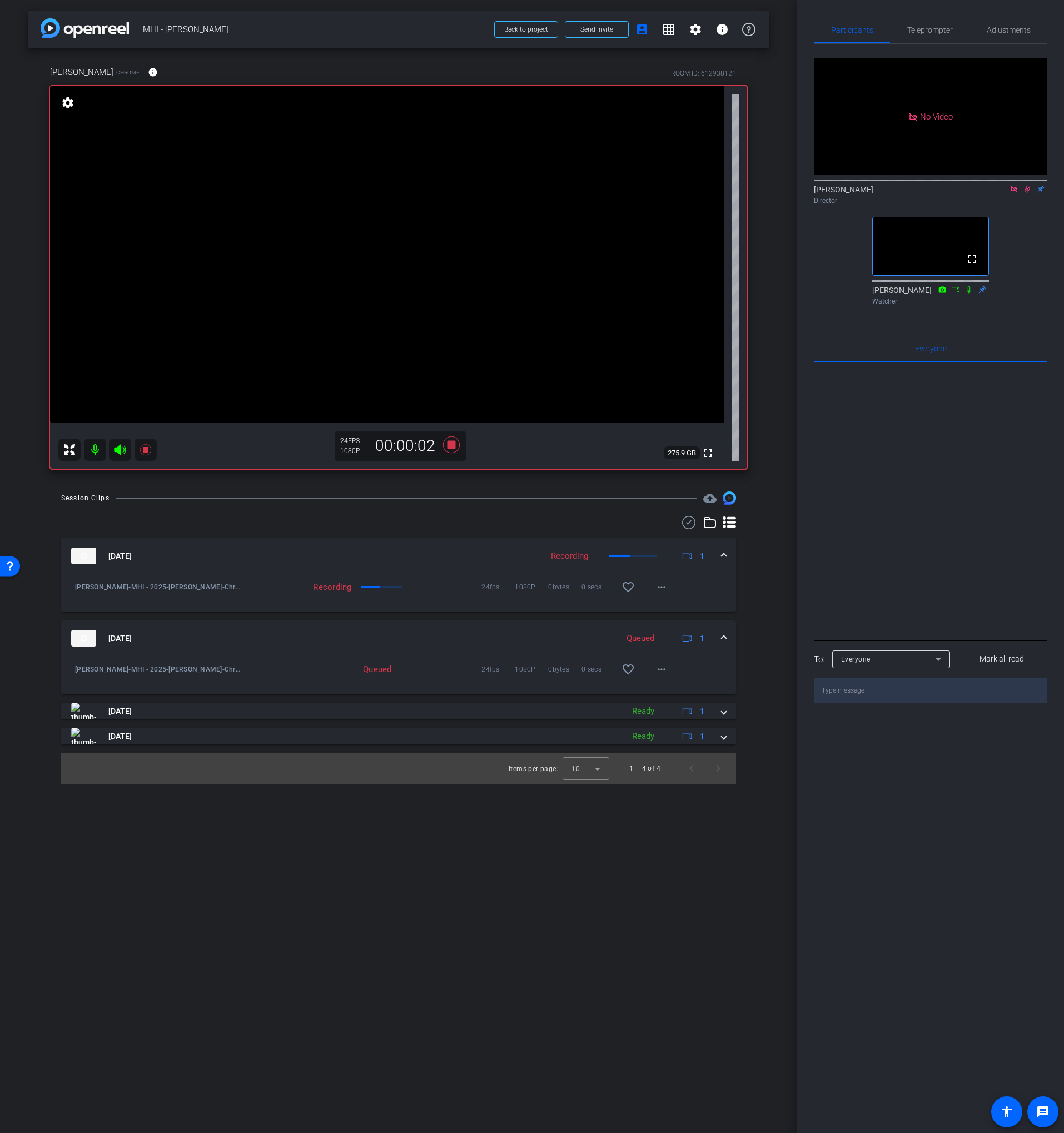
click at [355, 626] on mat-expansion-panel-header "[DATE] Queued 1" at bounding box center [399, 638] width 675 height 36
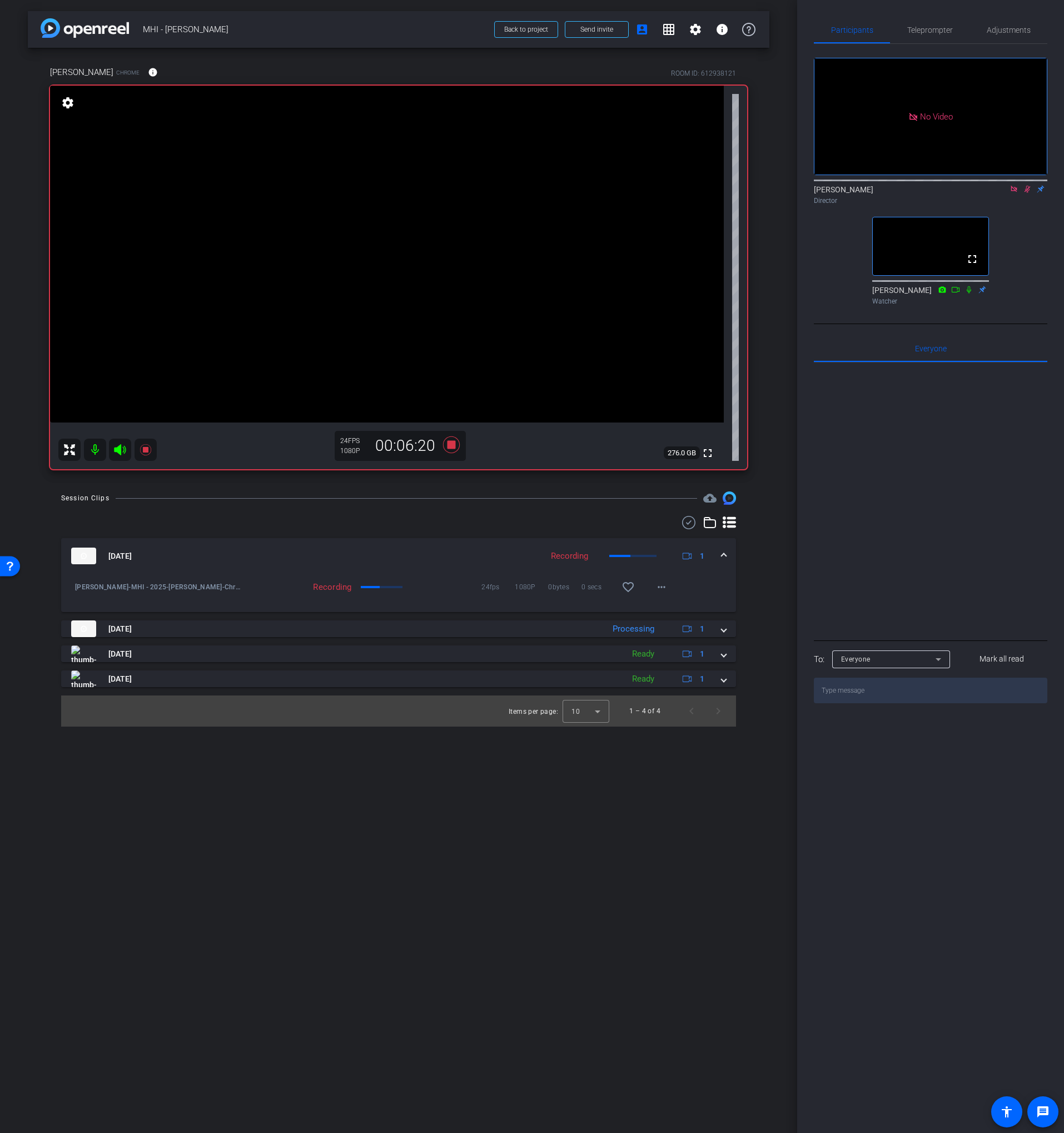
click at [477, 521] on div at bounding box center [399, 523] width 675 height 13
click at [451, 447] on icon at bounding box center [452, 445] width 17 height 17
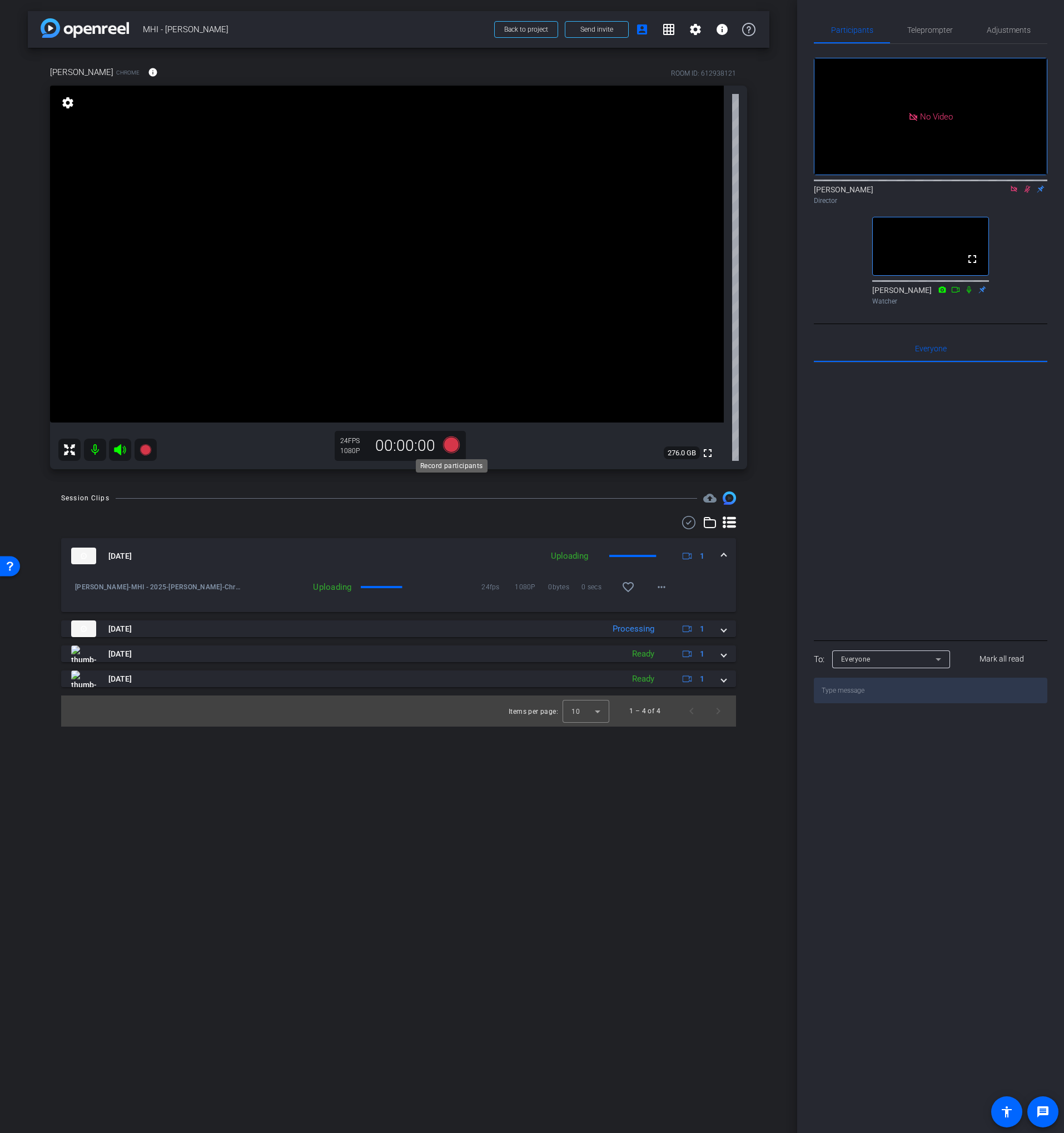
click at [451, 447] on icon at bounding box center [452, 445] width 17 height 17
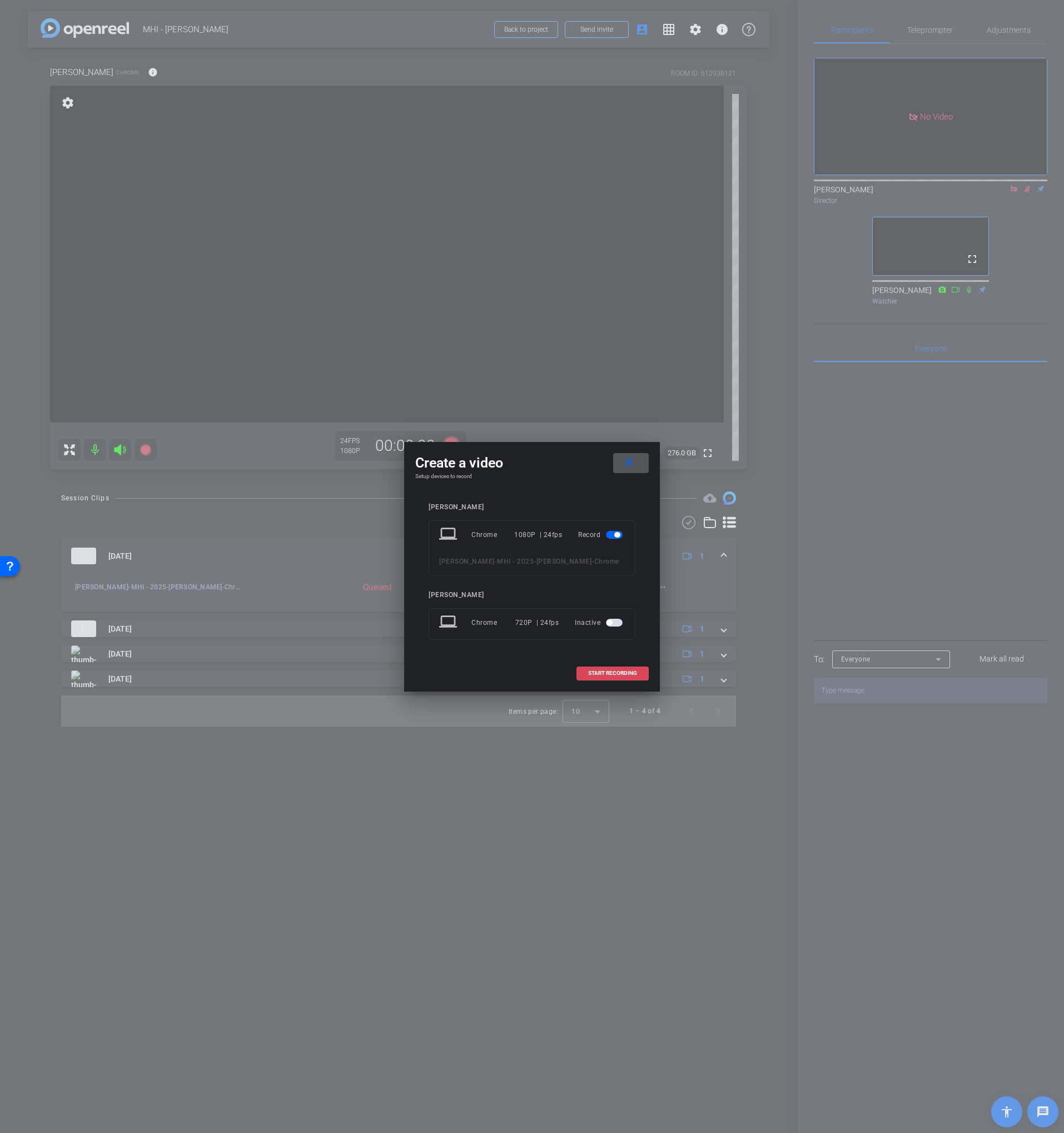
click at [610, 646] on span "START RECORDING" at bounding box center [612, 673] width 49 height 6
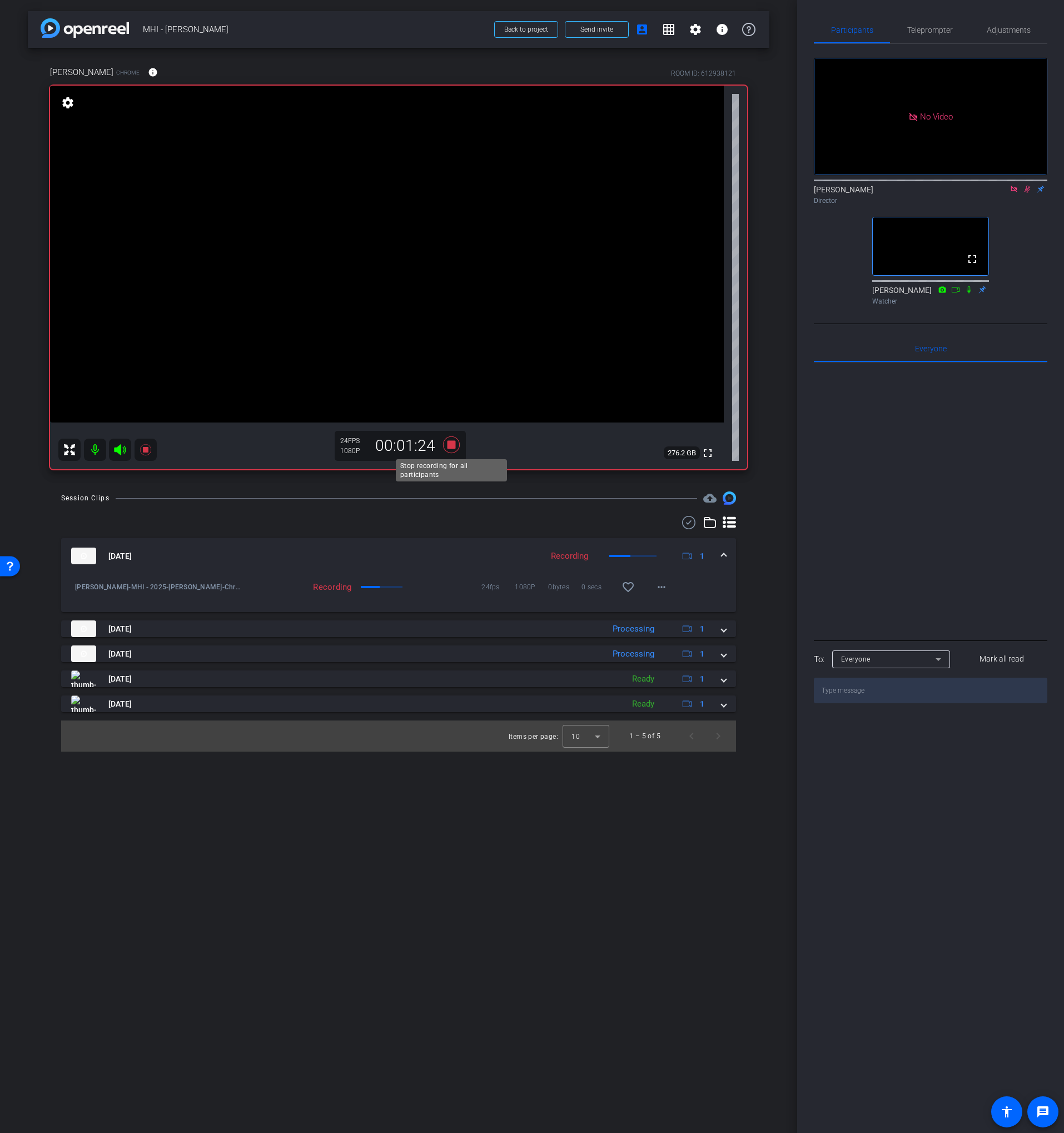
click at [449, 442] on icon at bounding box center [452, 445] width 17 height 17
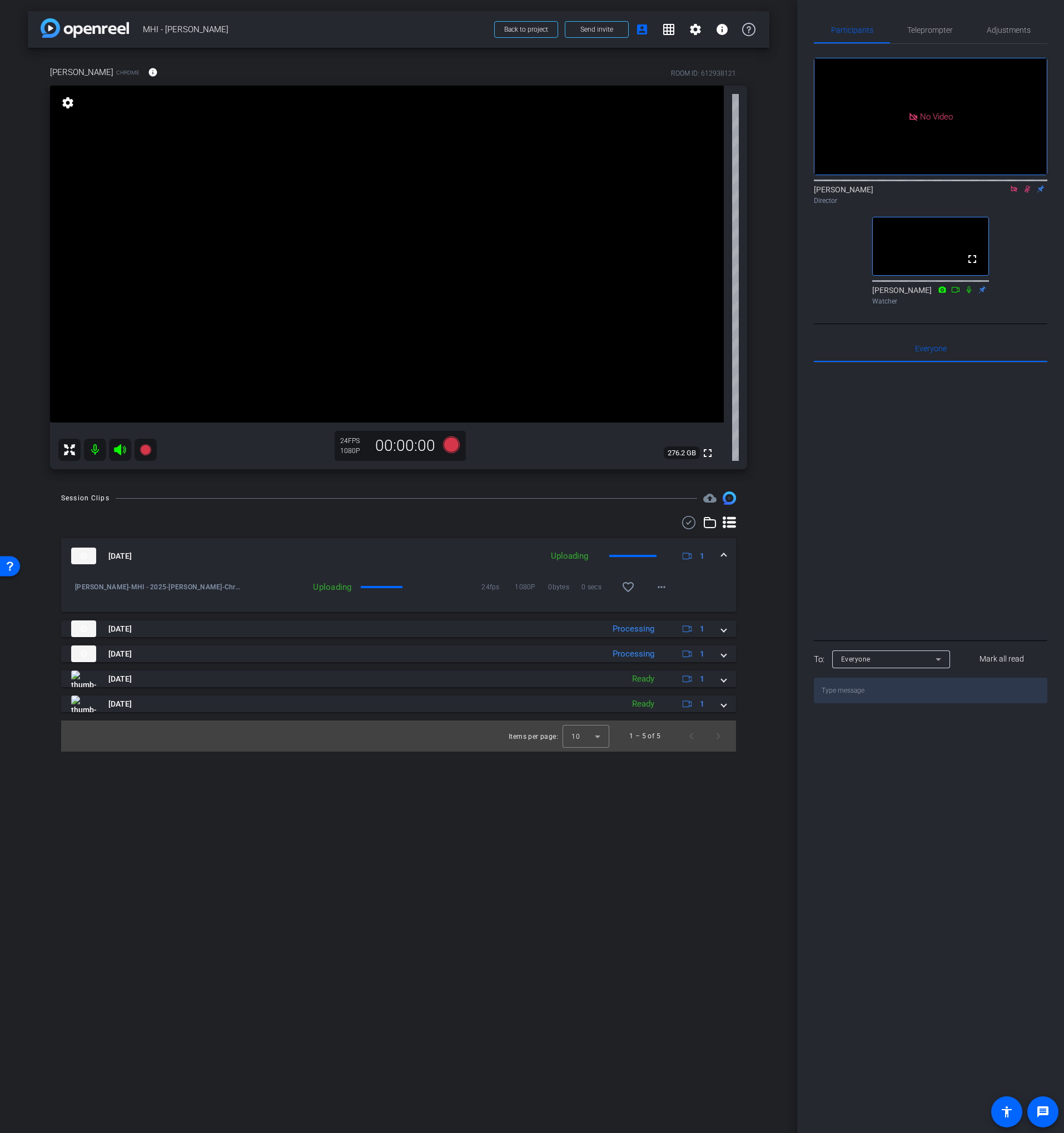
click at [1015, 191] on icon at bounding box center [1013, 188] width 6 height 6
click at [1014, 193] on icon at bounding box center [1013, 189] width 6 height 7
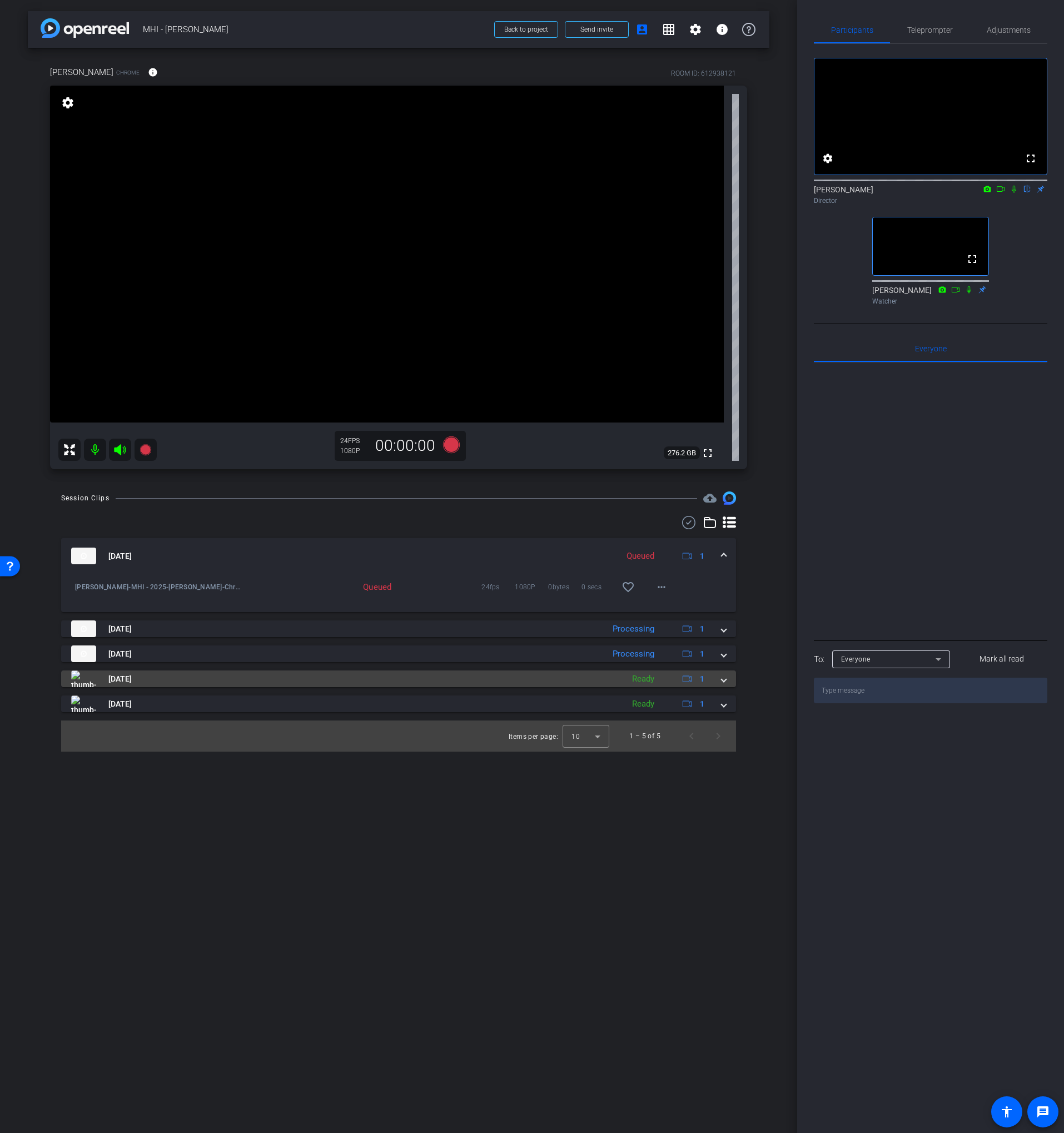
click at [365, 646] on mat-panel-title "[DATE]" at bounding box center [344, 679] width 546 height 17
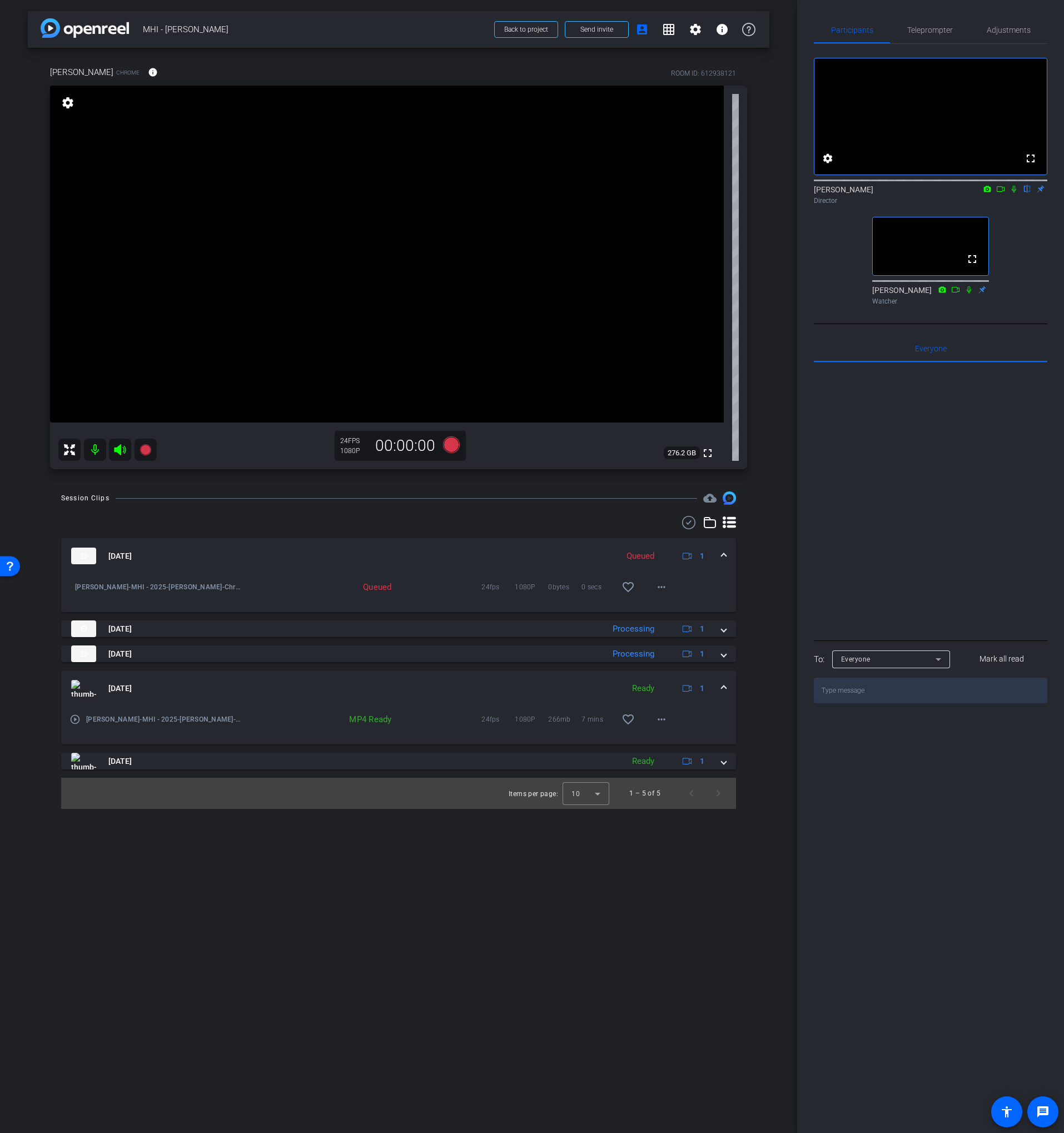
click at [370, 646] on mat-panel-title "[DATE]" at bounding box center [344, 688] width 546 height 17
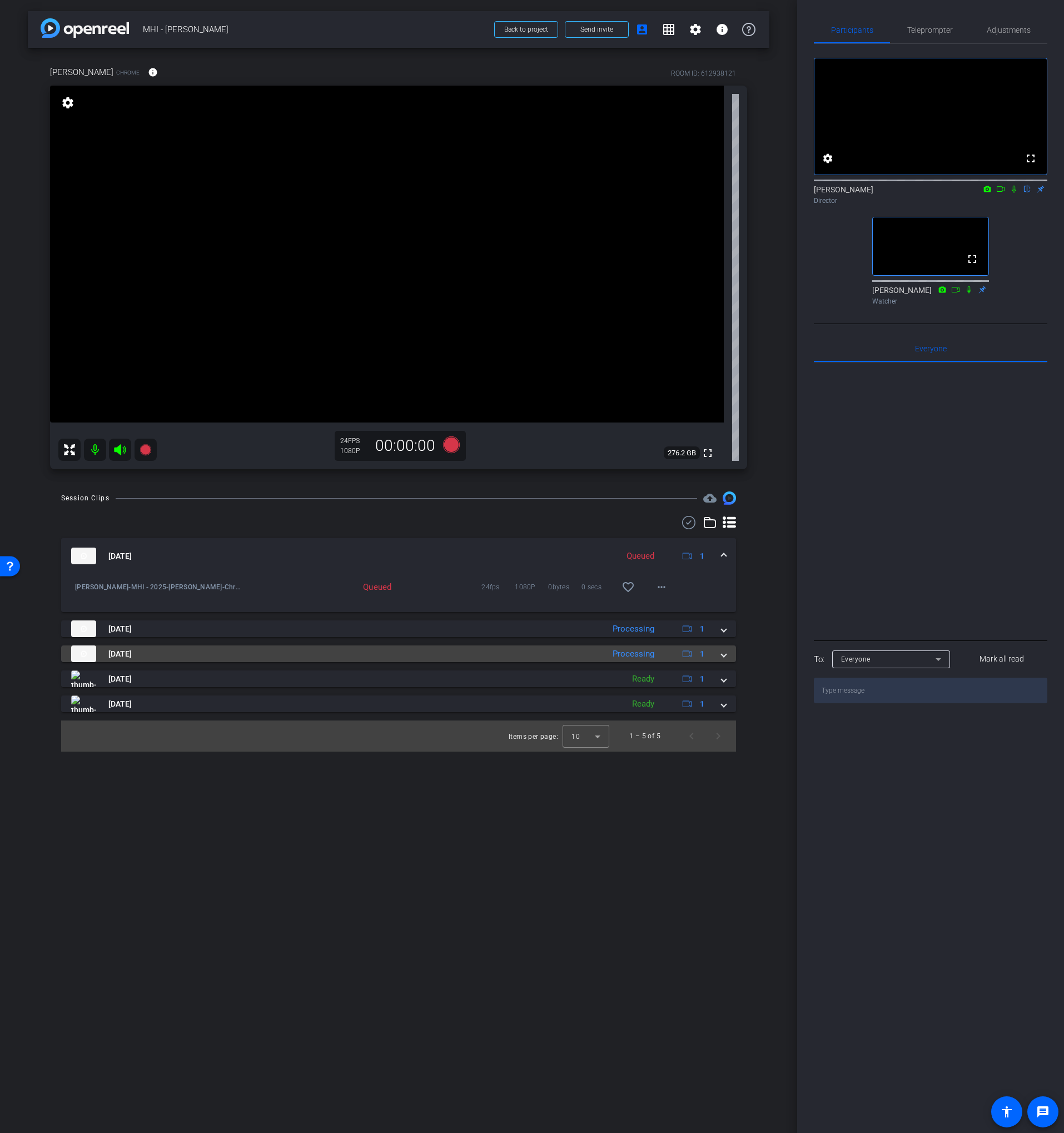
click at [375, 646] on mat-panel-title "[DATE]" at bounding box center [335, 654] width 527 height 17
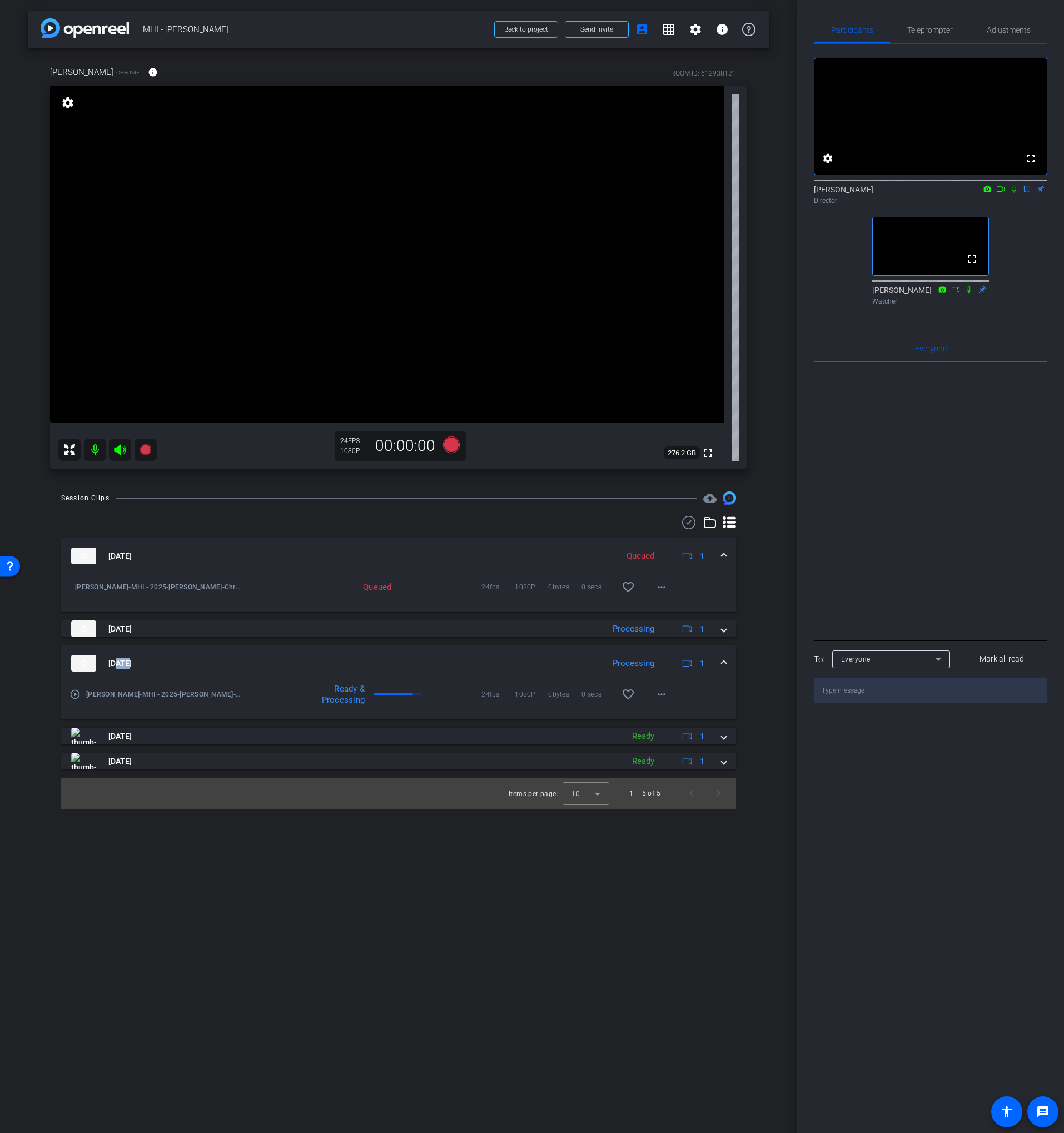
click at [376, 646] on mat-panel-title "[DATE]" at bounding box center [335, 663] width 527 height 17
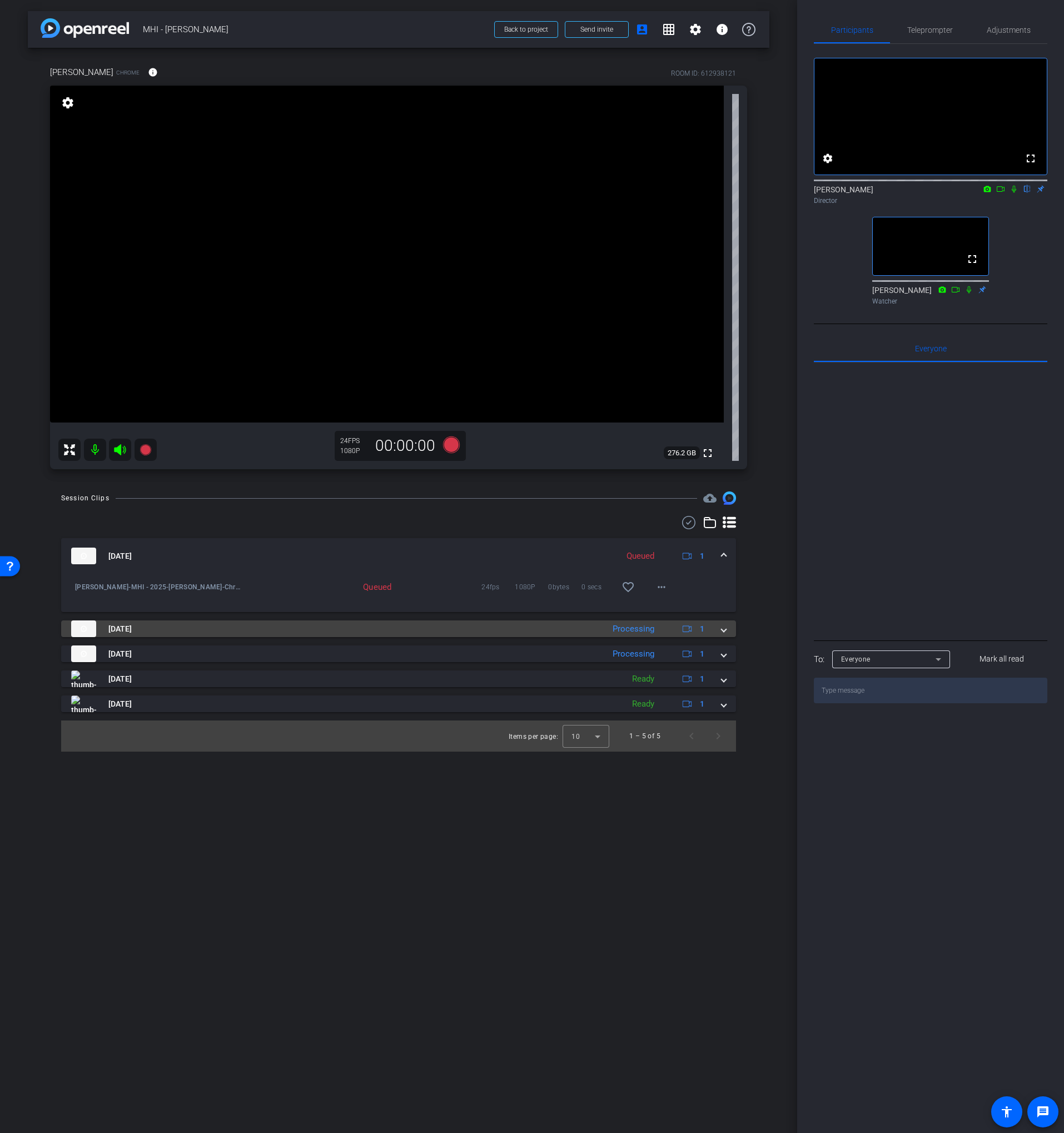
click at [367, 625] on mat-panel-title "[DATE]" at bounding box center [335, 629] width 527 height 17
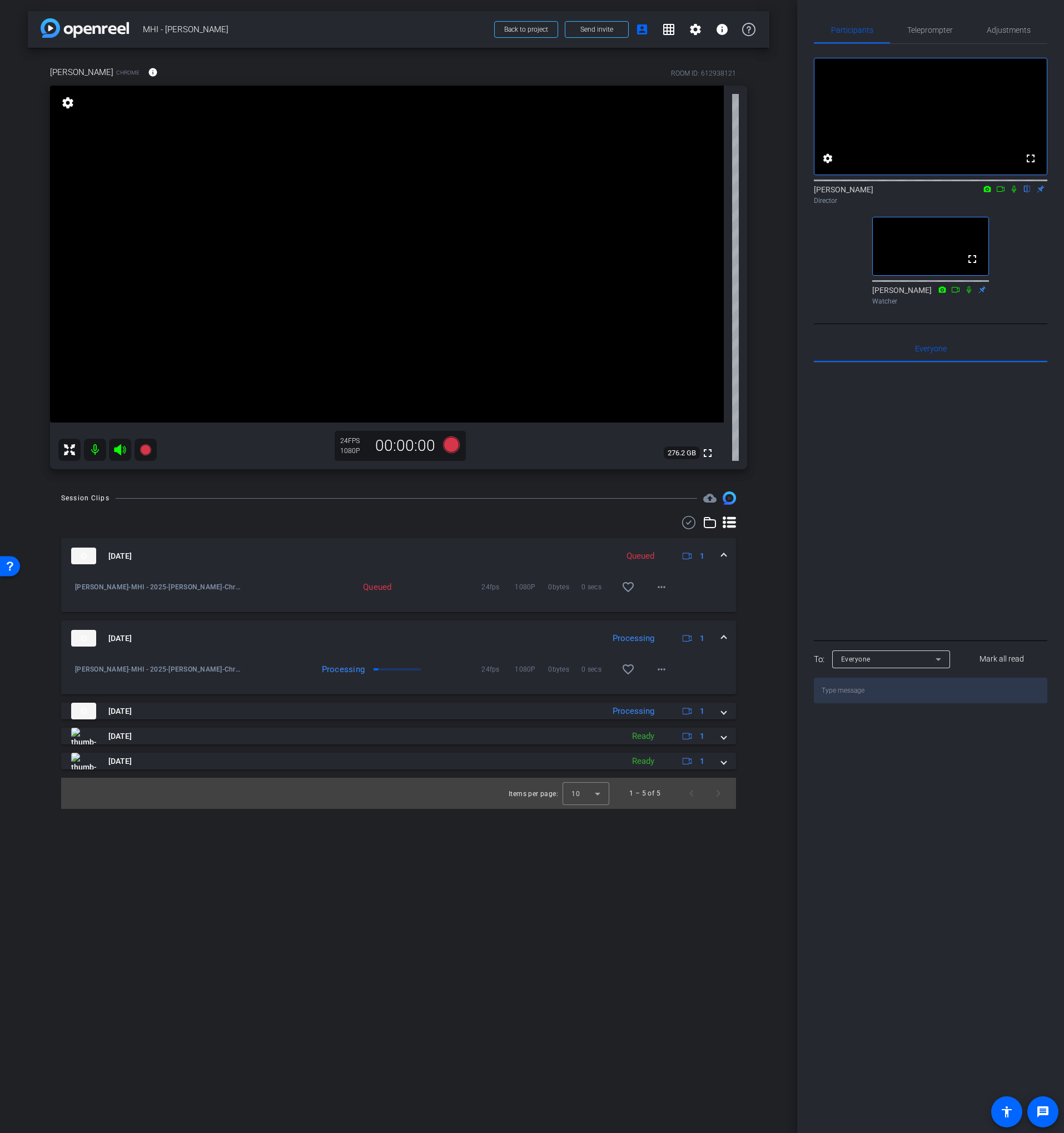
click at [373, 627] on mat-expansion-panel-header "[DATE] Processing 1" at bounding box center [399, 638] width 675 height 36
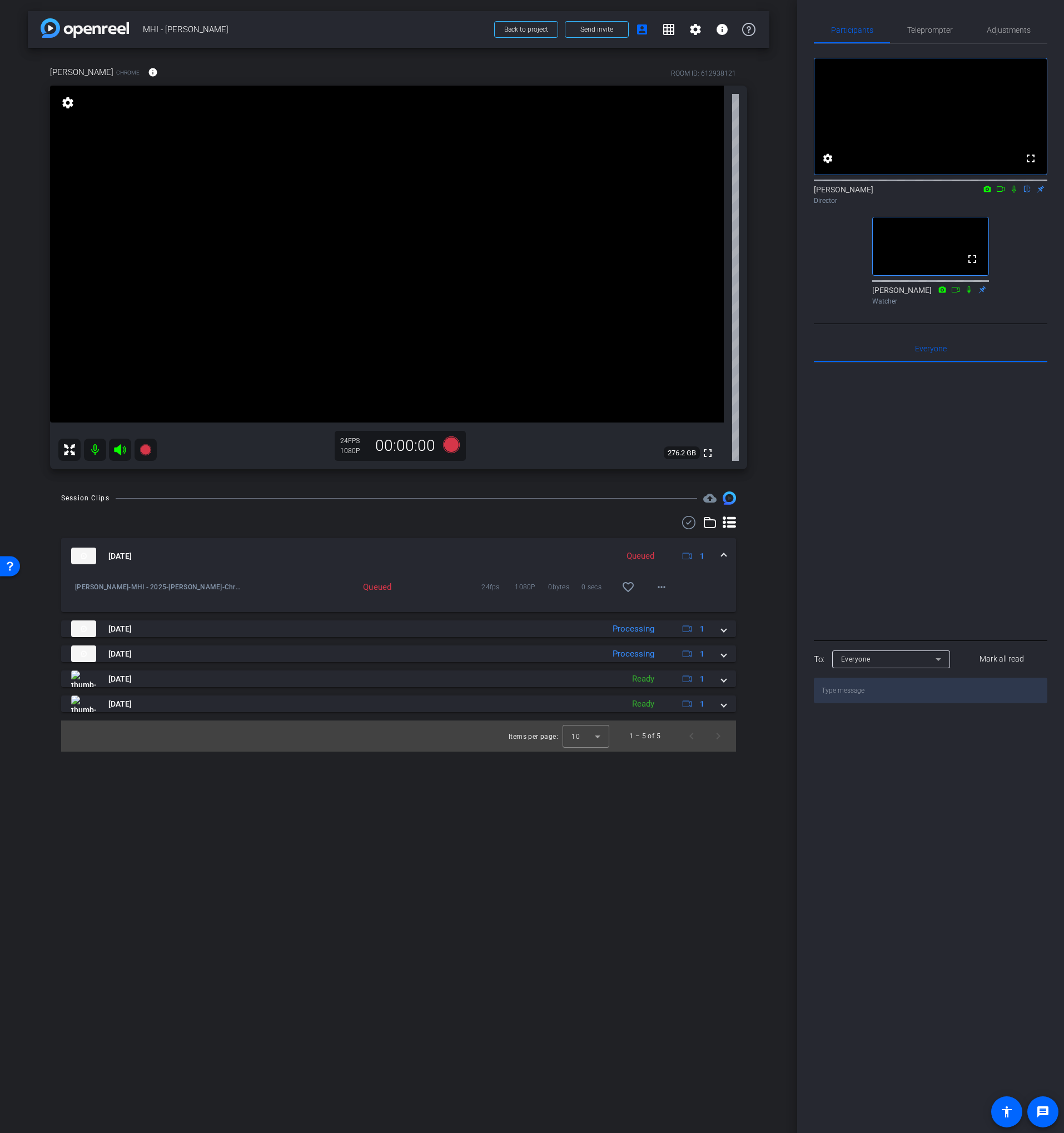
click at [303, 554] on mat-panel-title "[DATE]" at bounding box center [341, 556] width 541 height 17
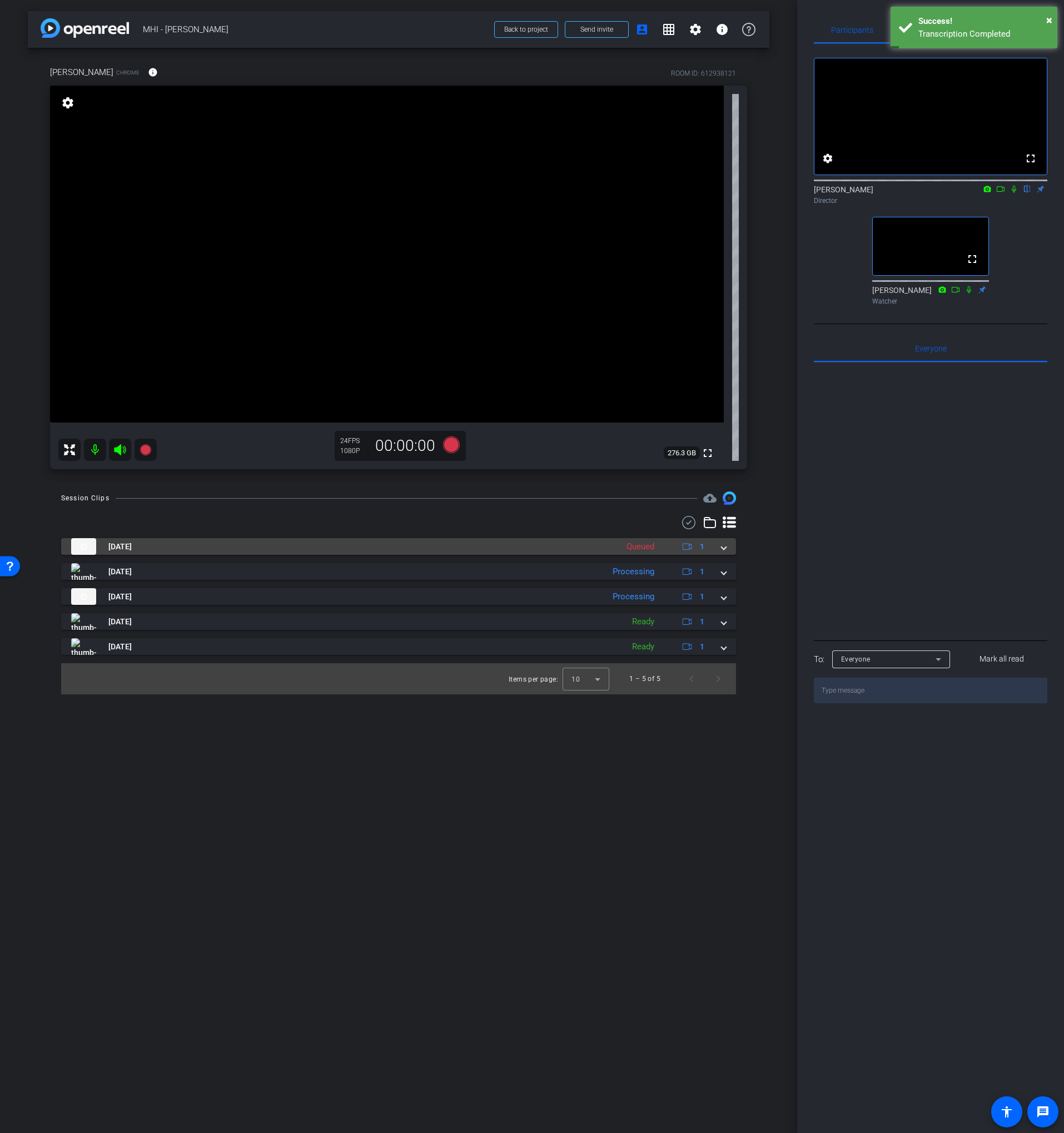
click at [358, 547] on mat-panel-title "[DATE]" at bounding box center [341, 546] width 541 height 17
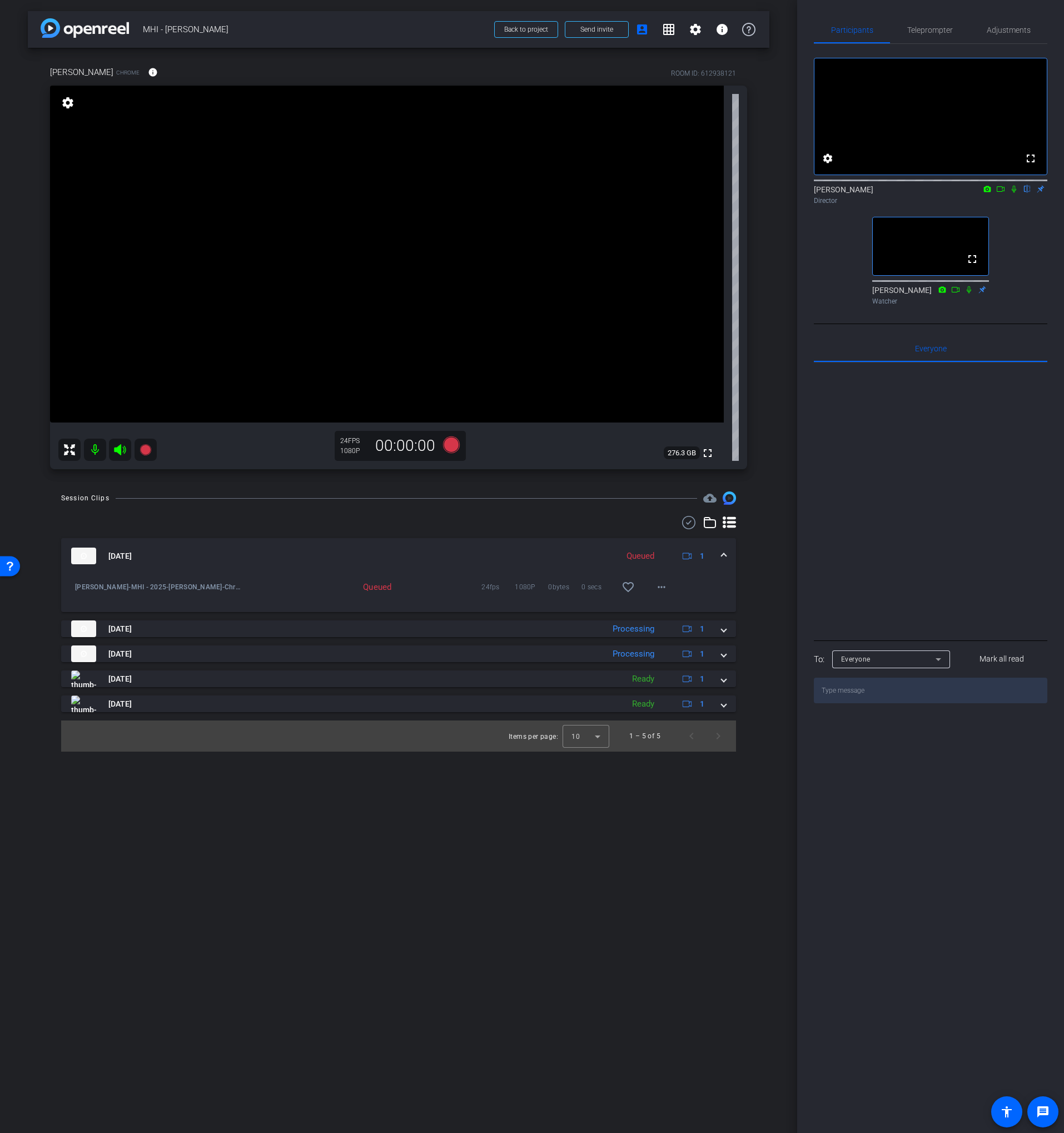
click at [382, 545] on mat-expansion-panel-header "[DATE] Queued 1" at bounding box center [399, 555] width 675 height 36
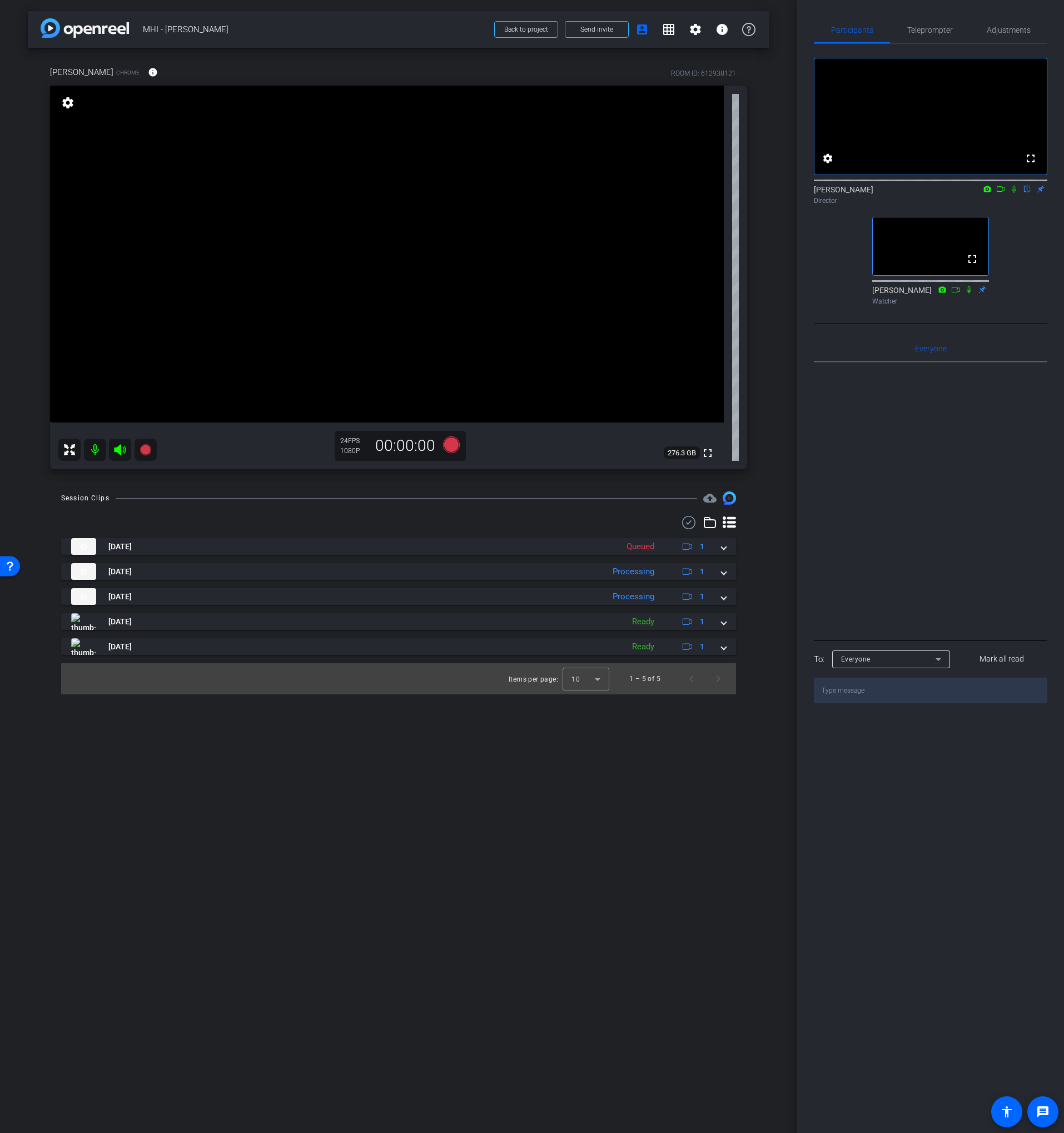
click at [1015, 193] on icon at bounding box center [1013, 189] width 4 height 7
click at [1014, 193] on icon at bounding box center [1013, 188] width 9 height 7
click at [1014, 193] on icon at bounding box center [1013, 189] width 4 height 7
click at [1014, 193] on icon at bounding box center [1013, 189] width 6 height 7
click at [1014, 193] on icon at bounding box center [1013, 189] width 4 height 7
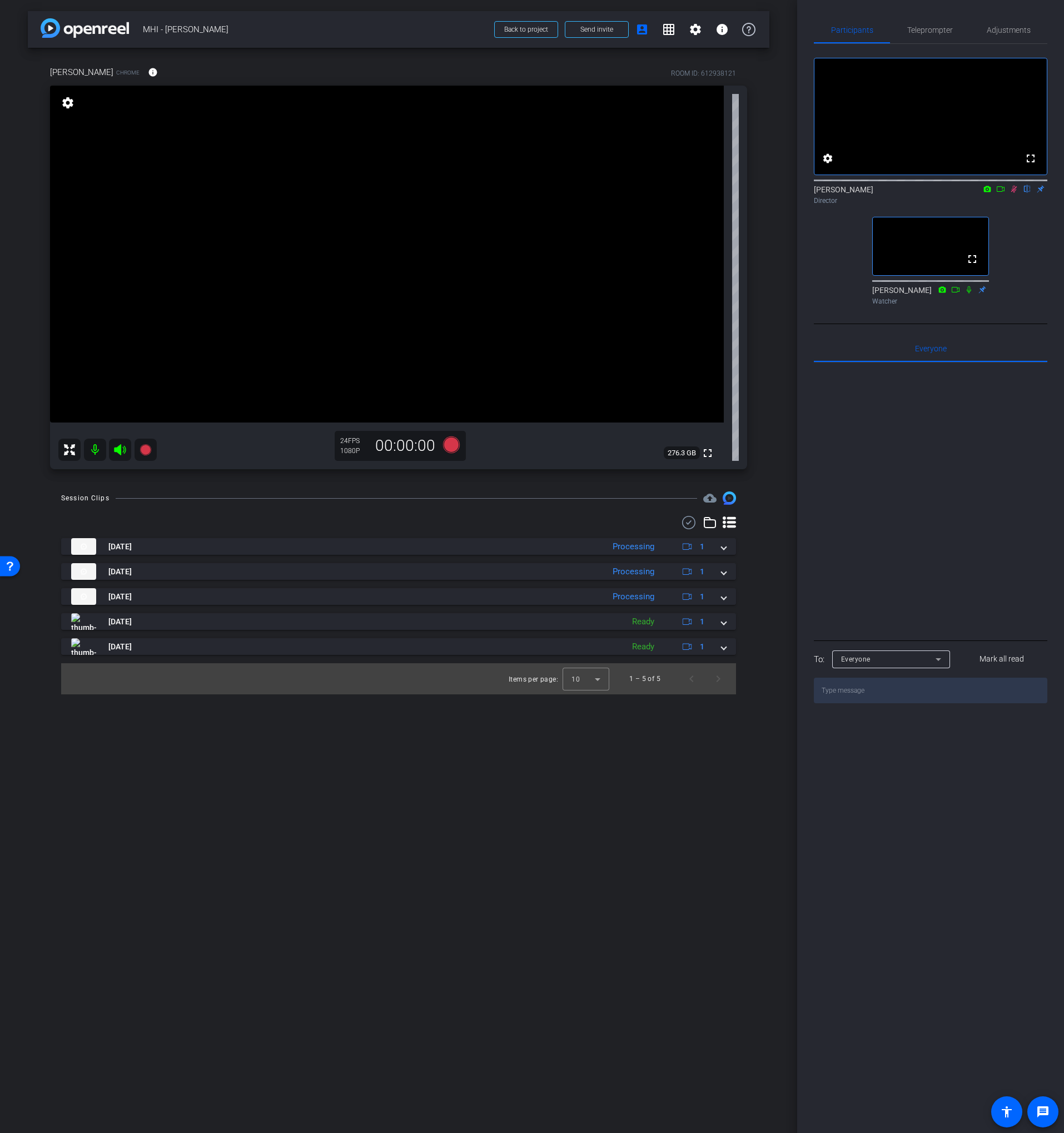
click at [1013, 193] on icon at bounding box center [1013, 189] width 6 height 7
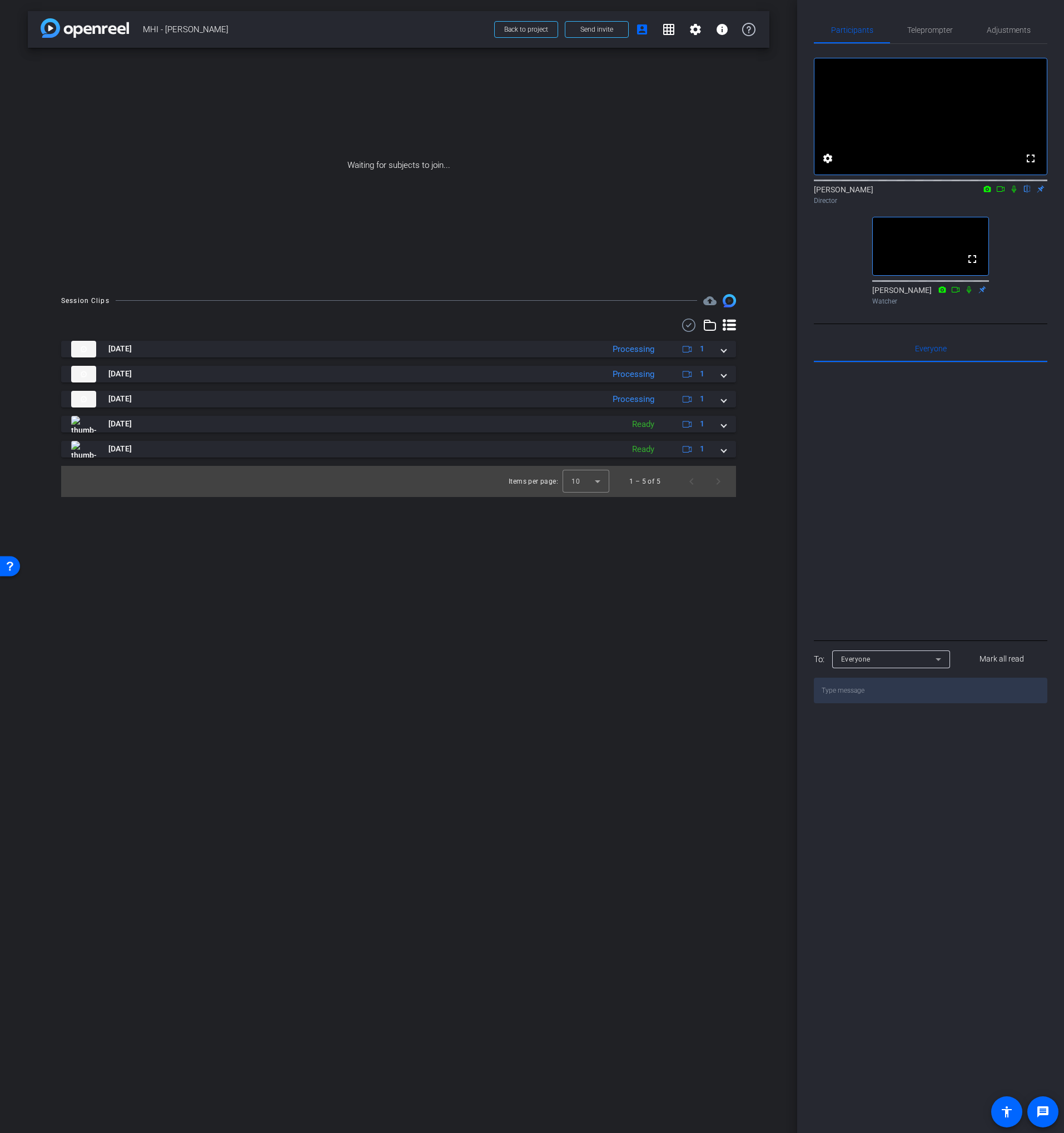
click at [1004, 193] on icon at bounding box center [1000, 188] width 9 height 7
click at [1026, 193] on icon at bounding box center [1027, 189] width 4 height 7
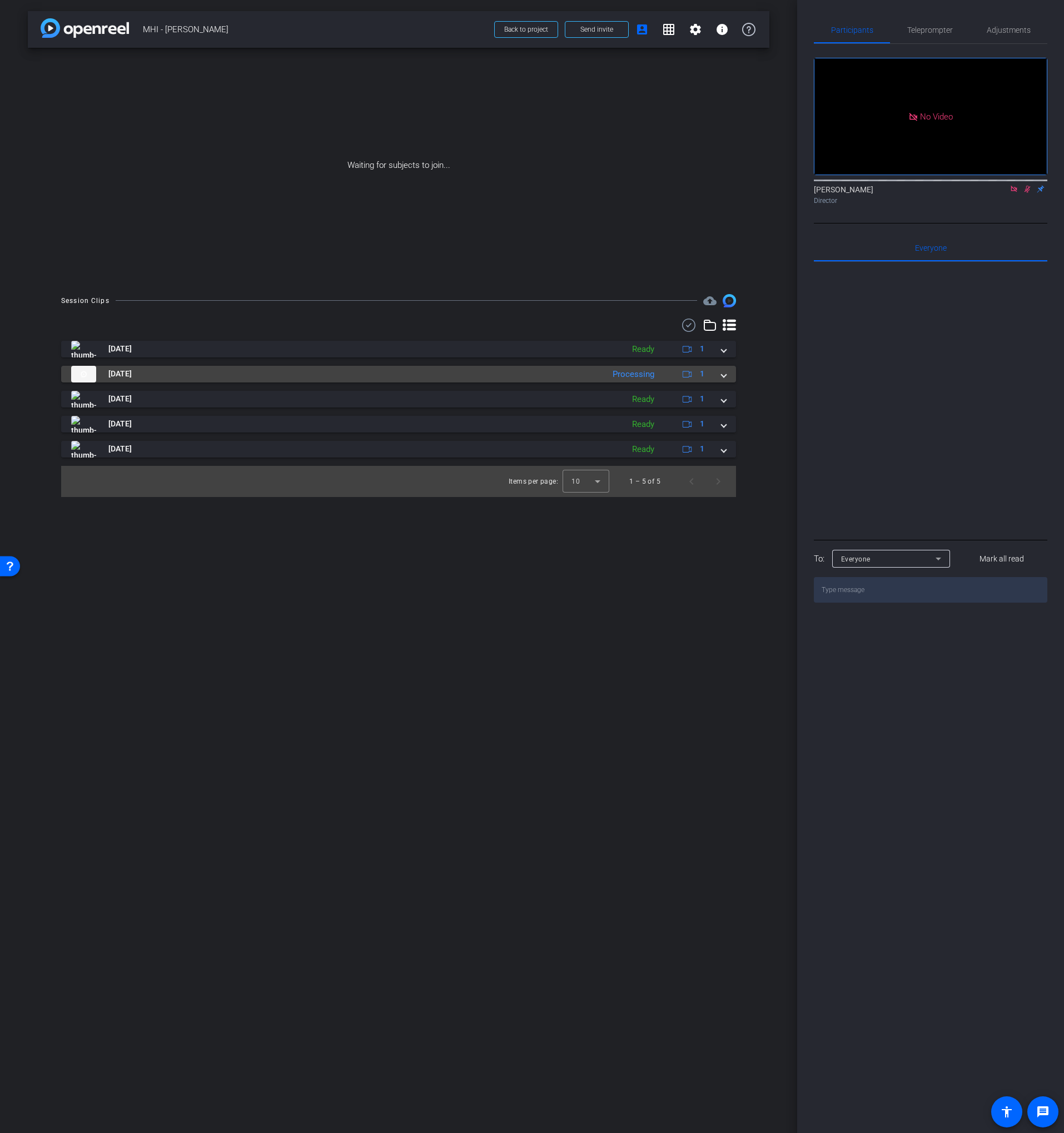
click at [284, 372] on mat-panel-title "[DATE]" at bounding box center [335, 374] width 527 height 17
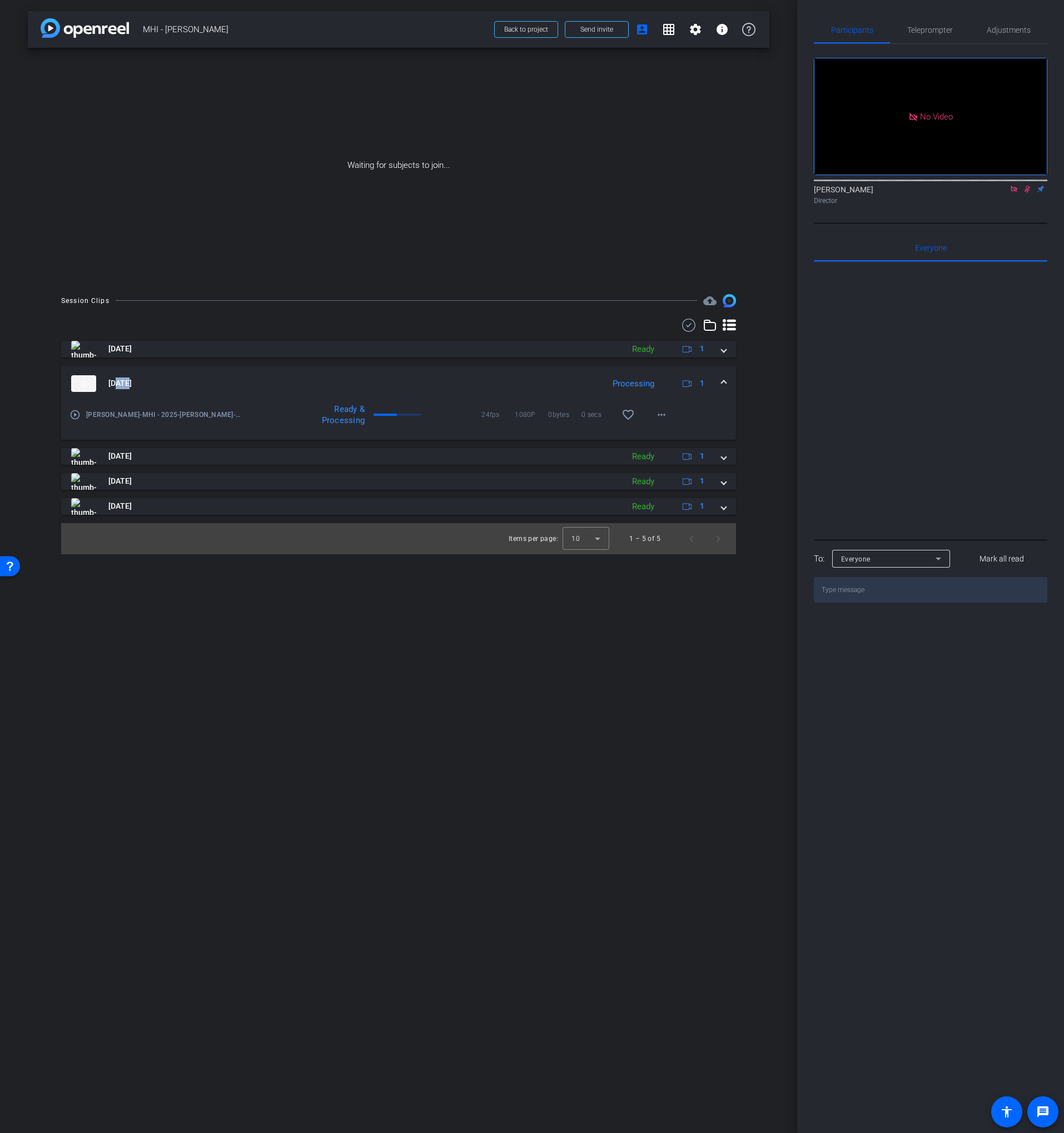
click at [284, 372] on mat-expansion-panel-header "[DATE] Processing 1" at bounding box center [399, 383] width 675 height 36
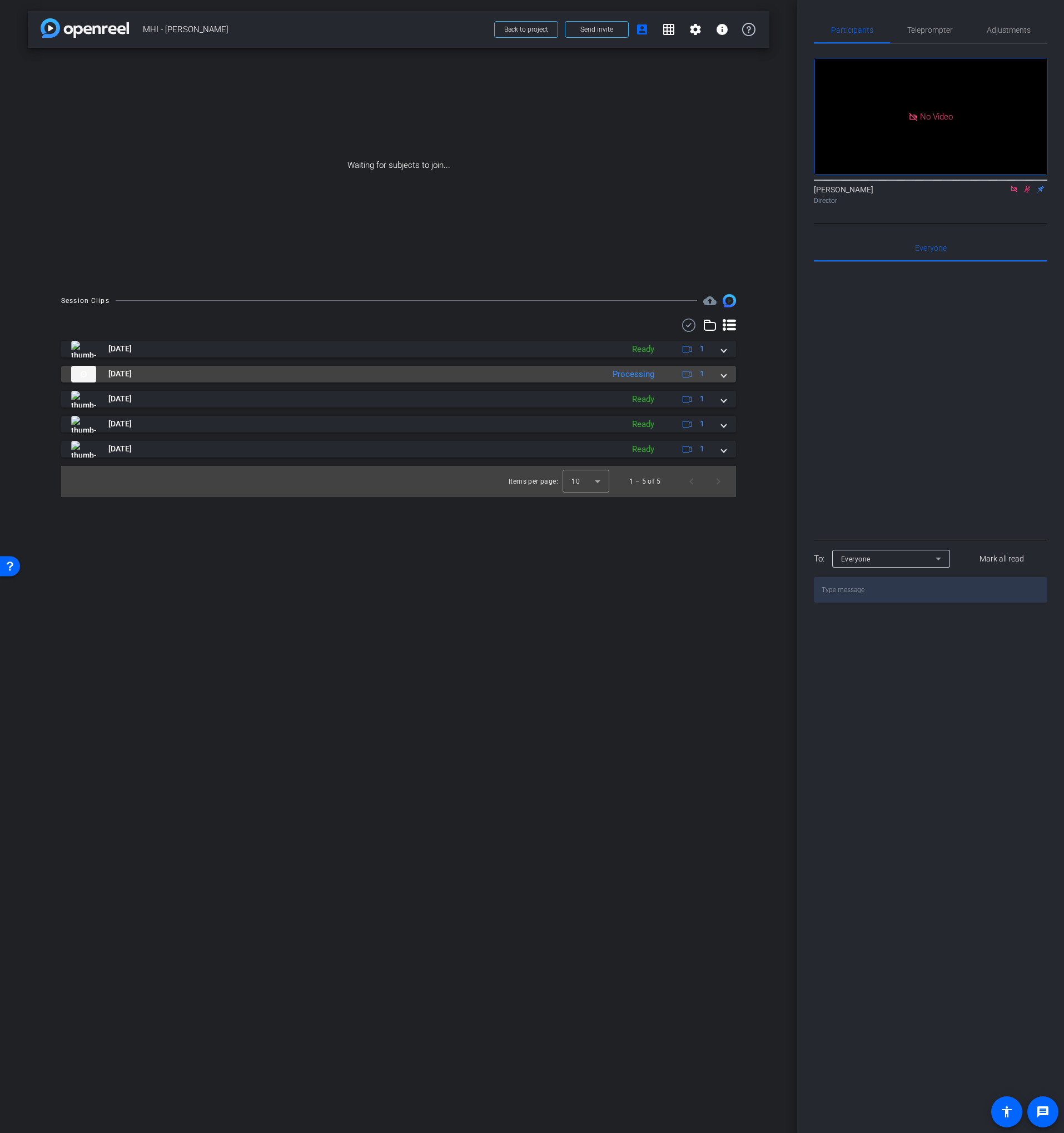
click at [209, 375] on mat-panel-title "[DATE]" at bounding box center [335, 374] width 527 height 17
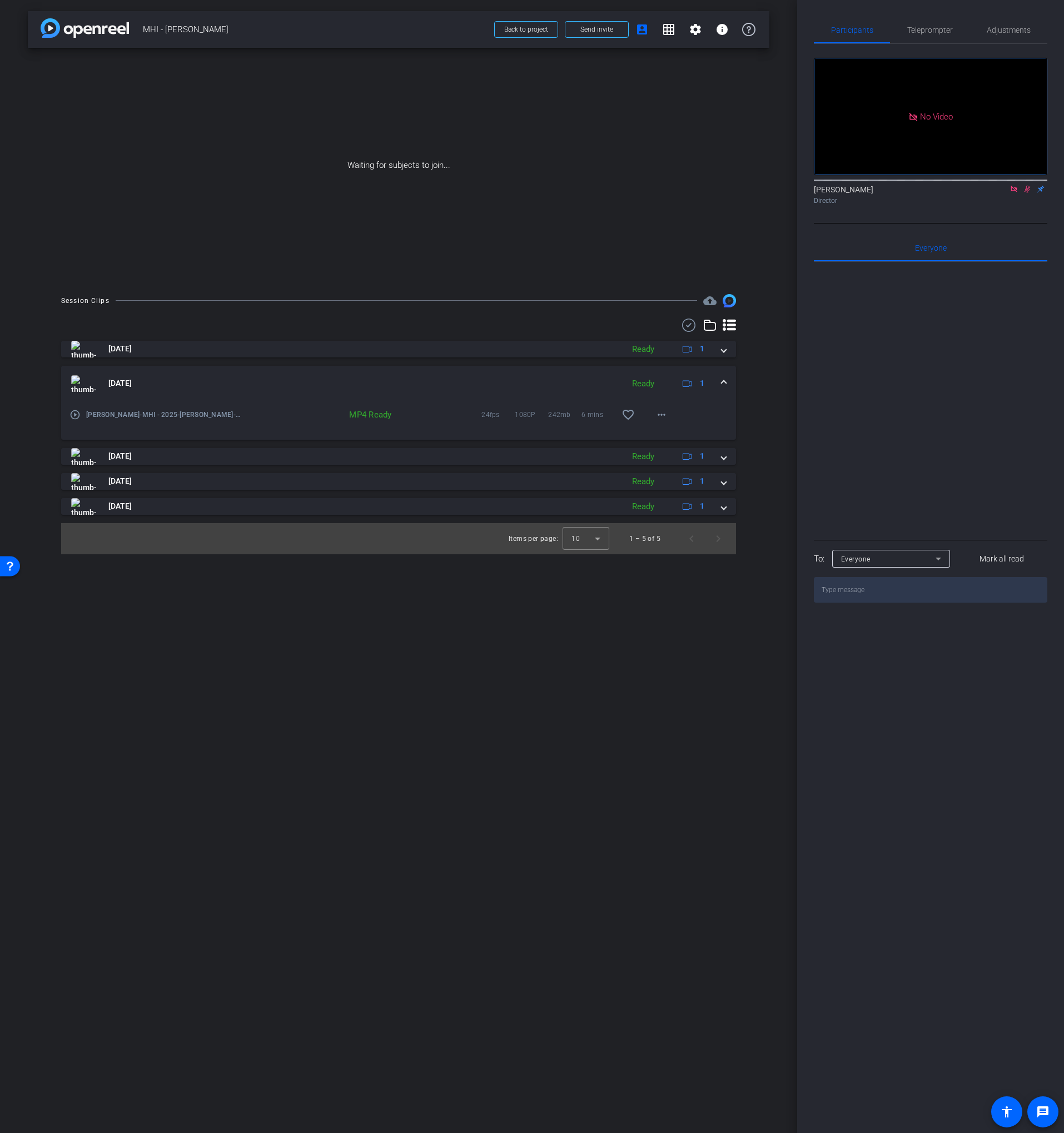
click at [683, 326] on icon at bounding box center [689, 325] width 17 height 13
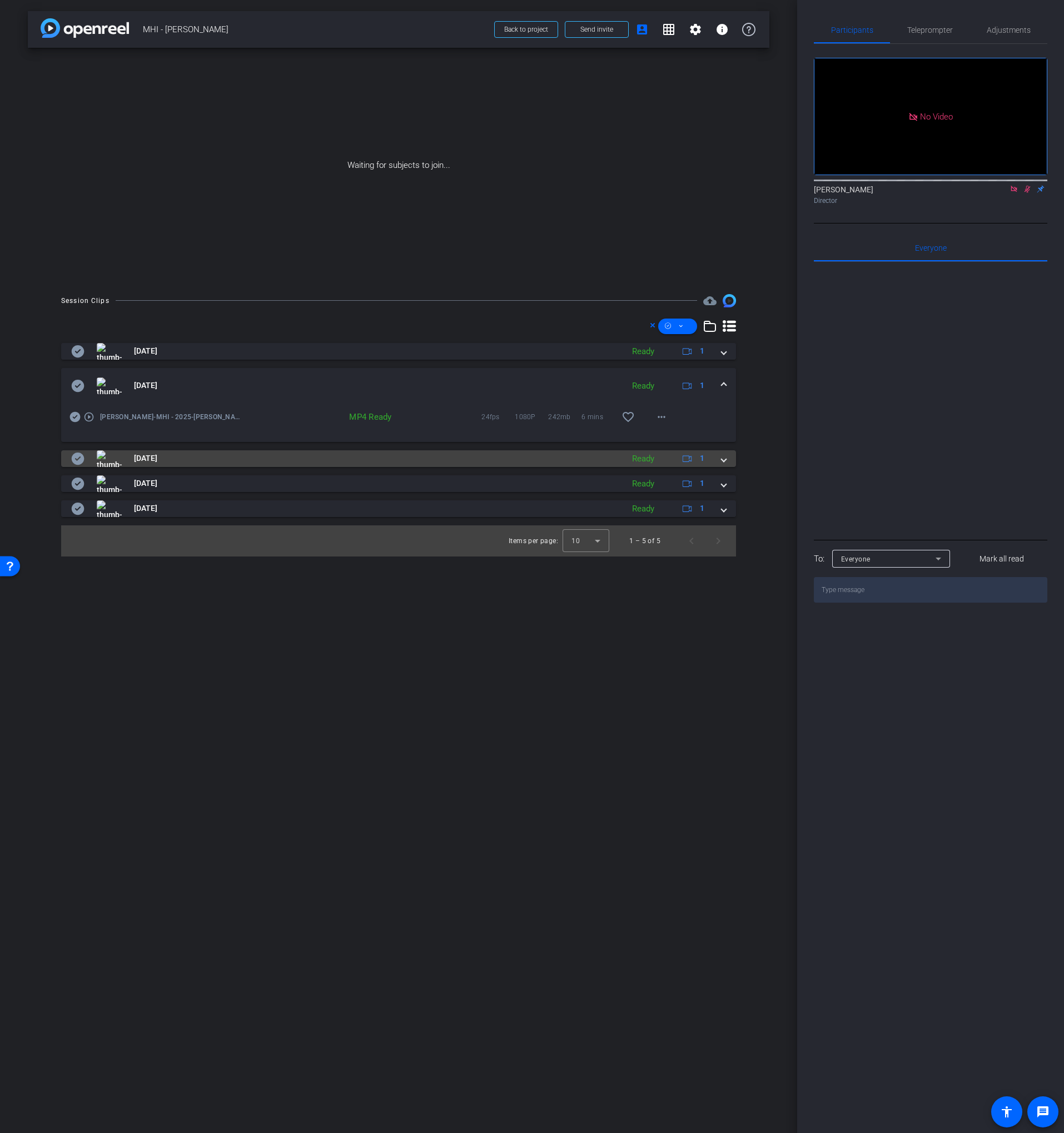
drag, startPoint x: 79, startPoint y: 482, endPoint x: 80, endPoint y: 463, distance: 19.0
click at [79, 482] on icon at bounding box center [78, 483] width 12 height 12
drag, startPoint x: 80, startPoint y: 459, endPoint x: 80, endPoint y: 394, distance: 65.0
click at [80, 459] on icon at bounding box center [78, 458] width 12 height 12
drag, startPoint x: 80, startPoint y: 386, endPoint x: 79, endPoint y: 351, distance: 35.0
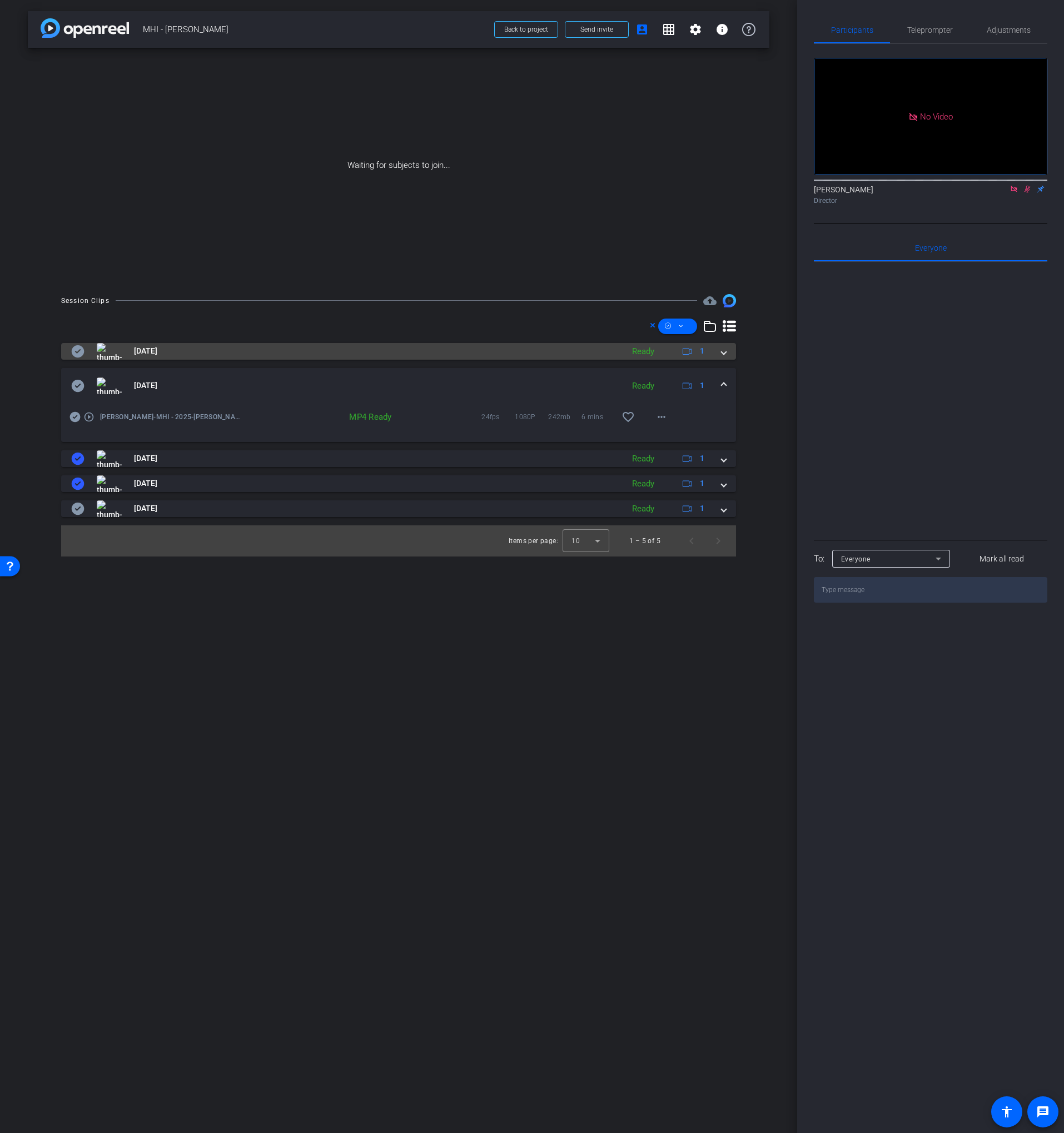
click at [80, 386] on icon at bounding box center [78, 385] width 12 height 12
click at [79, 351] on icon at bounding box center [78, 351] width 13 height 13
click at [681, 322] on icon at bounding box center [680, 326] width 6 height 14
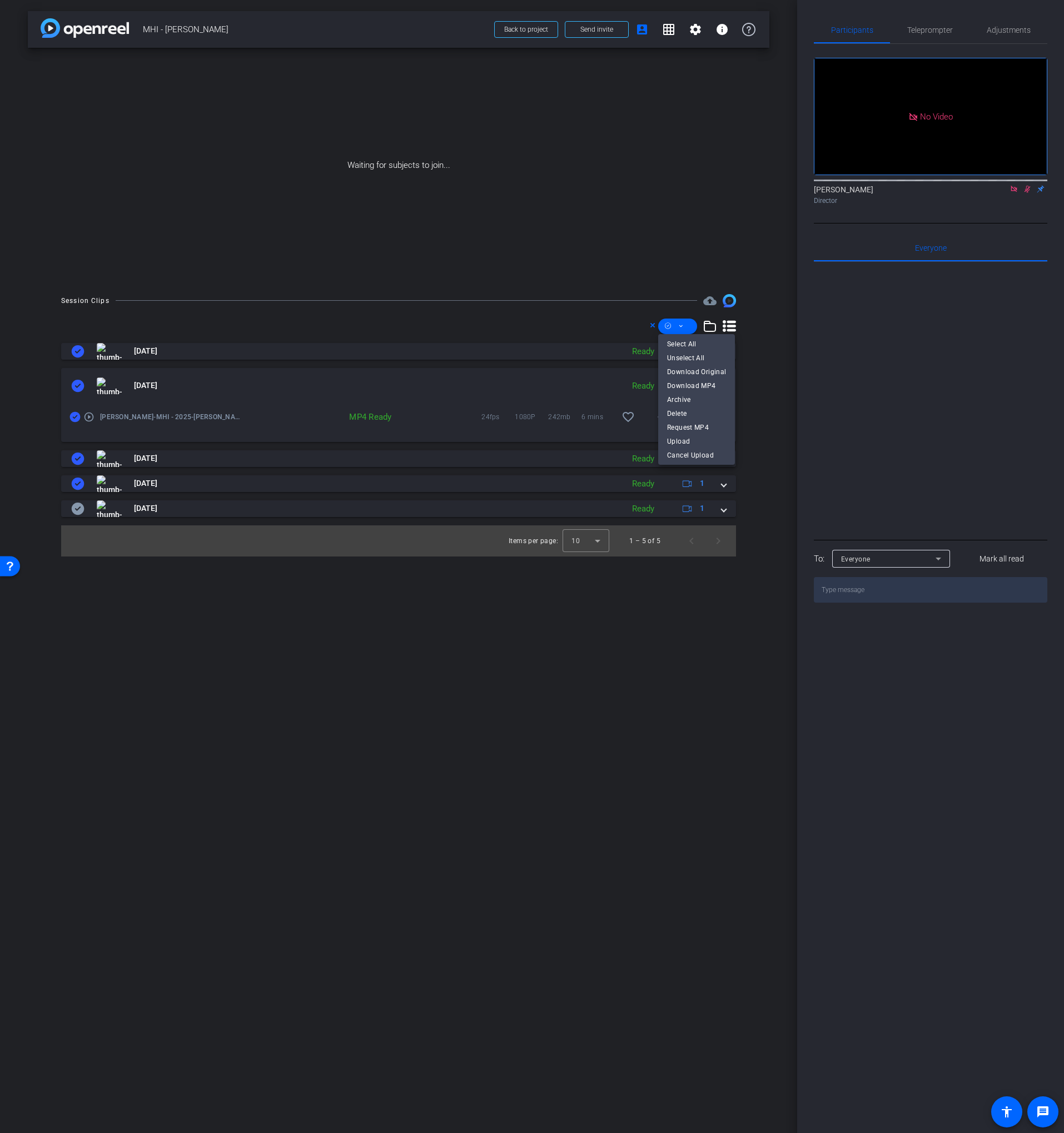
click at [699, 388] on span "Download MP4" at bounding box center [696, 385] width 59 height 13
